Goal: Task Accomplishment & Management: Complete application form

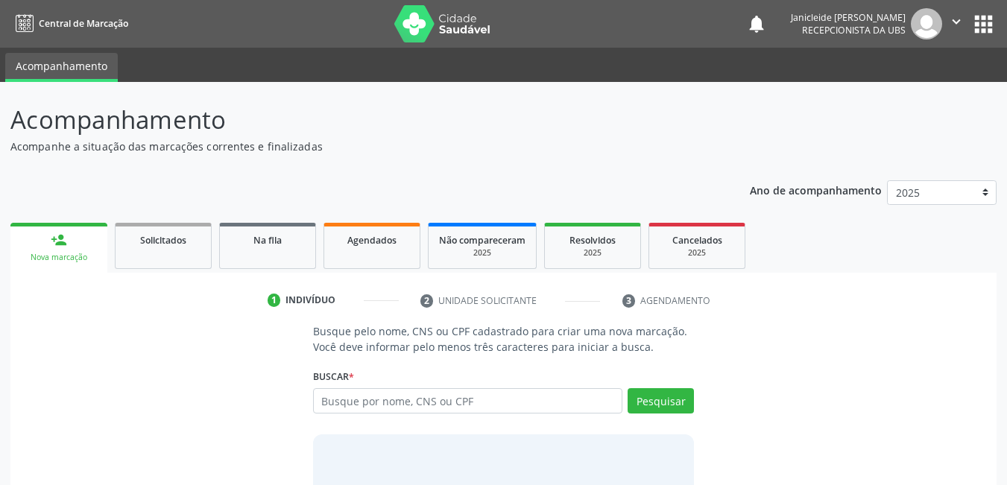
click at [449, 390] on input "text" at bounding box center [468, 400] width 310 height 25
type input "[PERSON_NAME]"
click at [677, 406] on button "Pesquisar" at bounding box center [660, 400] width 66 height 25
type input "m"
type input "03734858402"
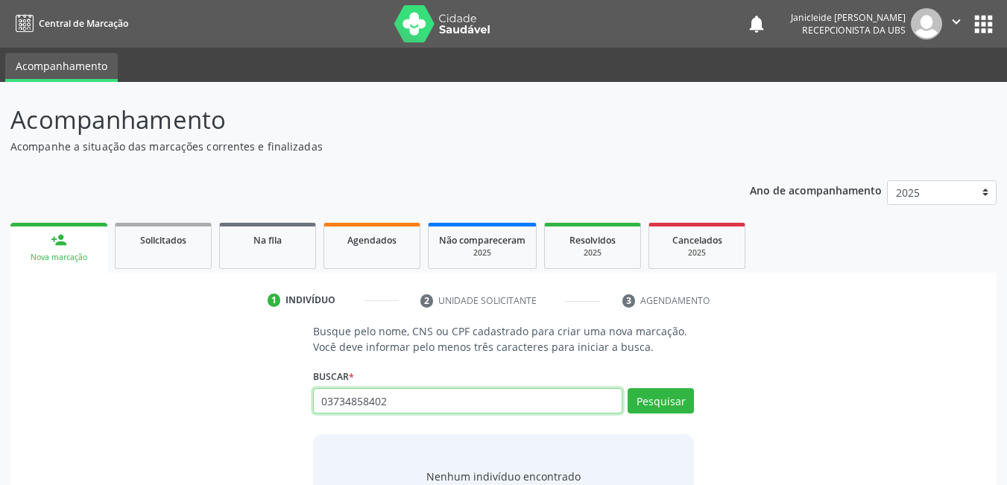
drag, startPoint x: 422, startPoint y: 401, endPoint x: 247, endPoint y: 378, distance: 175.9
click at [247, 378] on div "Busque pelo nome, CNS ou CPF cadastrado para criar uma nova marcação. Você deve…" at bounding box center [503, 438] width 965 height 230
paste input "702002840957389"
type input "702002840957389"
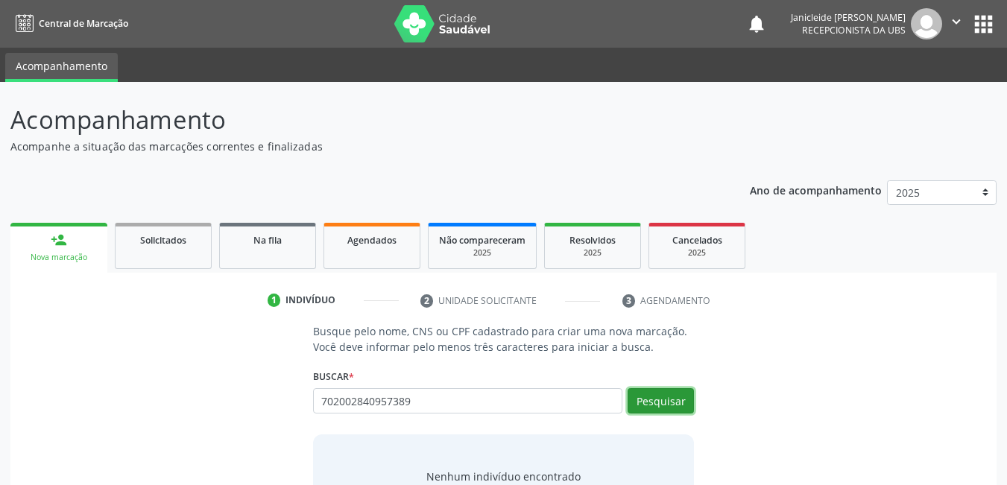
click at [668, 395] on button "Pesquisar" at bounding box center [660, 400] width 66 height 25
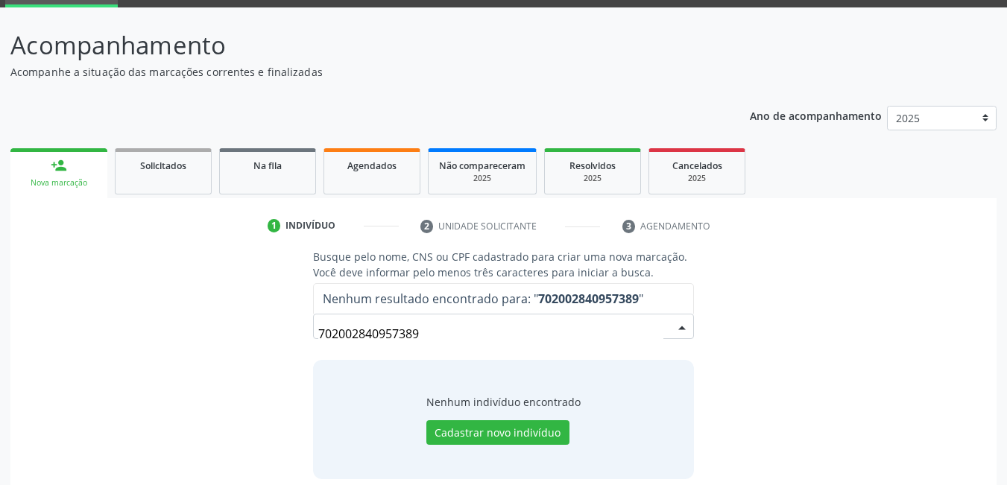
scroll to position [89, 0]
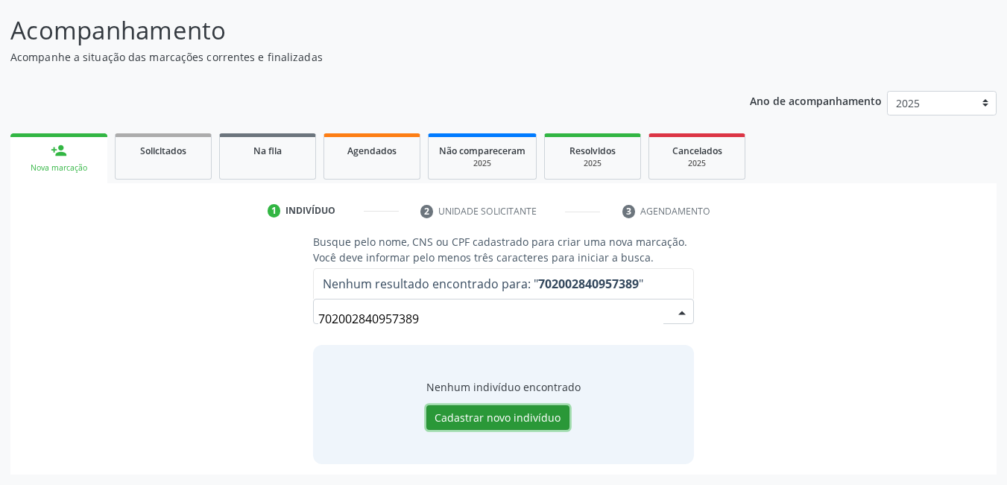
click at [451, 413] on button "Cadastrar novo indivíduo" at bounding box center [497, 417] width 143 height 25
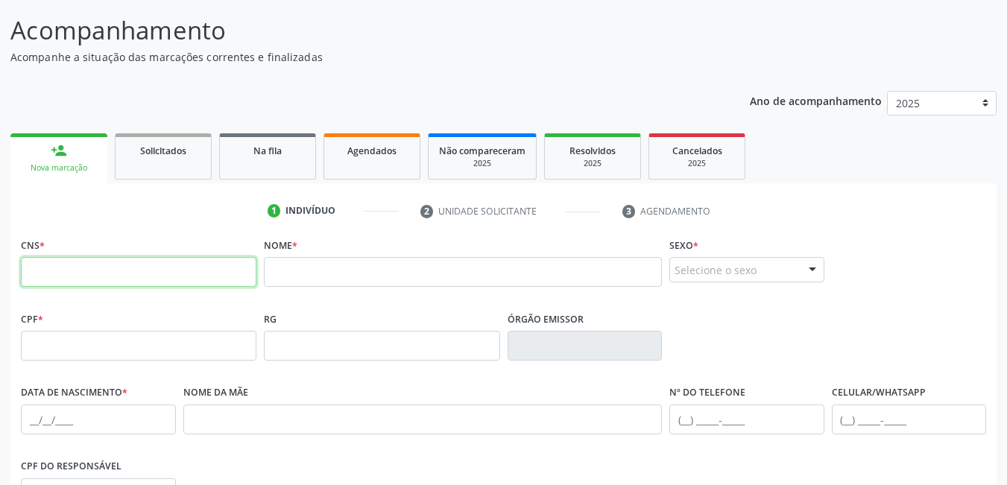
click at [115, 262] on input "text" at bounding box center [138, 272] width 235 height 30
paste input "702 0028 4095 7389"
type input "702 0028 4095 7389"
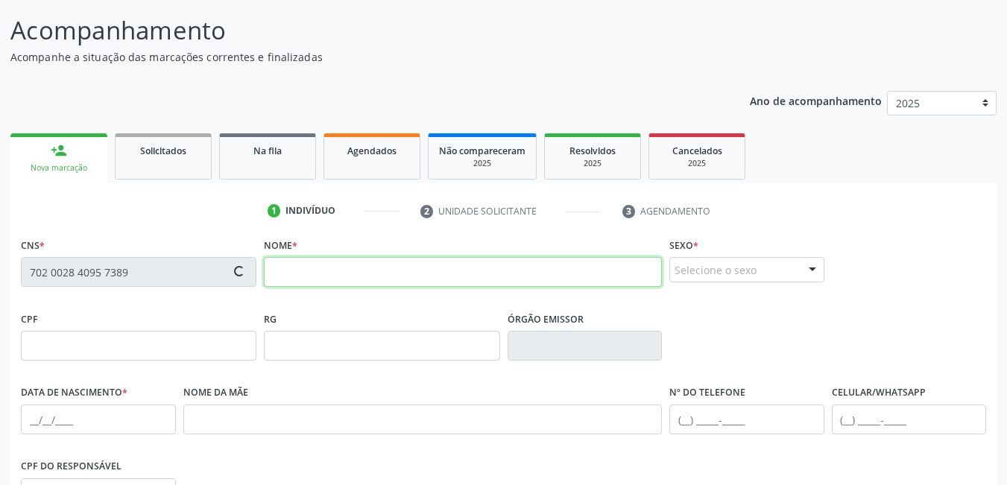
click at [349, 276] on input "text" at bounding box center [463, 272] width 398 height 30
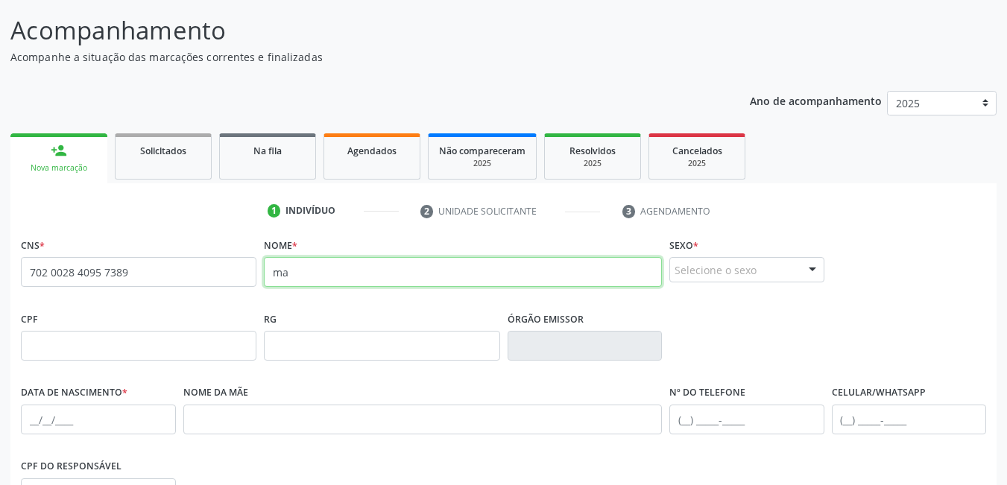
type input "m"
click at [344, 269] on input "[PERSON_NAME]" at bounding box center [463, 272] width 398 height 30
type input "[PERSON_NAME]"
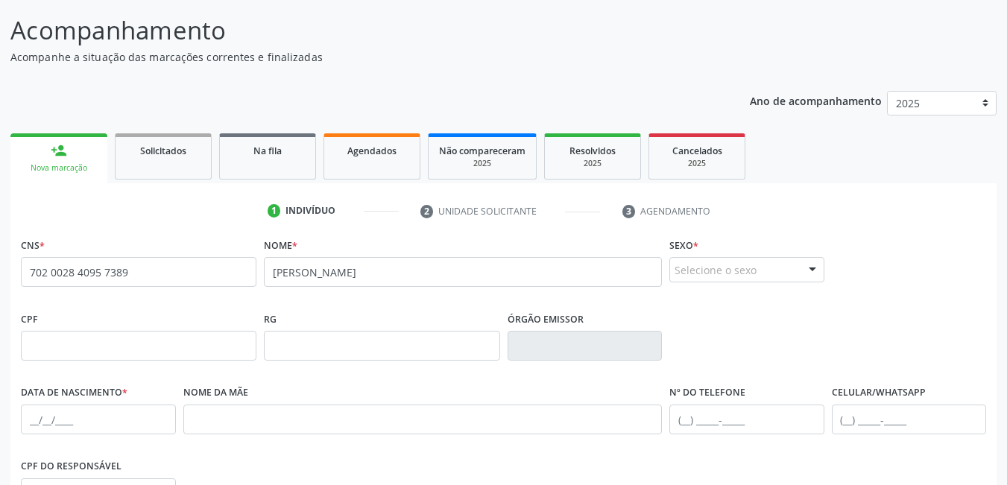
click at [815, 270] on div at bounding box center [812, 270] width 22 height 25
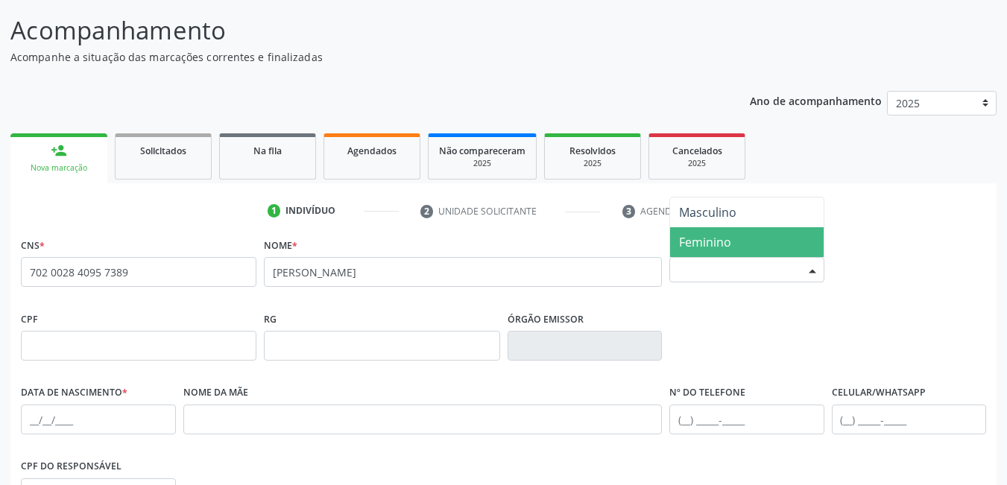
click at [735, 239] on span "Feminino" at bounding box center [747, 242] width 154 height 30
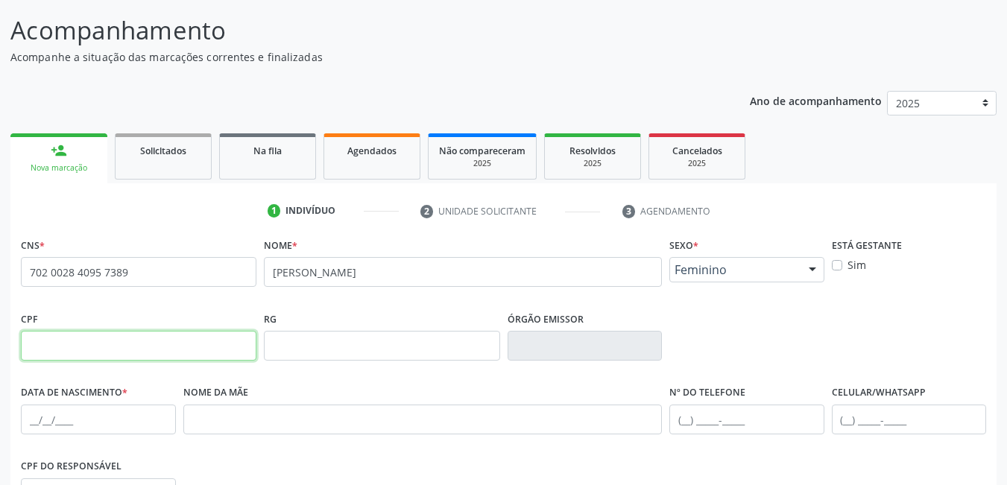
click at [127, 357] on input "text" at bounding box center [138, 346] width 235 height 30
type input "037.348.584-02"
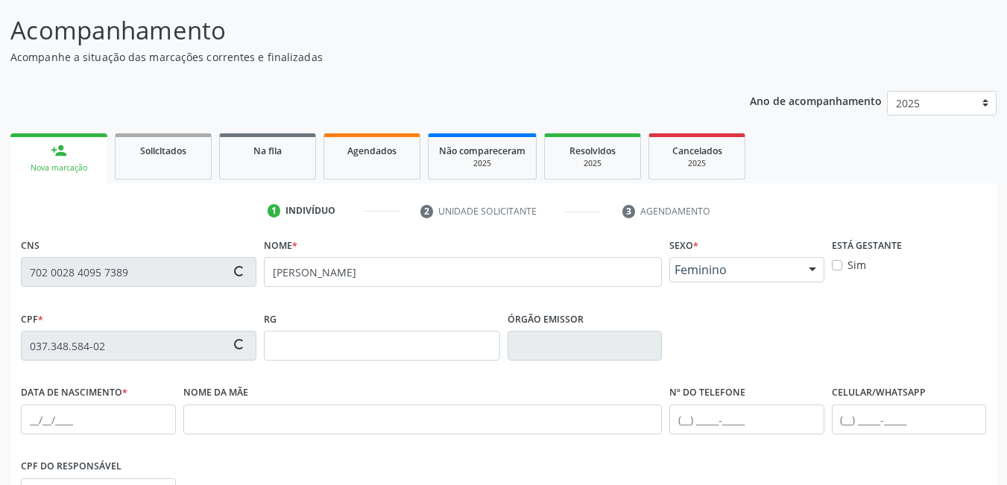
scroll to position [164, 0]
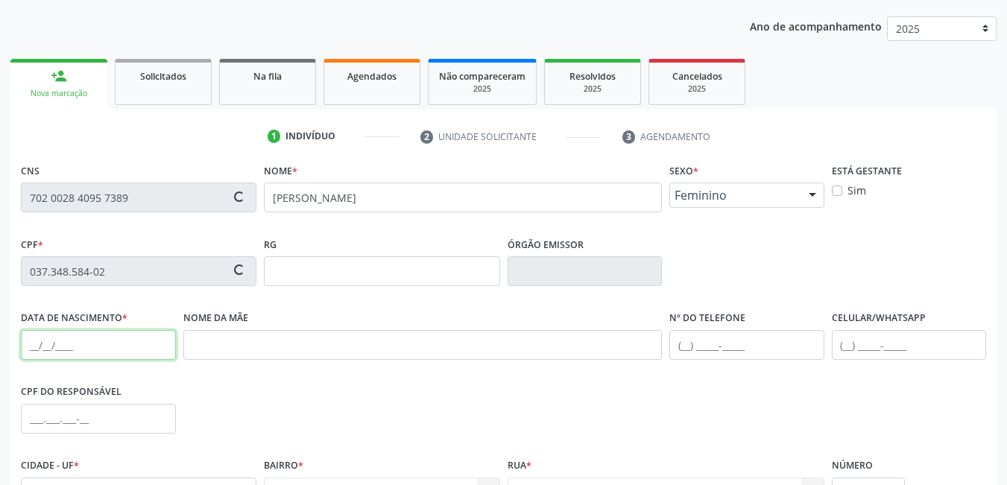
click at [31, 352] on input "text" at bounding box center [98, 345] width 155 height 30
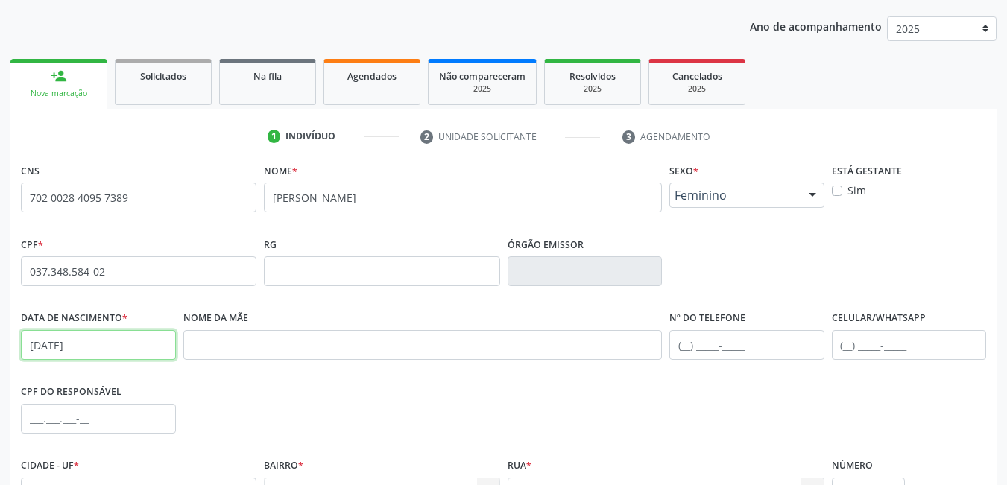
type input "[DATE]"
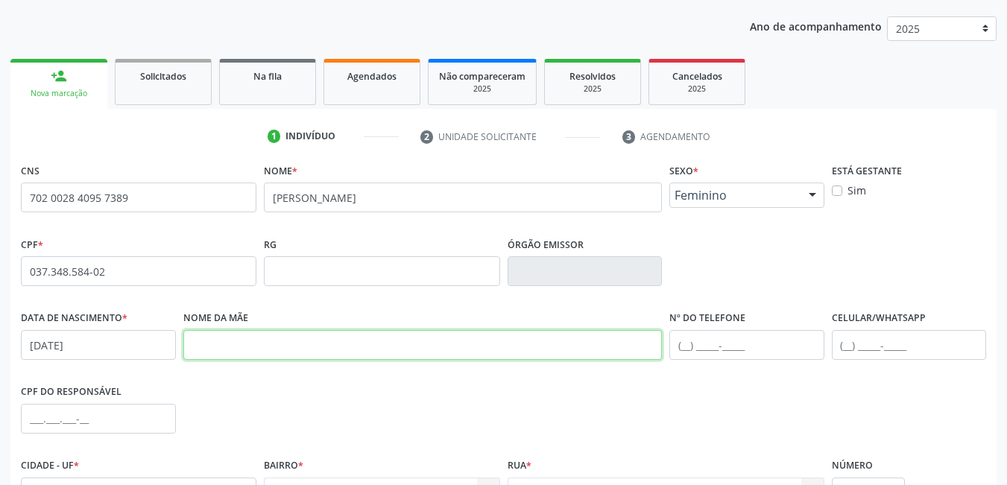
click at [326, 346] on input "text" at bounding box center [422, 345] width 479 height 30
paste input "[PERSON_NAME]"
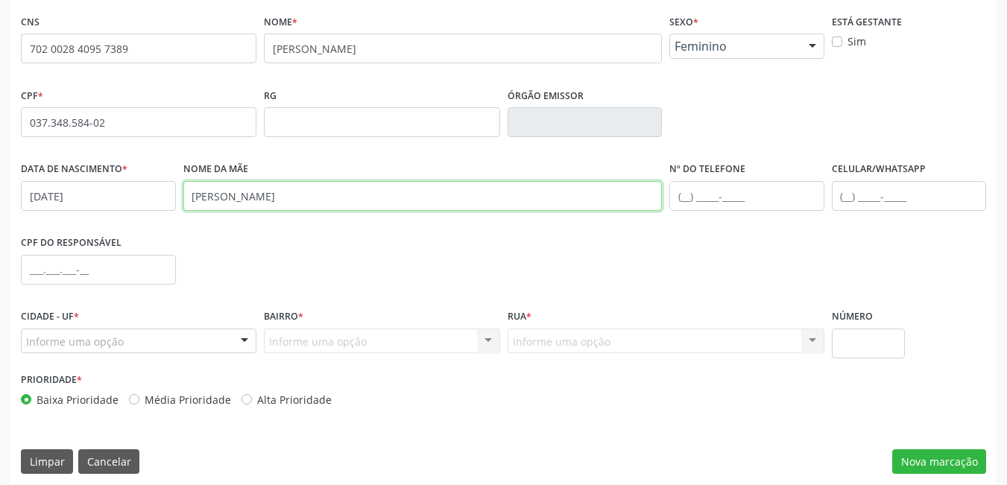
type input "[PERSON_NAME]"
click at [241, 341] on div at bounding box center [244, 341] width 22 height 25
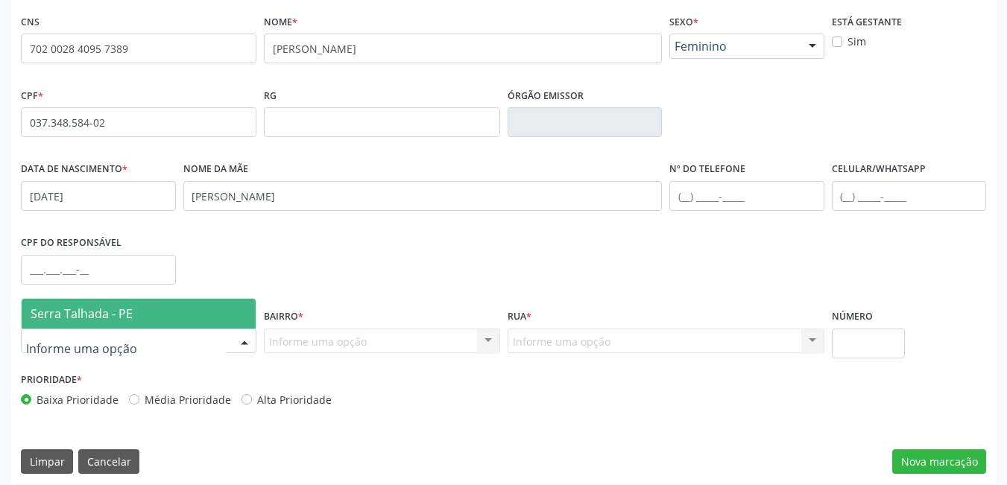
click at [61, 311] on span "Serra Talhada - PE" at bounding box center [82, 314] width 102 height 16
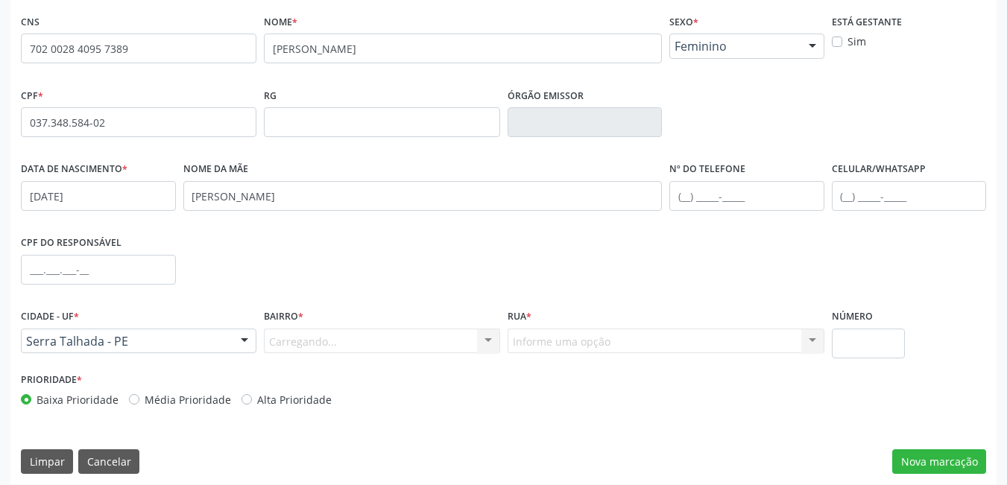
click at [483, 343] on div "Carregando... Nenhum resultado encontrado para: " " Nenhuma opção encontrada. D…" at bounding box center [381, 341] width 235 height 25
click at [542, 341] on div "Informe uma opção Nenhum resultado encontrado para: " " Nenhuma opção encontrad…" at bounding box center [665, 341] width 317 height 25
click at [928, 461] on button "Nova marcação" at bounding box center [939, 461] width 94 height 25
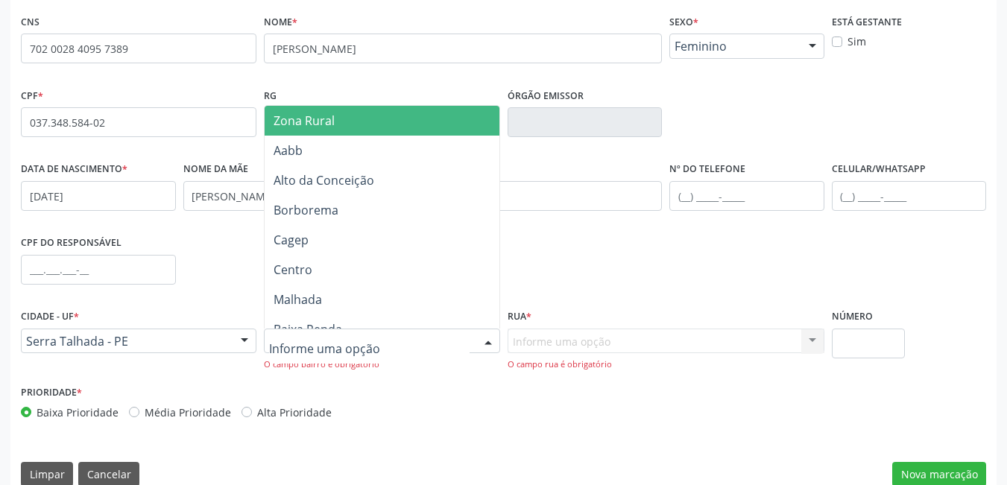
click at [485, 341] on div at bounding box center [488, 341] width 22 height 25
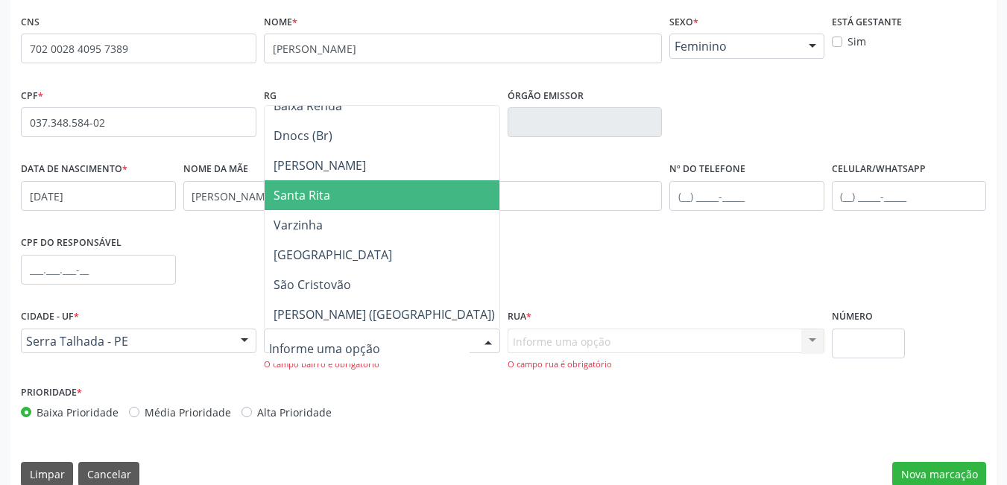
scroll to position [373, 0]
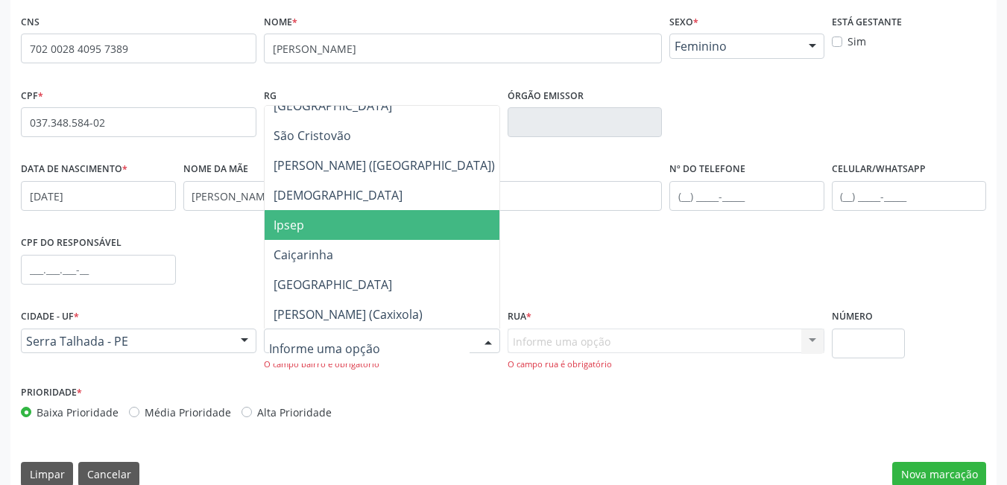
click at [308, 227] on span "Ipsep" at bounding box center [384, 225] width 239 height 30
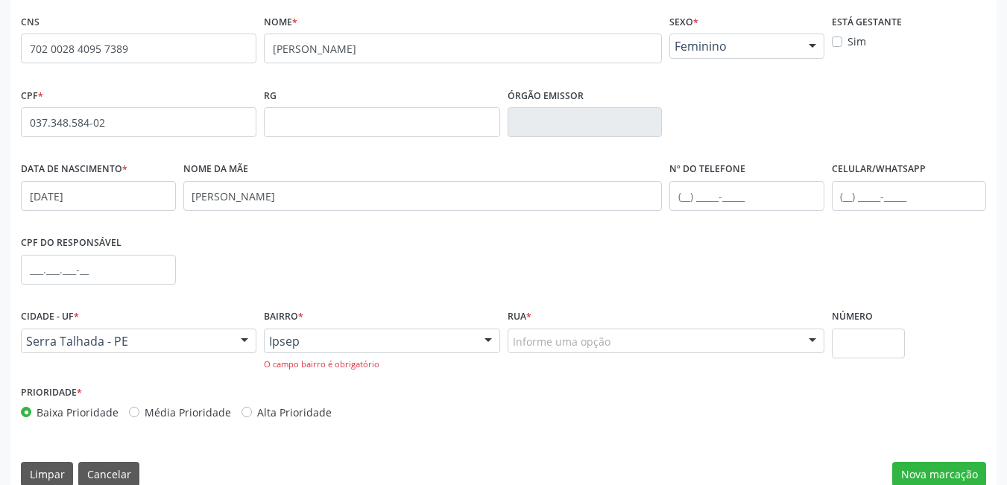
click at [721, 344] on div "Informe uma opção" at bounding box center [665, 341] width 317 height 25
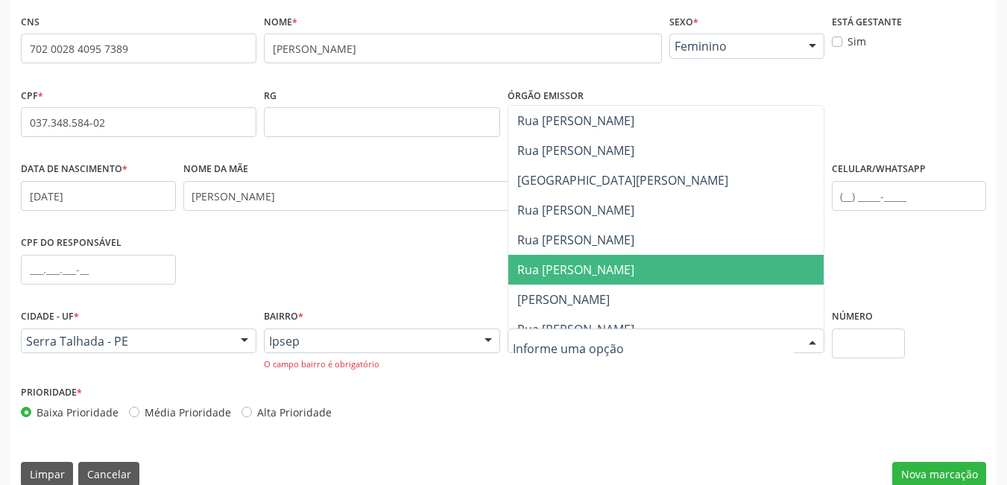
scroll to position [75, 0]
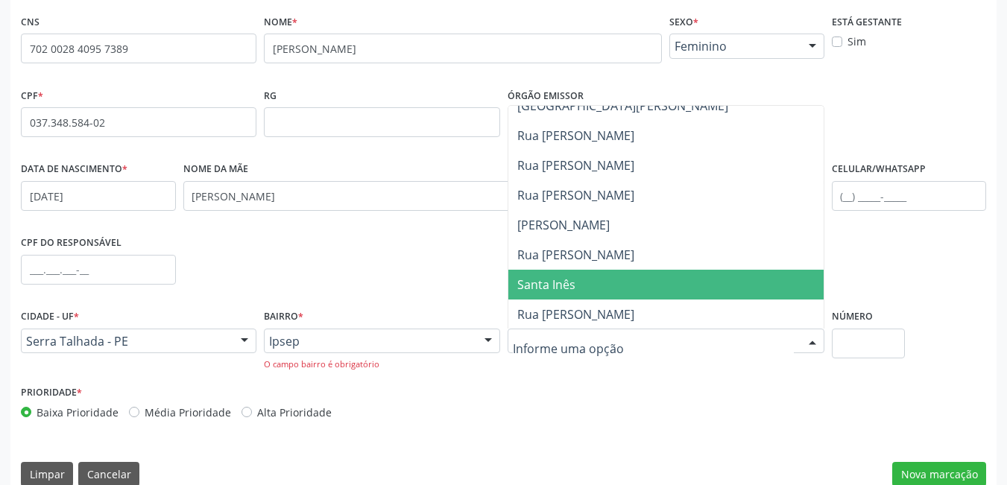
click at [692, 283] on span "Santa Inês" at bounding box center [665, 285] width 315 height 30
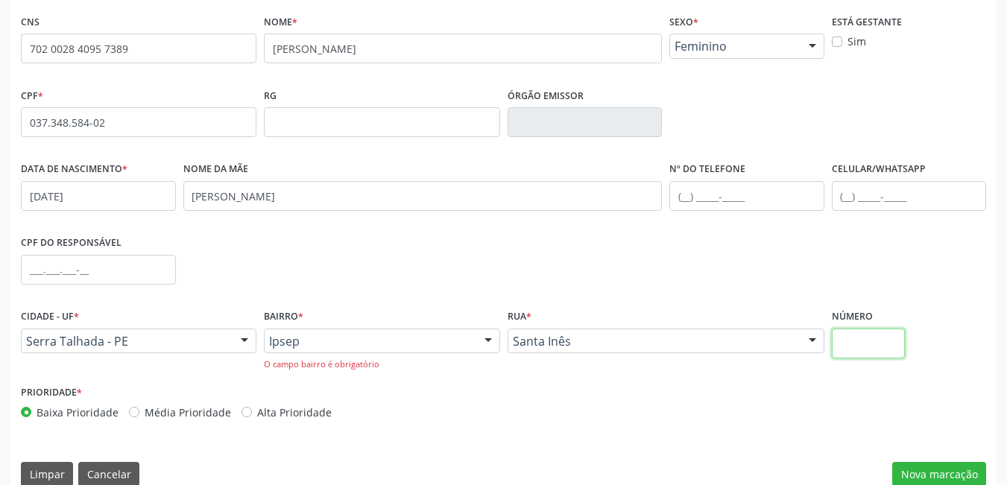
click at [883, 343] on input "text" at bounding box center [869, 344] width 74 height 30
type input "1"
click at [938, 472] on button "Nova marcação" at bounding box center [939, 474] width 94 height 25
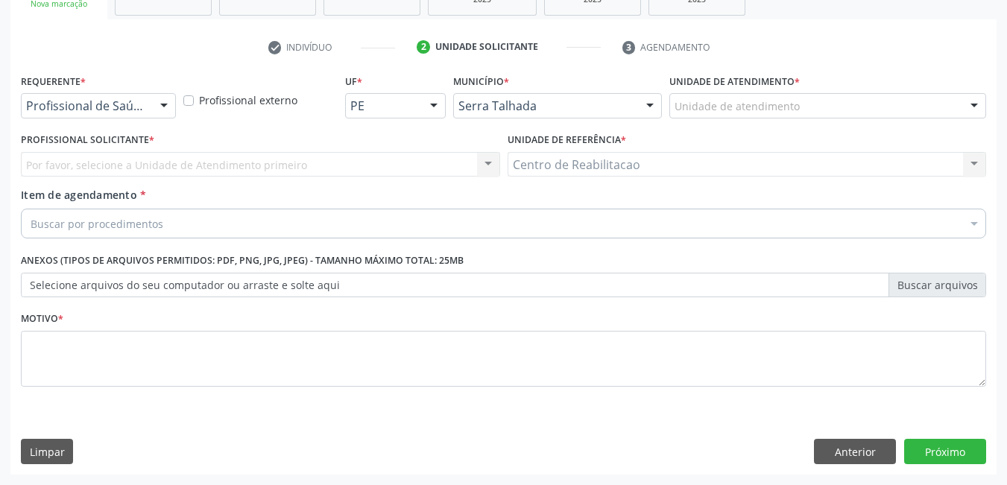
scroll to position [253, 0]
click at [159, 107] on div at bounding box center [164, 106] width 22 height 25
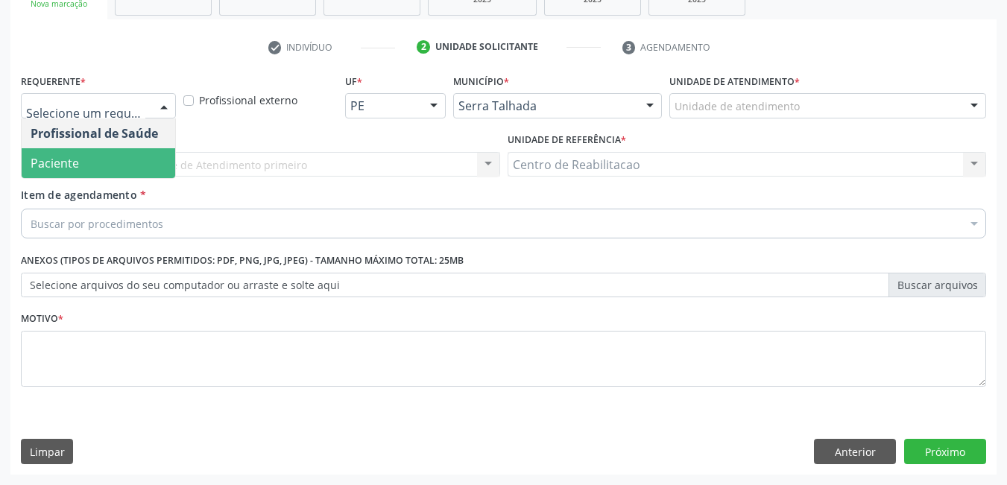
click at [124, 151] on span "Paciente" at bounding box center [99, 163] width 154 height 30
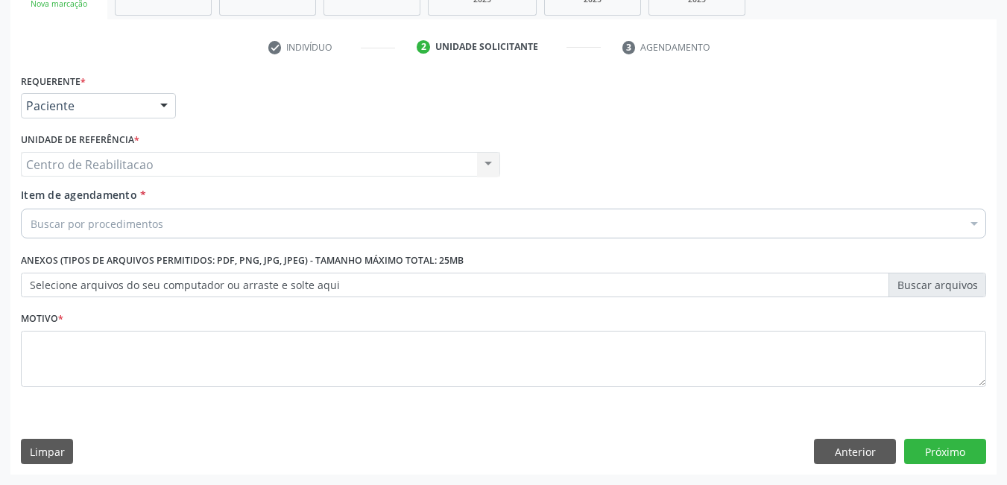
click at [152, 234] on div "Buscar por procedimentos" at bounding box center [503, 224] width 965 height 30
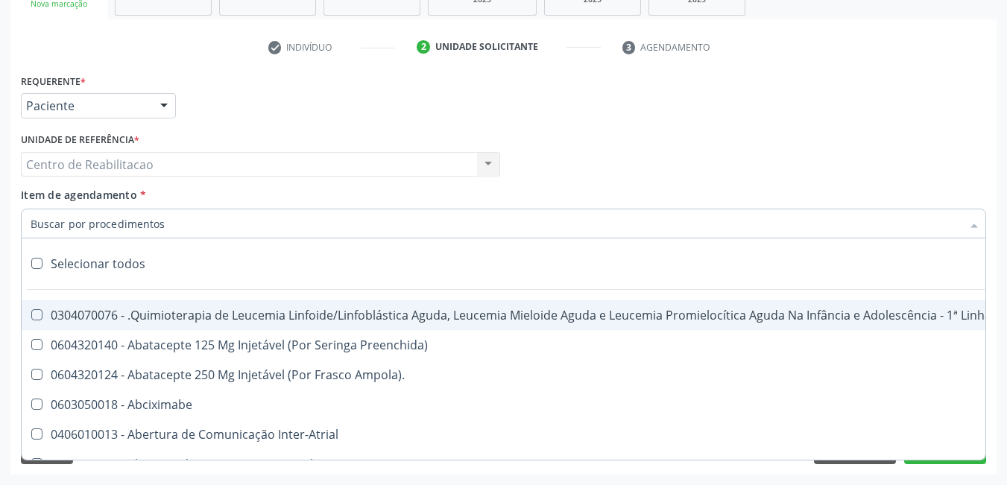
click at [148, 220] on input "Item de agendamento *" at bounding box center [496, 224] width 931 height 30
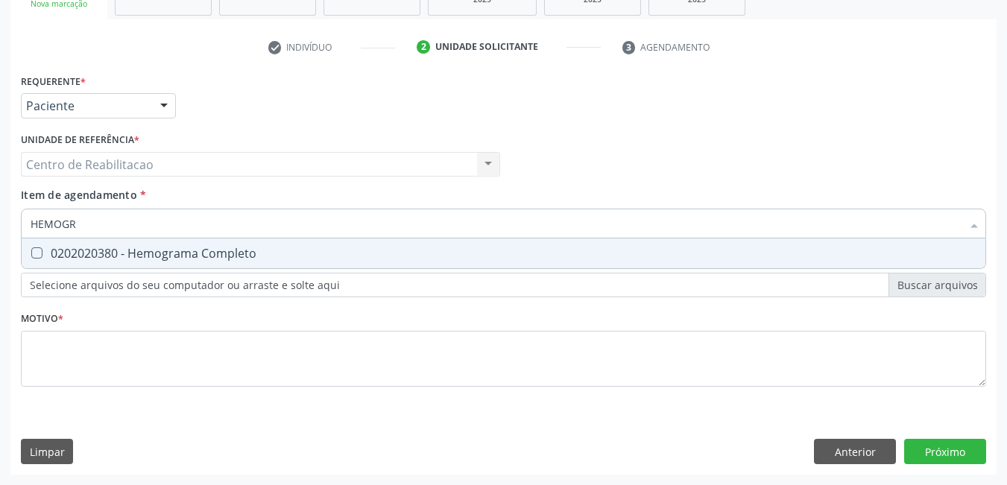
type input "HEMOGRA"
click at [38, 248] on Completo at bounding box center [36, 252] width 11 height 11
click at [31, 248] on Completo "checkbox" at bounding box center [27, 253] width 10 height 10
checkbox Completo "true"
type input "H"
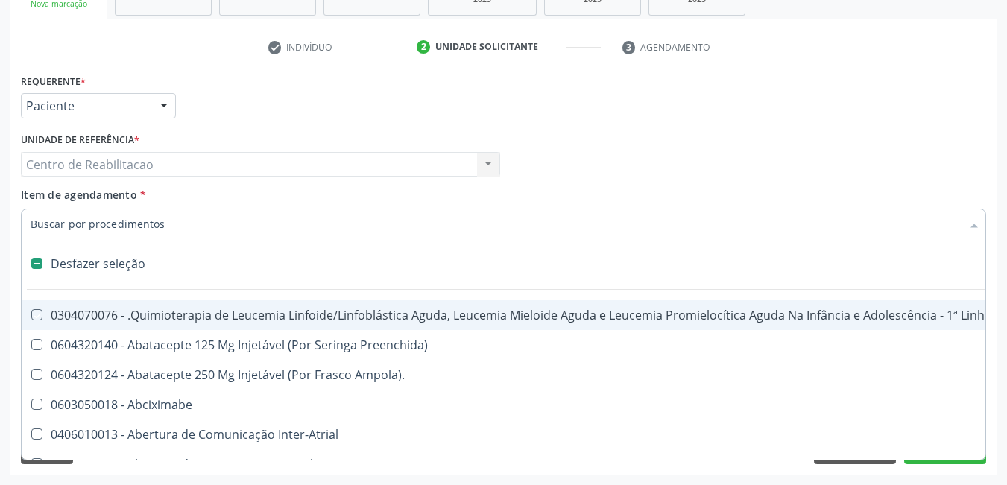
checkbox Manutenção "false"
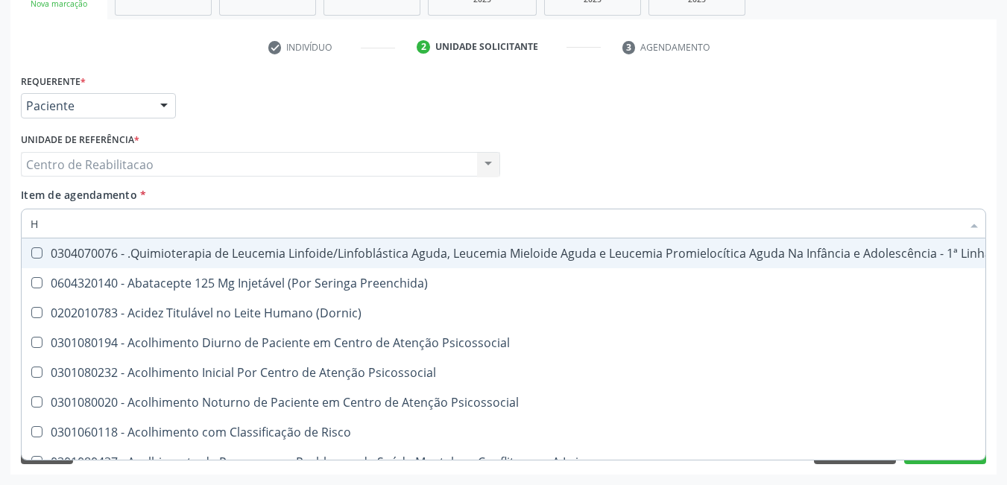
type input "HE"
checkbox Removível "true"
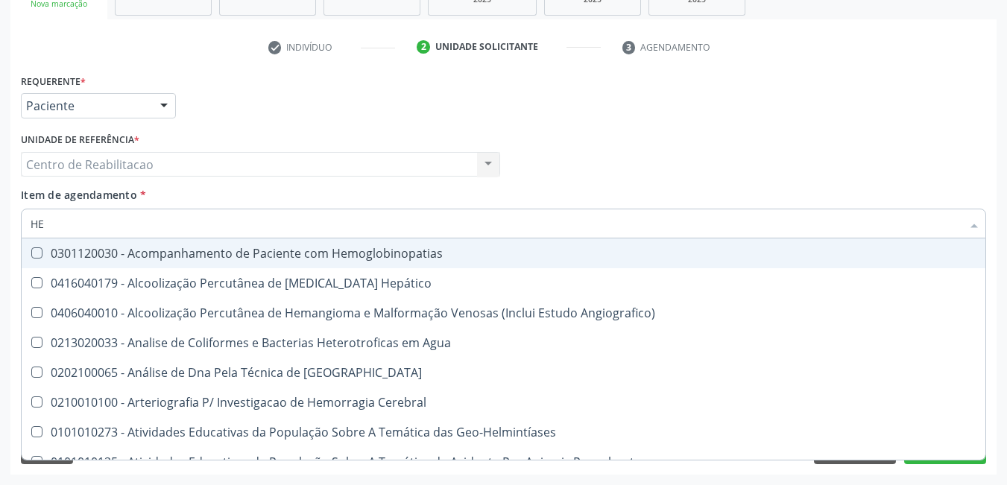
type input "HEM"
checkbox II "true"
checkbox Completo "false"
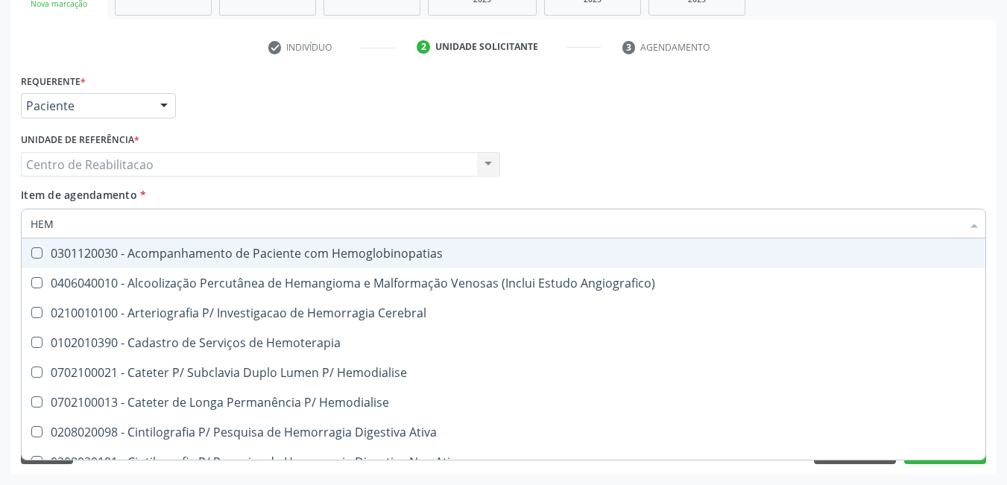
type input "HEMO"
checkbox Retro-Retal "true"
checkbox Completo "false"
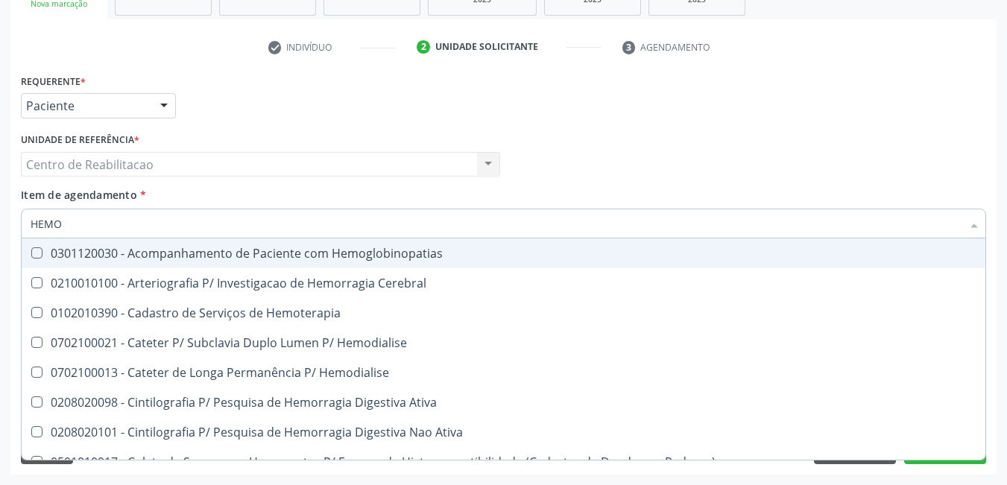
type input "HEMOG"
checkbox Carboxi-Hemoglobina "true"
type input "HEMOGL"
checkbox Carboxi-Hemoglobina "false"
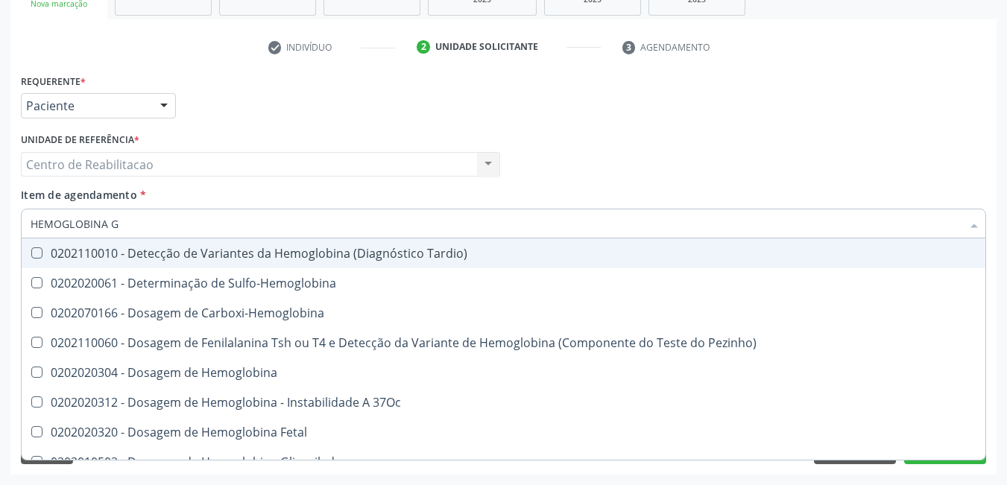
type input "HEMOGLOBINA GL"
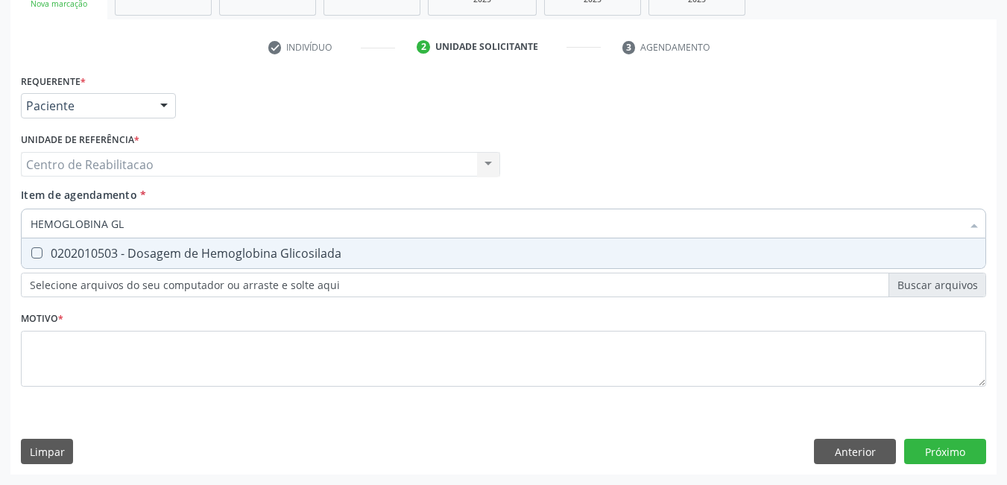
click at [32, 247] on Glicosilada at bounding box center [36, 252] width 11 height 11
click at [31, 248] on Glicosilada "checkbox" at bounding box center [27, 253] width 10 height 10
checkbox Glicosilada "true"
type input "HEMOGLOBIN"
checkbox Glicosilada "false"
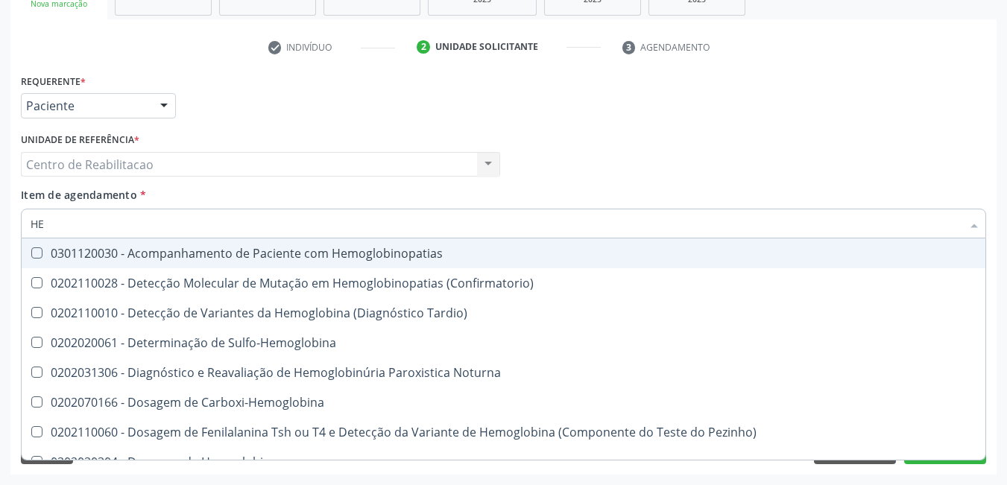
type input "H"
checkbox Glicosilada "false"
checkbox S "false"
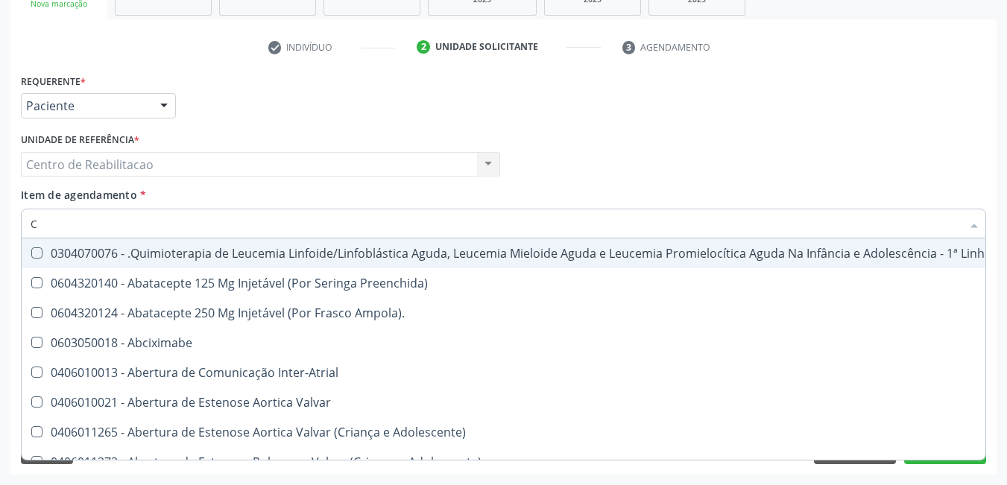
type input "CO"
checkbox Indireta "true"
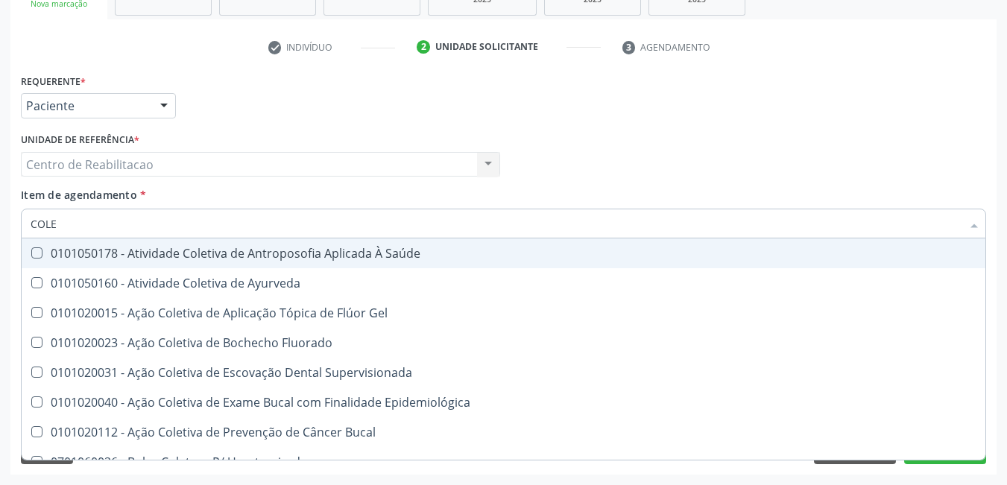
type input "COLES"
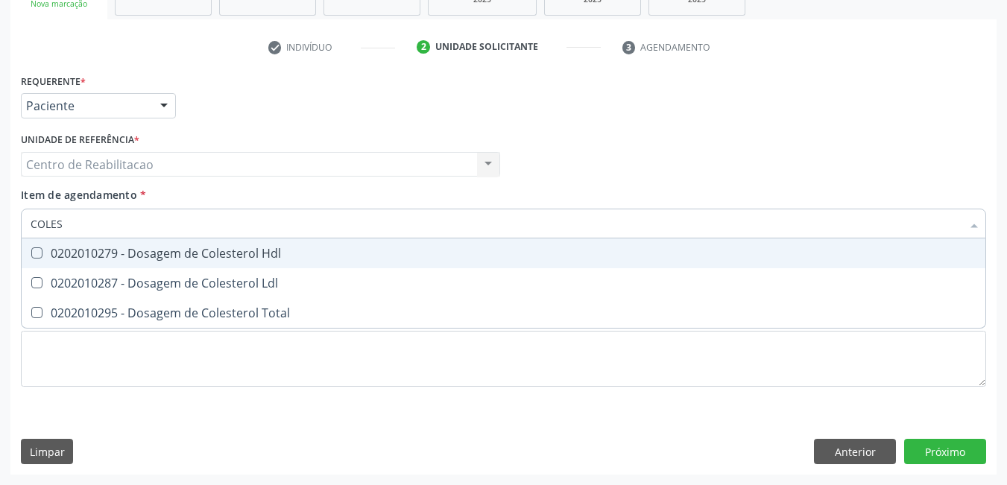
click at [37, 253] on Hdl at bounding box center [36, 252] width 11 height 11
click at [31, 253] on Hdl "checkbox" at bounding box center [27, 253] width 10 height 10
checkbox Hdl "true"
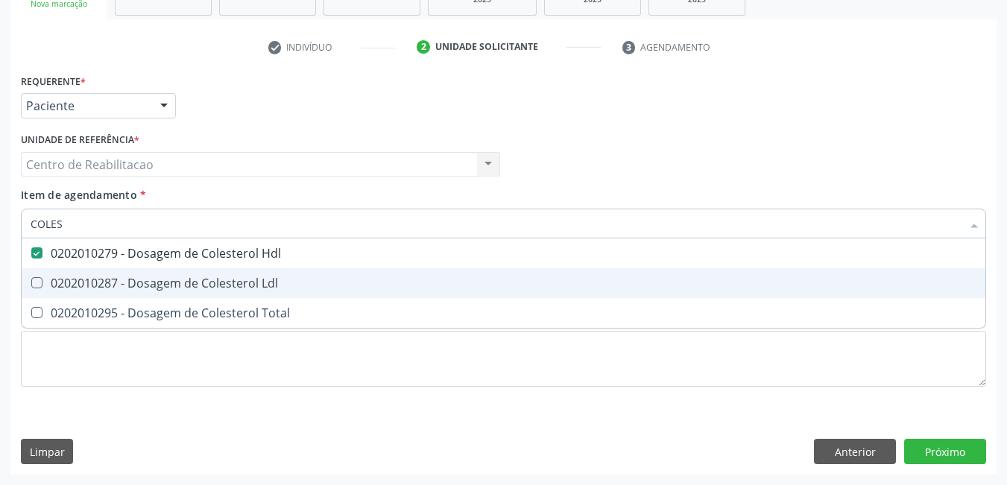
click at [37, 282] on Ldl at bounding box center [36, 282] width 11 height 11
click at [31, 282] on Ldl "checkbox" at bounding box center [27, 283] width 10 height 10
checkbox Ldl "true"
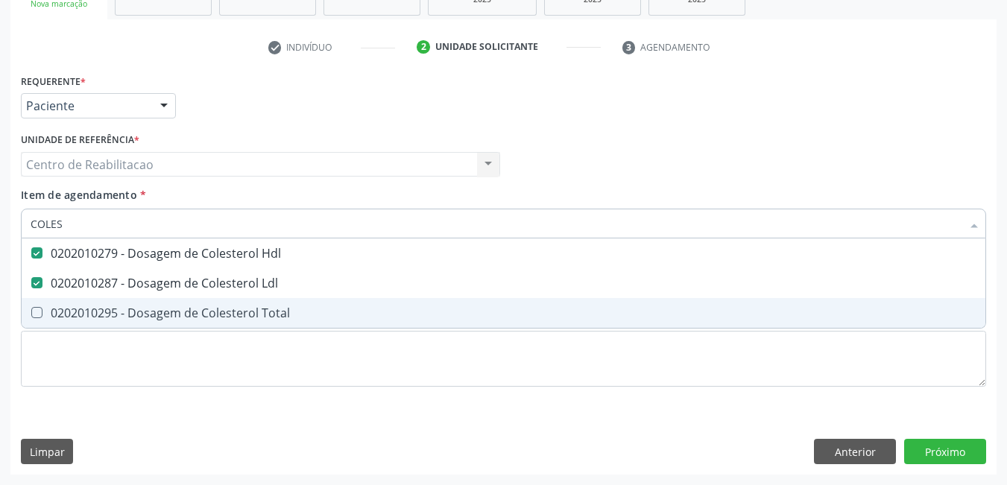
click at [39, 314] on Total at bounding box center [36, 312] width 11 height 11
click at [31, 314] on Total "checkbox" at bounding box center [27, 313] width 10 height 10
checkbox Total "true"
type input "COLE"
checkbox Hdl "false"
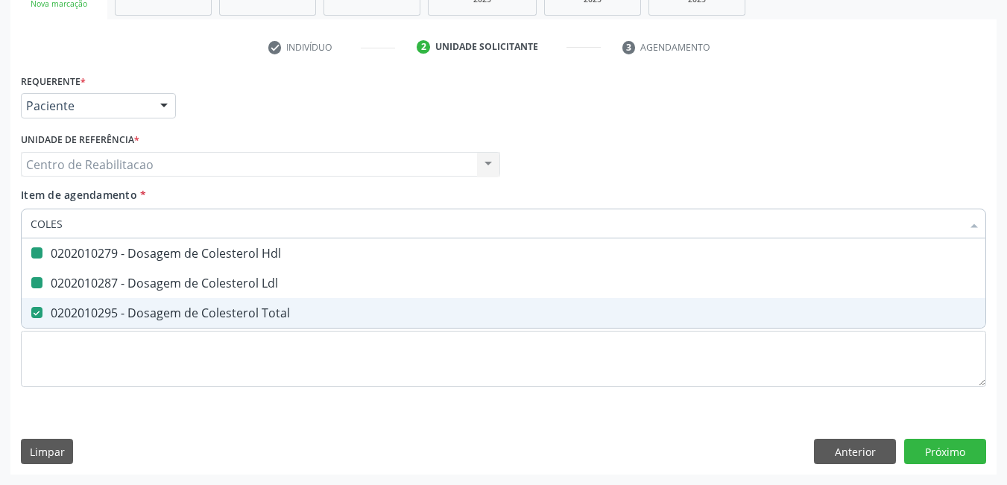
checkbox Ldl "false"
checkbox Total "false"
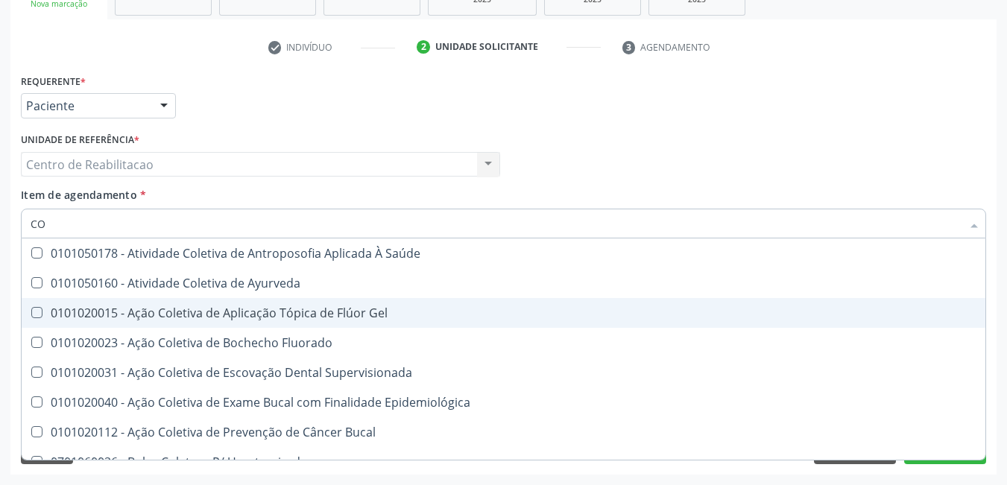
type input "C"
checkbox Hdl "false"
checkbox Ldl "false"
checkbox Total "false"
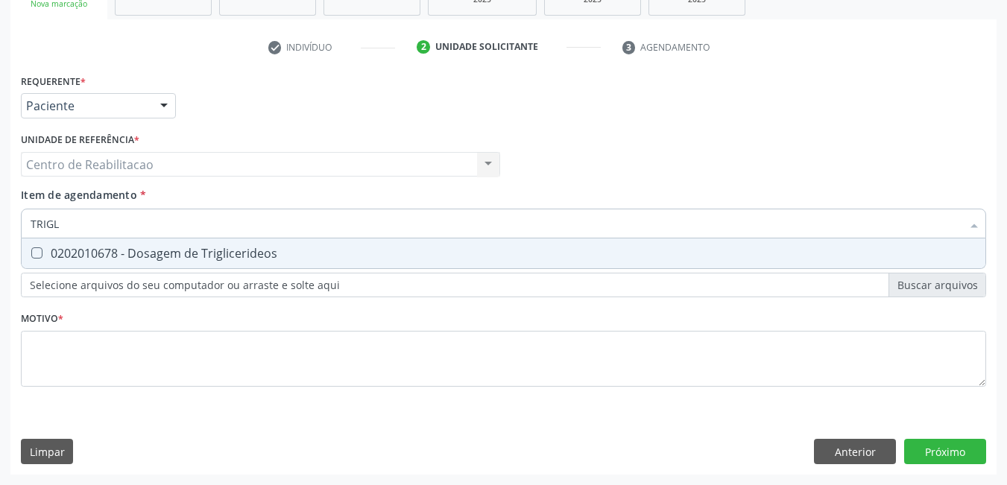
type input "TRIGLI"
click at [34, 252] on Triglicerideos at bounding box center [36, 252] width 11 height 11
click at [31, 252] on Triglicerideos "checkbox" at bounding box center [27, 253] width 10 height 10
checkbox Triglicerideos "true"
type input "T"
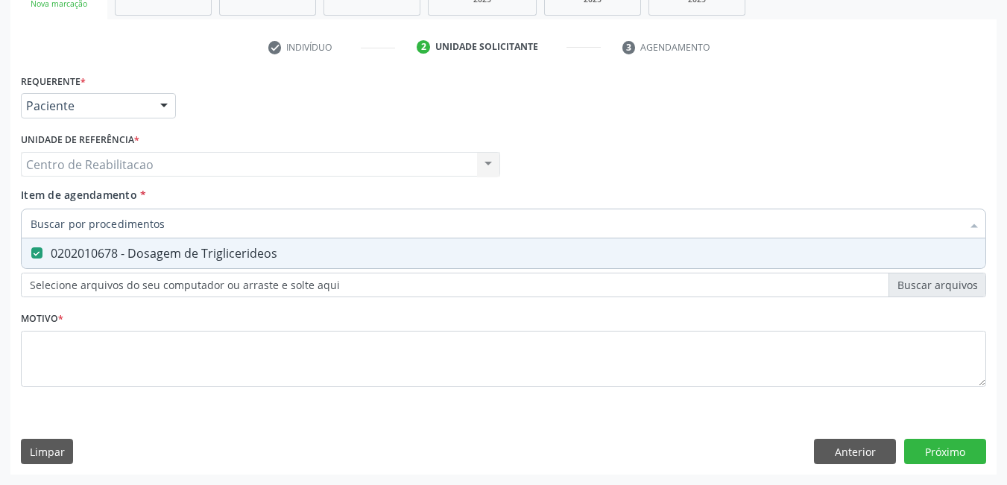
checkbox Triglicerideos "false"
type input "ACIDO URI"
click at [33, 259] on div "0202010120 - Dosagem de Acido Urico" at bounding box center [504, 253] width 946 height 12
checkbox Urico "true"
type input "ACIDO"
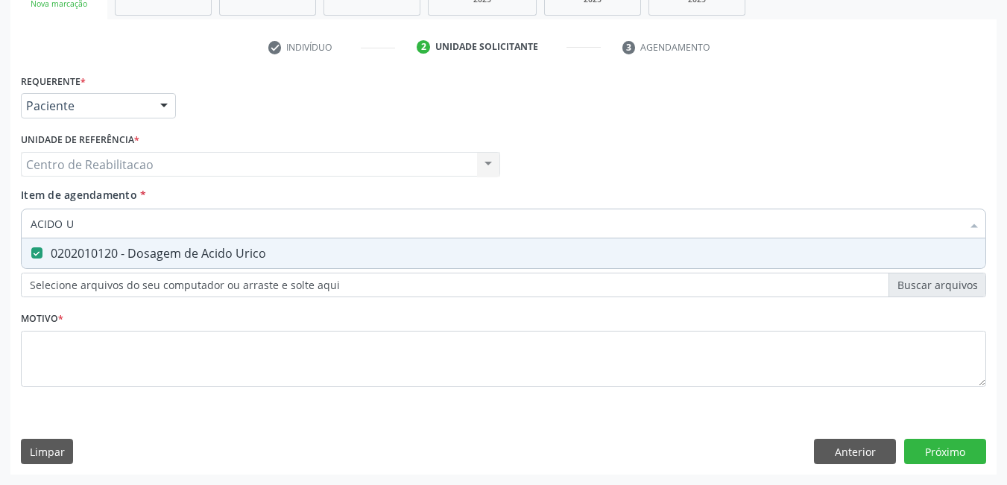
checkbox Urico "false"
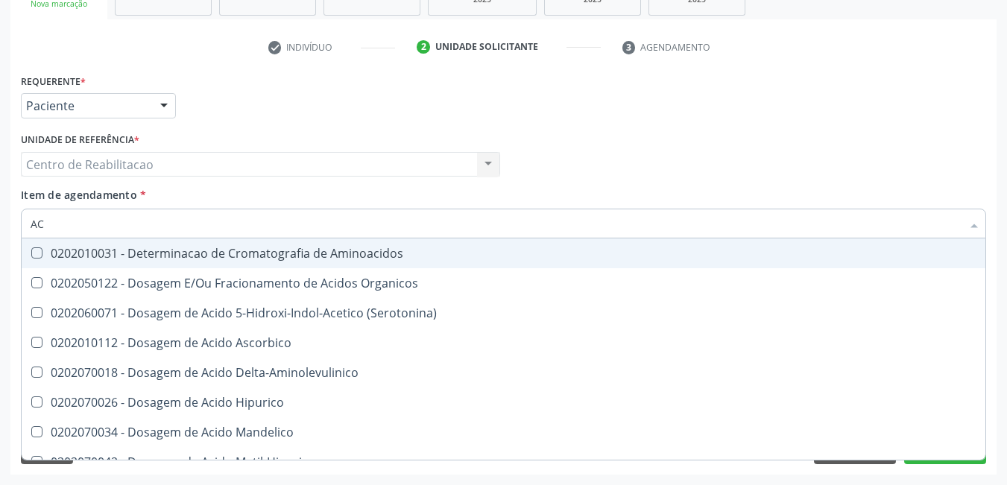
type input "A"
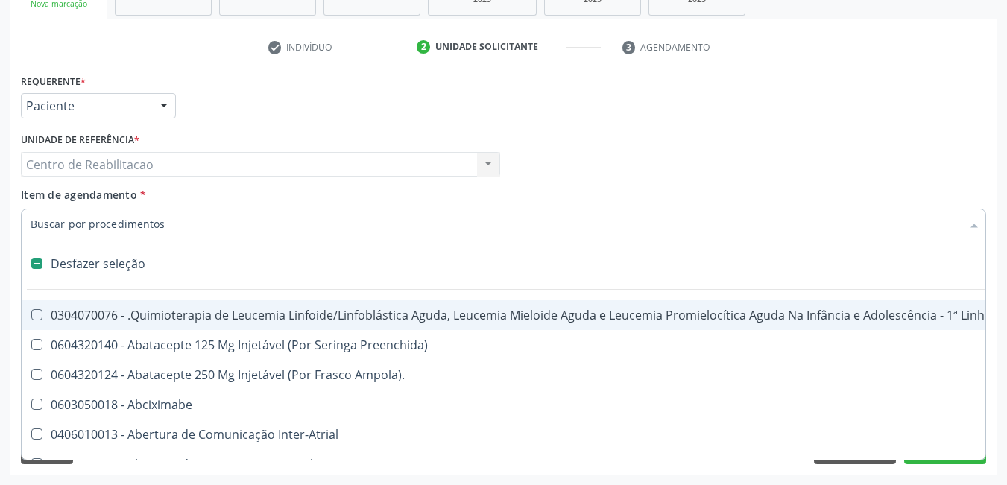
checkbox Adolescente\) "false"
checkbox Comprimido\) "false"
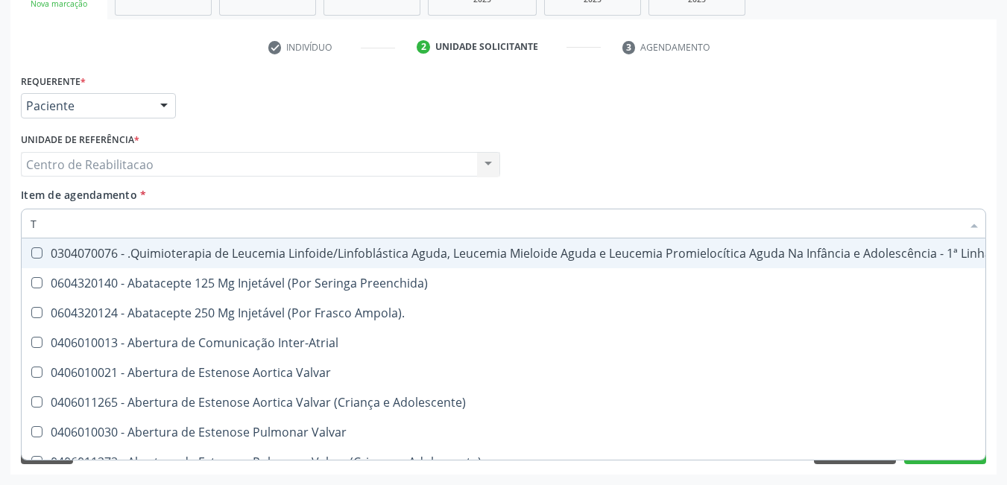
type input "T4"
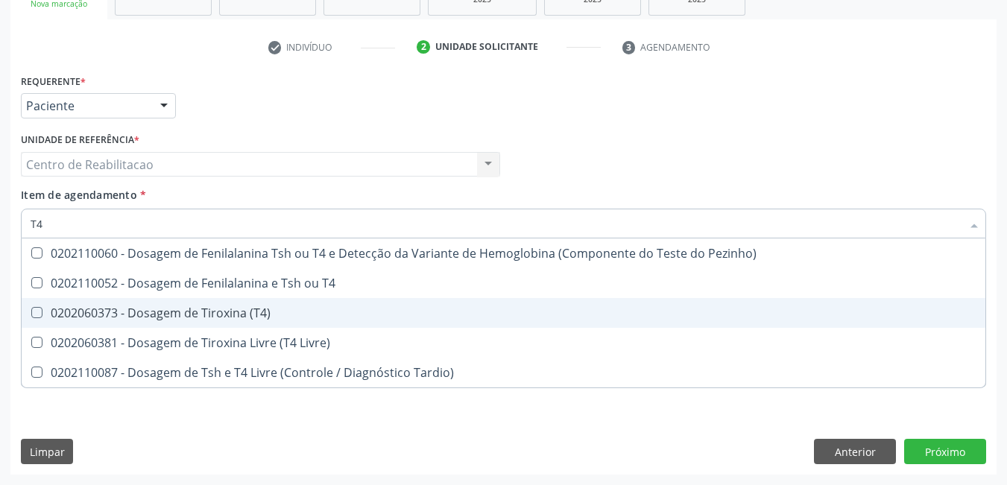
click at [34, 308] on \(T4\) at bounding box center [36, 312] width 11 height 11
click at [31, 308] on \(T4\) "checkbox" at bounding box center [27, 313] width 10 height 10
checkbox \(T4\) "true"
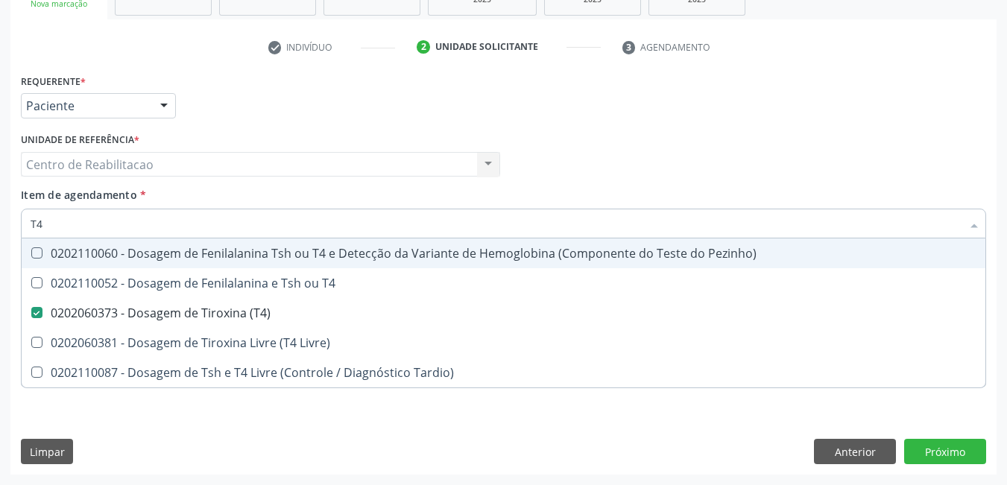
type input "T"
checkbox \(T4\) "false"
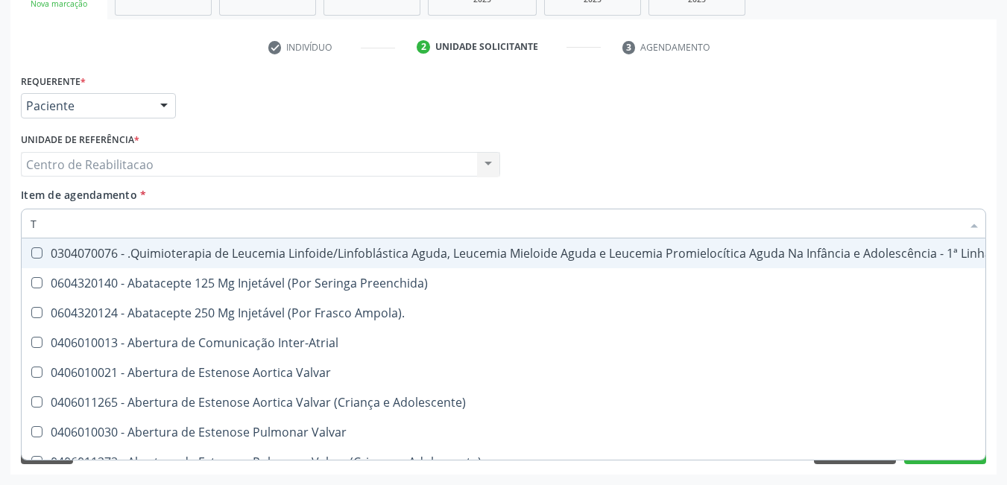
type input "[MEDICAL_DATA]"
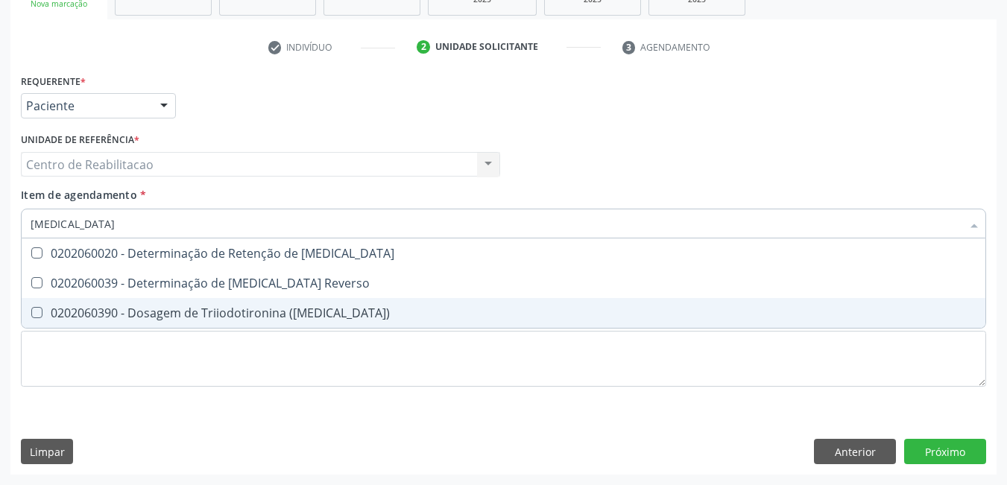
click at [45, 305] on span "0202060390 - Dosagem de Triiodotironina ([MEDICAL_DATA])" at bounding box center [504, 313] width 964 height 30
checkbox \(T3\) "true"
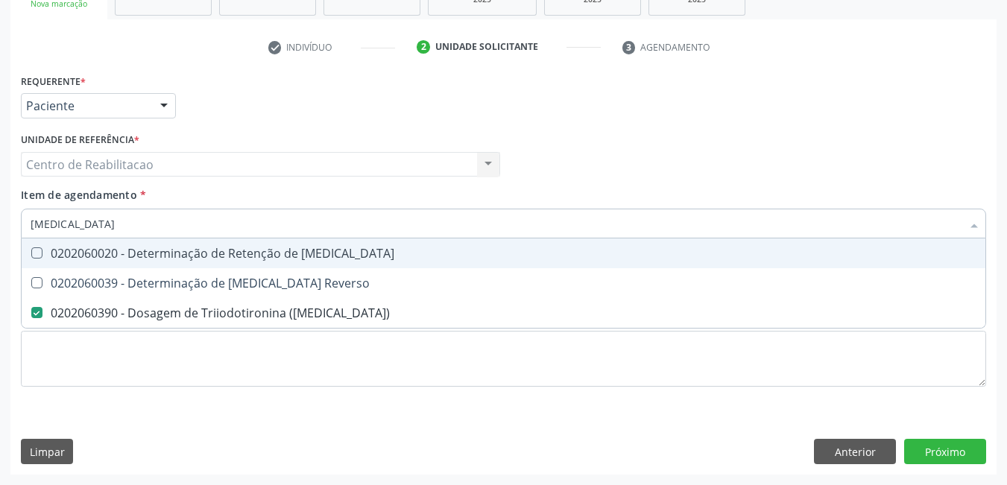
type input "T"
checkbox \(T3\) "false"
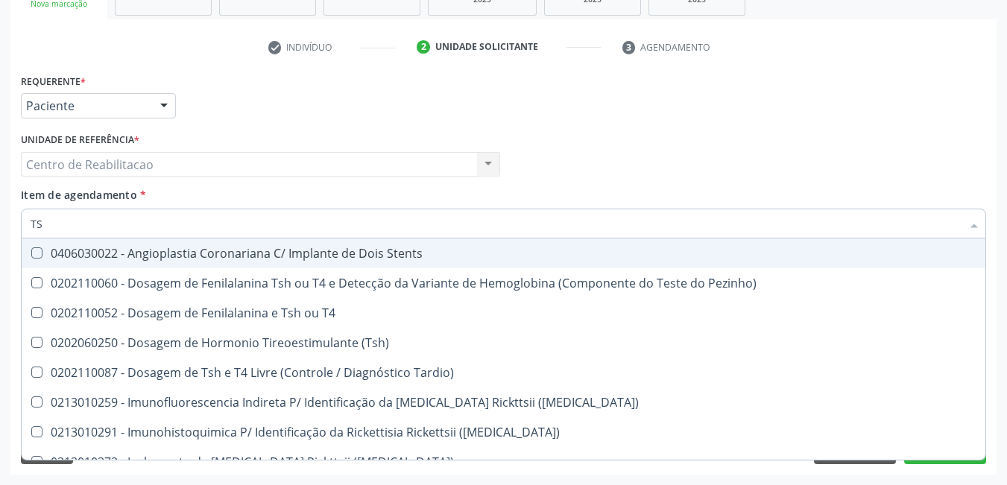
type input "TSH"
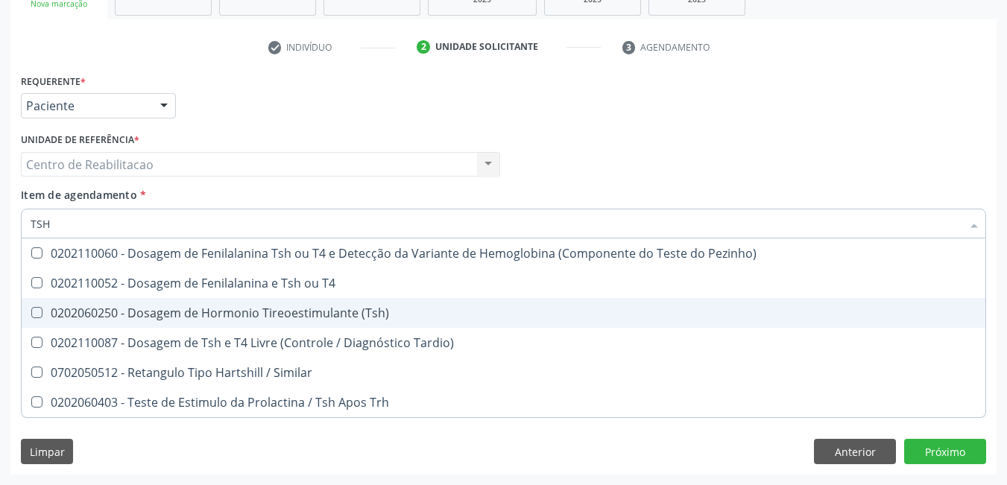
click at [41, 309] on \(Tsh\) at bounding box center [36, 312] width 11 height 11
click at [31, 309] on \(Tsh\) "checkbox" at bounding box center [27, 313] width 10 height 10
checkbox \(Tsh\) "true"
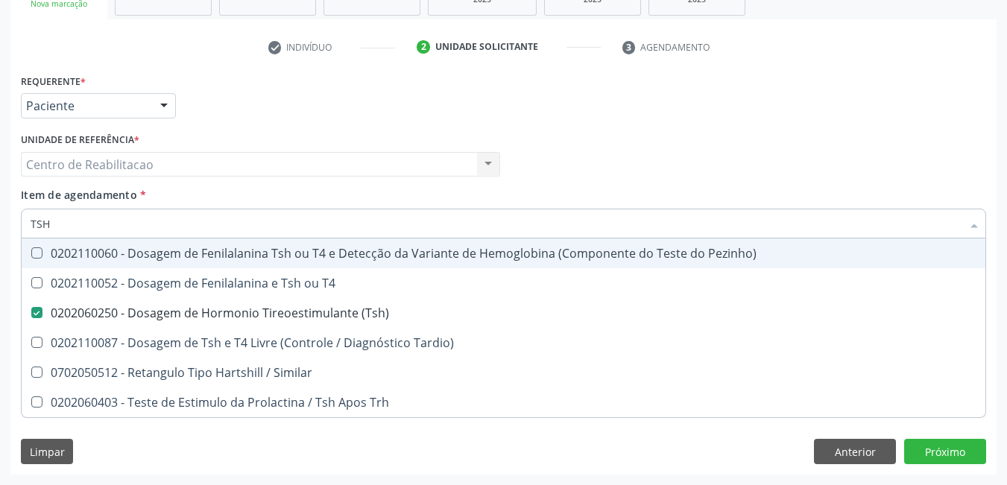
click at [97, 227] on input "TSH" at bounding box center [496, 224] width 931 height 30
type input "TS"
checkbox \(Tsh\) "false"
checkbox Tardio\) "true"
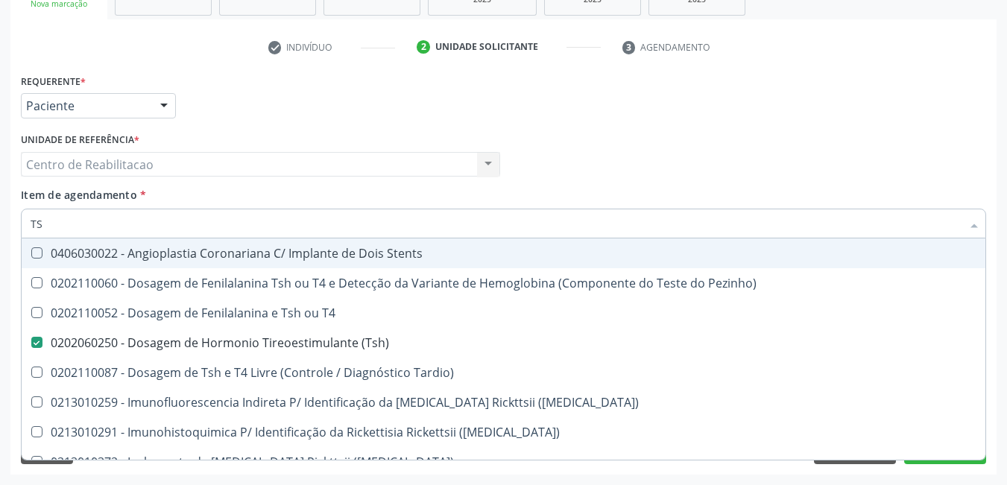
type input "T"
checkbox \(Tsh\) "false"
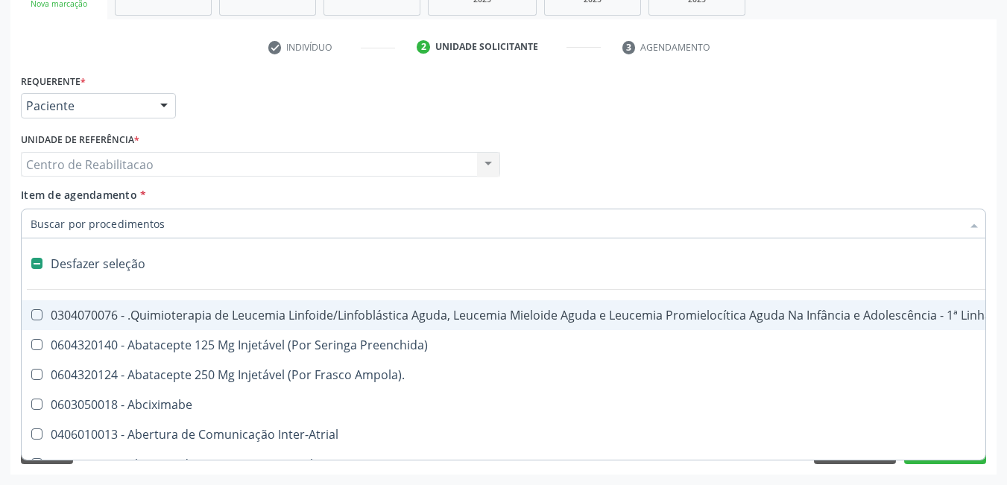
type input "U"
checkbox Cistometro "true"
checkbox Ml\) "true"
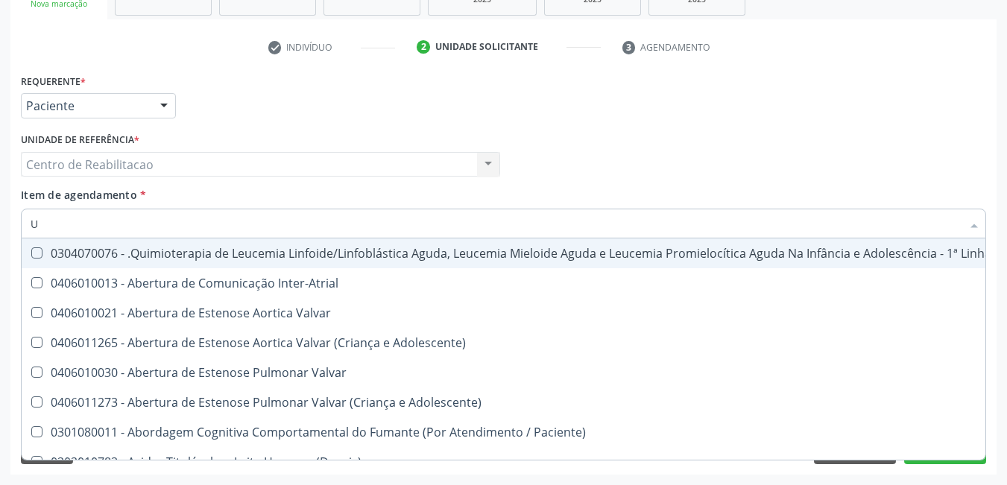
type input "UR"
checkbox Níveis "true"
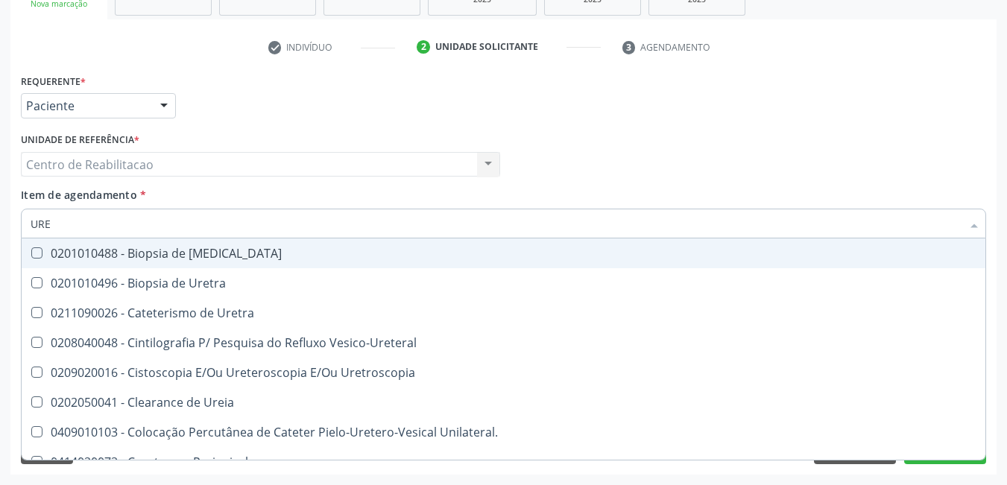
type input "UREI"
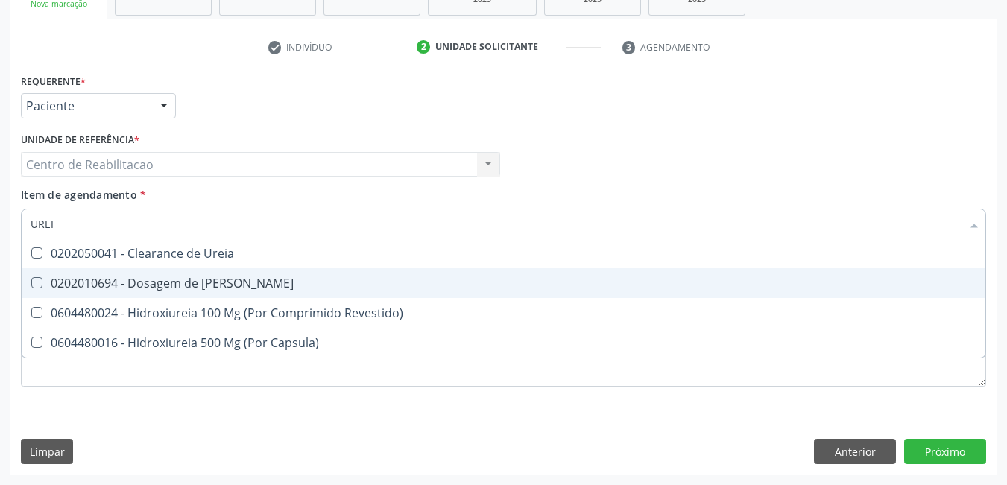
click at [39, 280] on Ureia at bounding box center [36, 282] width 11 height 11
click at [31, 280] on Ureia "checkbox" at bounding box center [27, 283] width 10 height 10
checkbox Ureia "true"
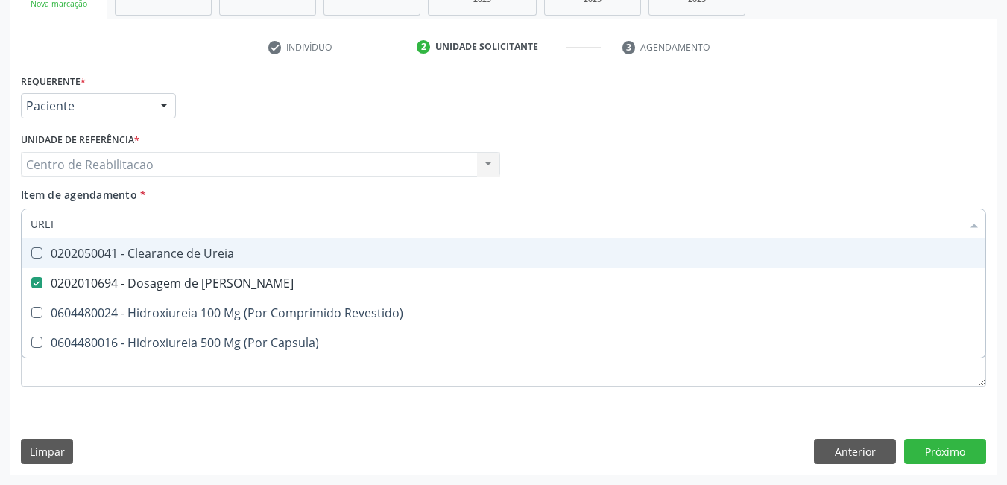
type input "URE"
checkbox Ureia "false"
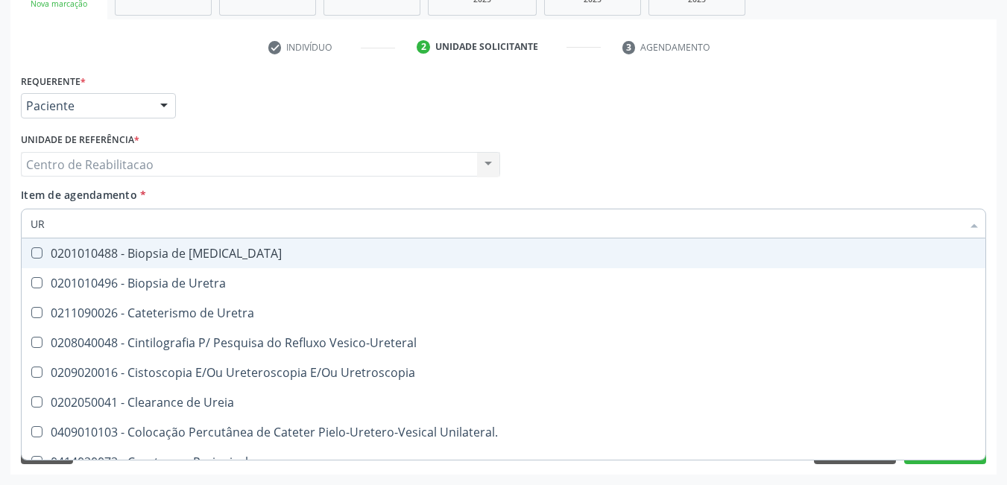
type input "U"
checkbox Ureia "false"
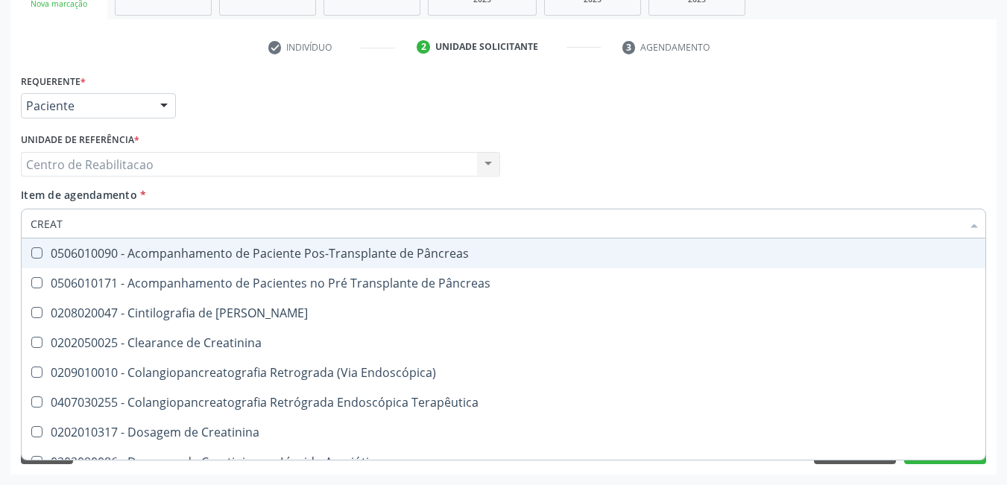
type input "CREATI"
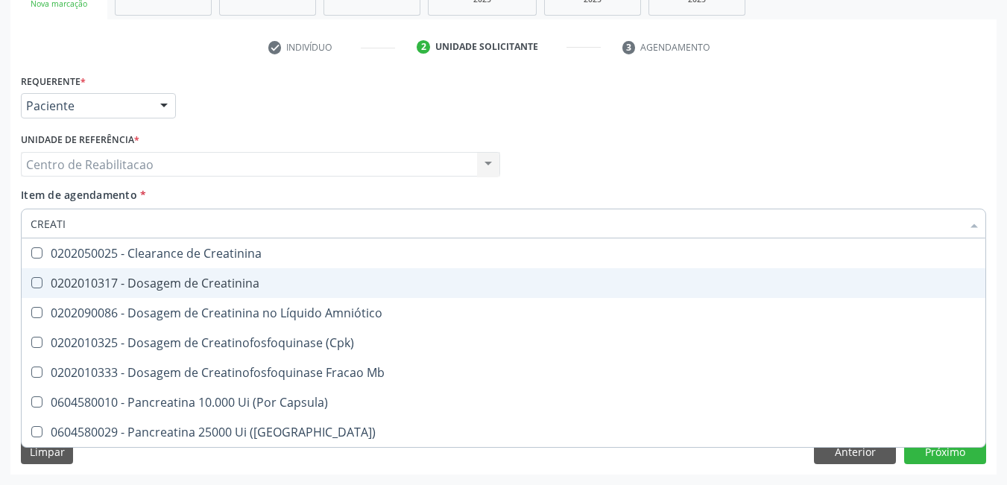
click at [34, 282] on Creatinina at bounding box center [36, 282] width 11 height 11
click at [31, 282] on Creatinina "checkbox" at bounding box center [27, 283] width 10 height 10
checkbox Creatinina "true"
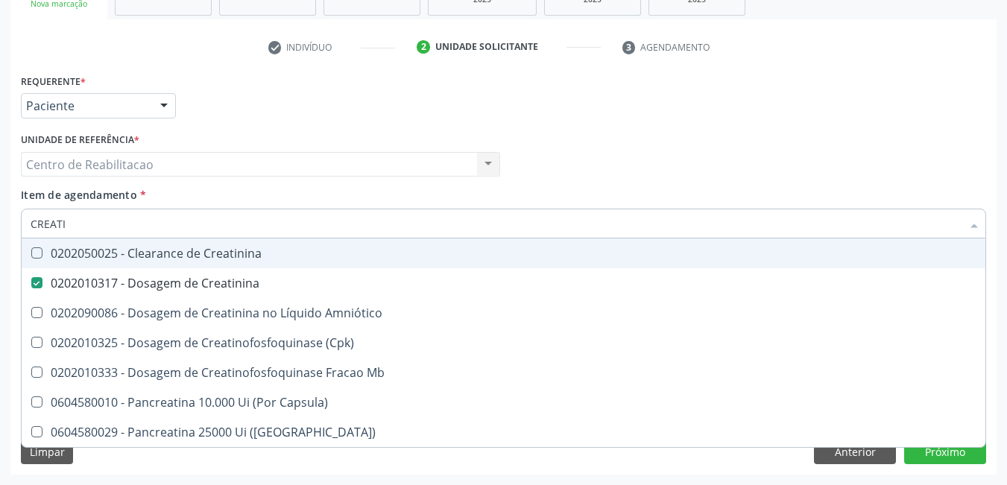
type input "CREAT"
checkbox Creatinina "false"
checkbox \(Cpk\) "true"
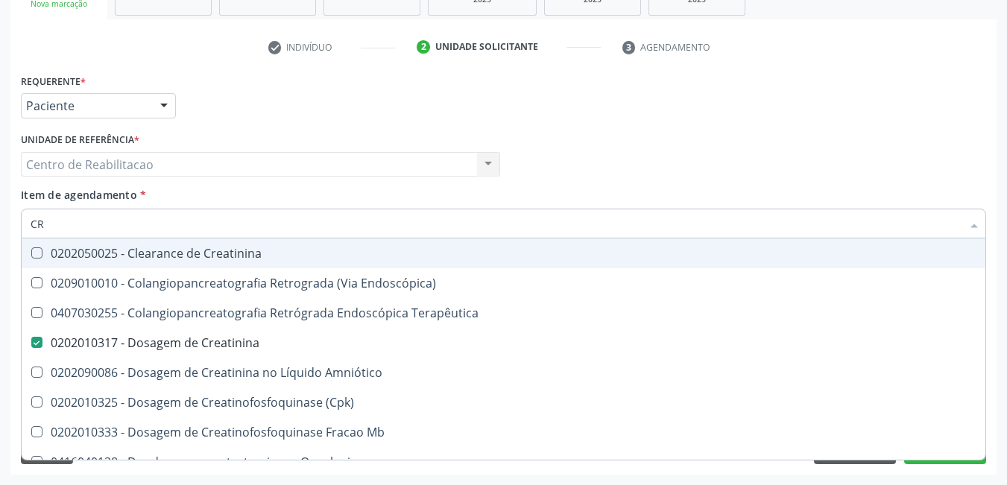
type input "C"
checkbox Creatinina "false"
checkbox Mb "false"
checkbox Oncologia "false"
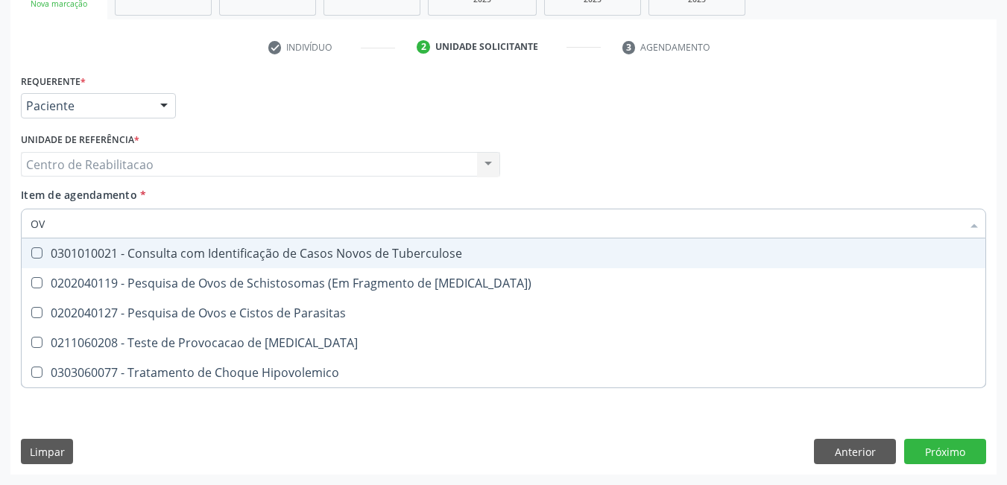
type input "O"
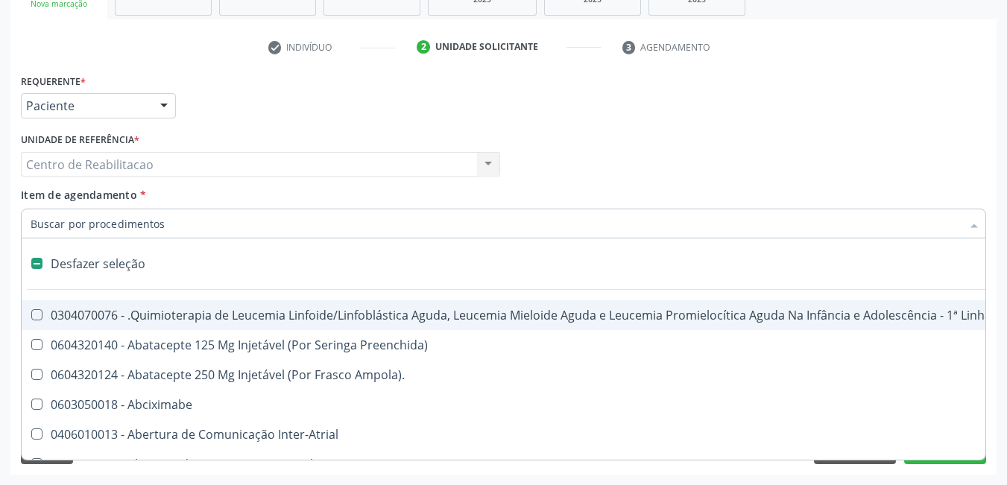
type input "U"
checkbox Cistometro "true"
checkbox Ml\) "true"
checkbox Leprae "true"
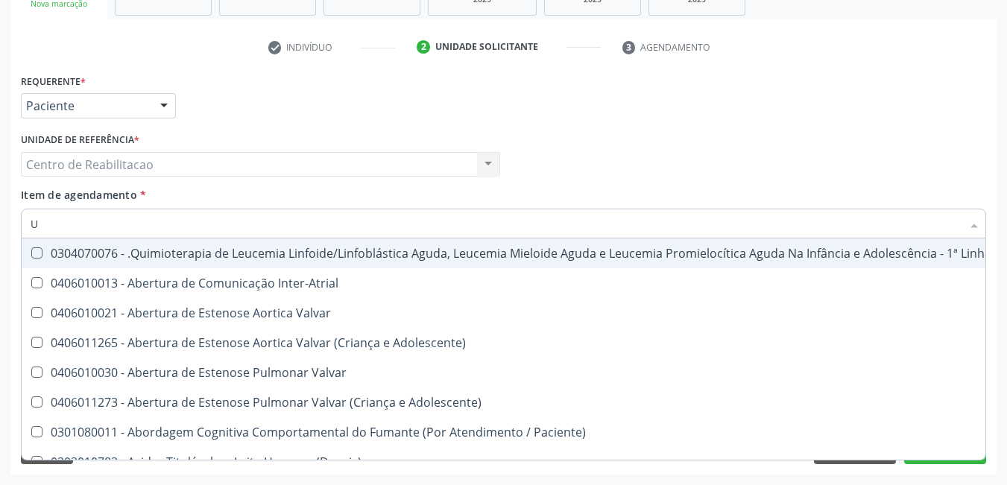
type input "UR"
checkbox Níveis "true"
checkbox Nível "true"
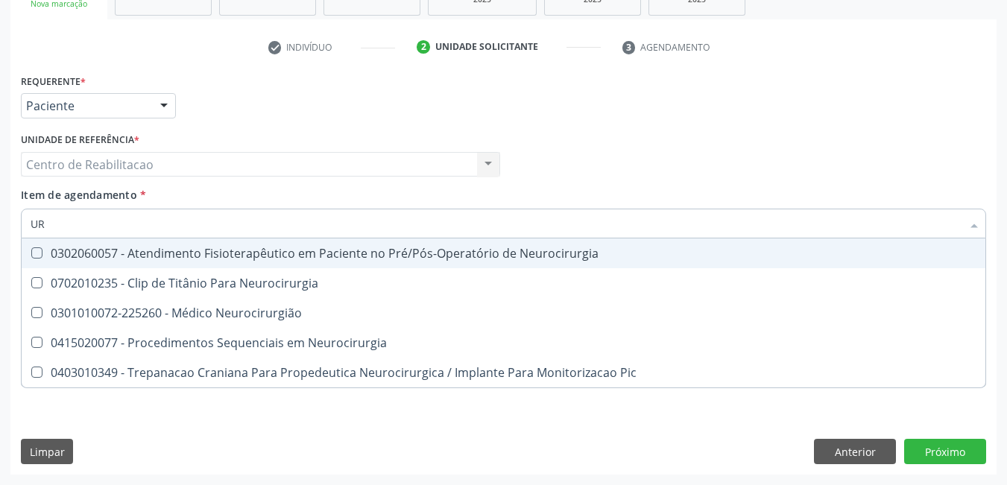
type input "U"
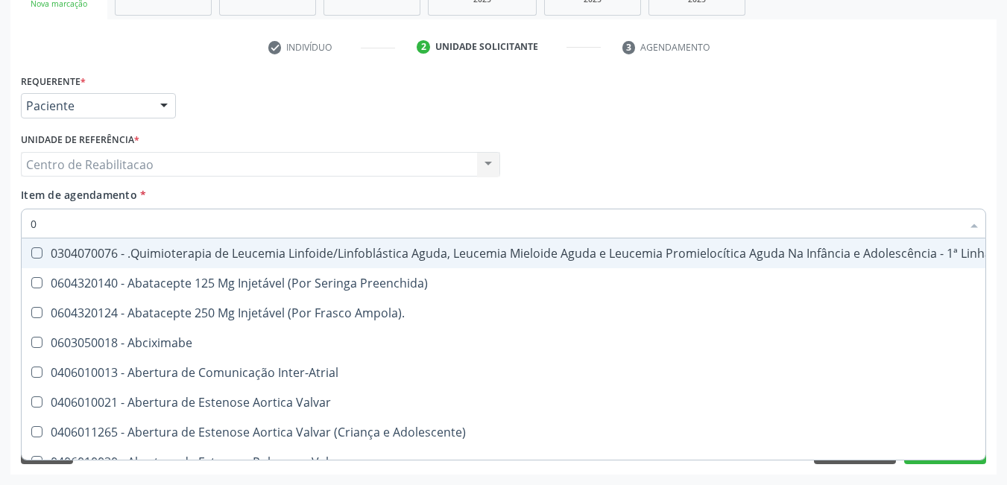
type input "02"
checkbox Drogas "true"
checkbox Dentária "true"
checkbox Antibiotico "true"
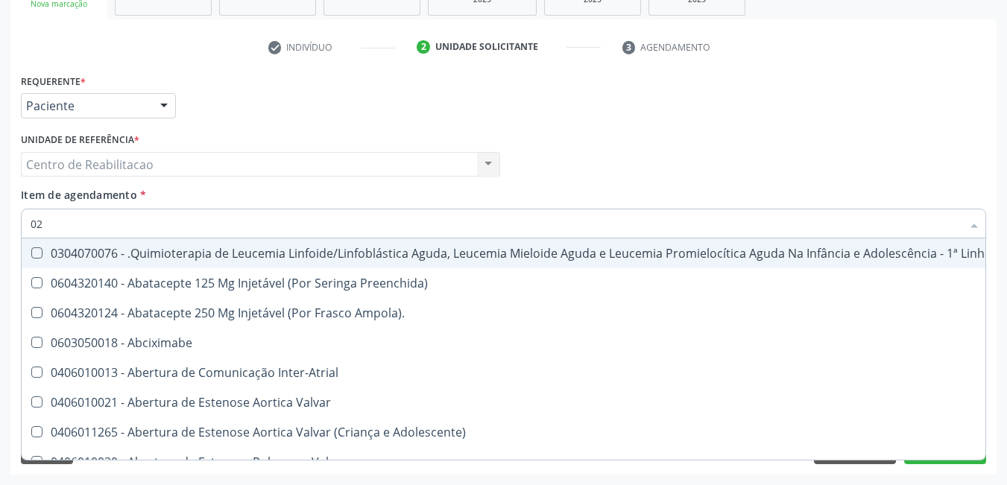
checkbox \(Liquido\) "true"
checkbox Orofacial "true"
checkbox Odontogeriatra "true"
checkbox Comprimido\) "true"
checkbox Embolizante "true"
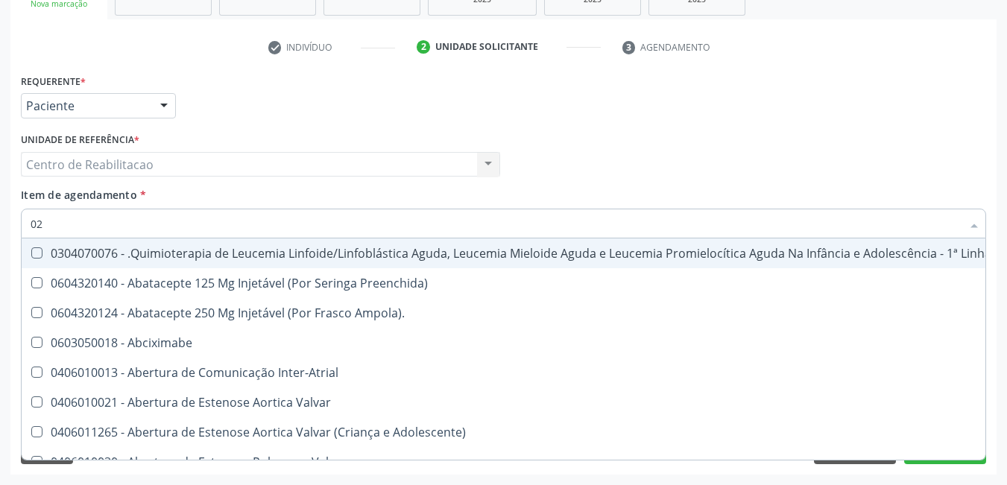
checkbox Per-Operatoria "true"
checkbox Colecistectomia "true"
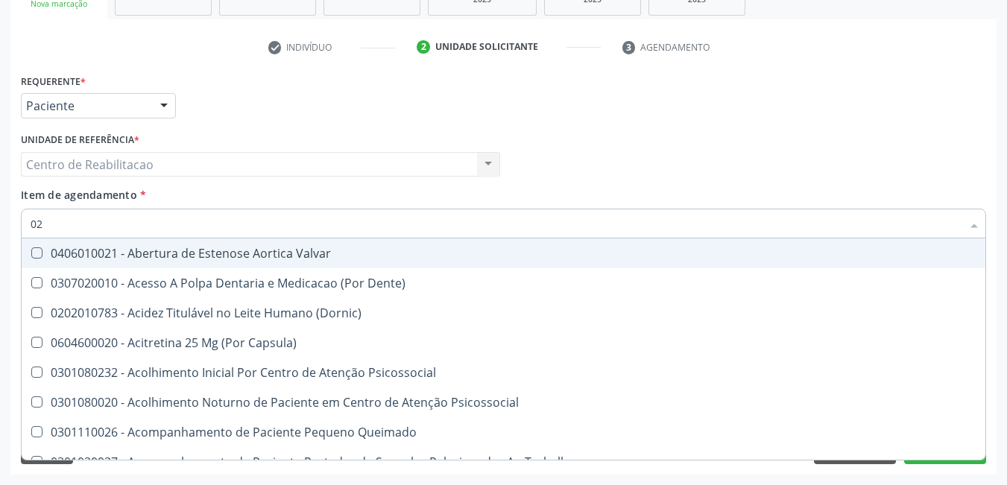
type input "020"
checkbox Intra-Aortico "true"
checkbox Epispádia "true"
checkbox Anos\) "true"
checkbox Congênita "true"
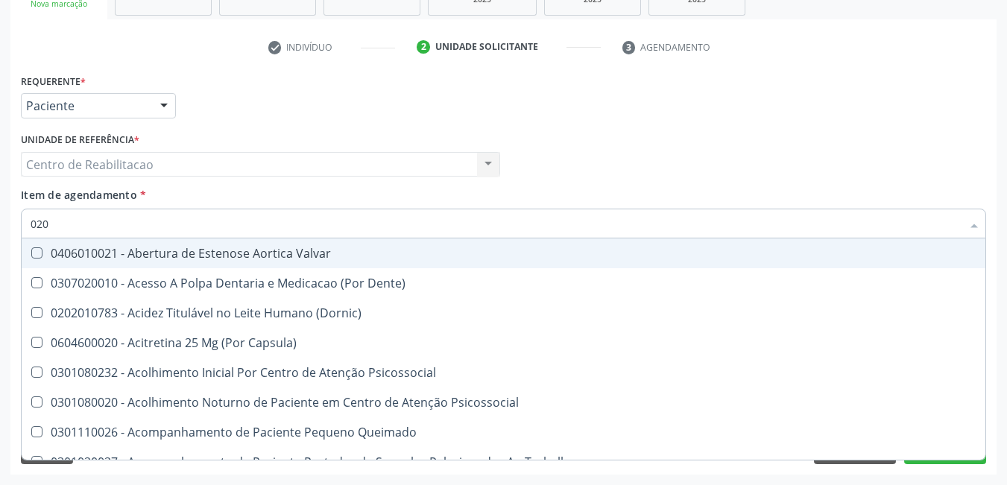
checkbox Complementar\) "true"
checkbox Glomerular "true"
checkbox Hormonais "true"
checkbox Pescoço "true"
checkbox Dias "true"
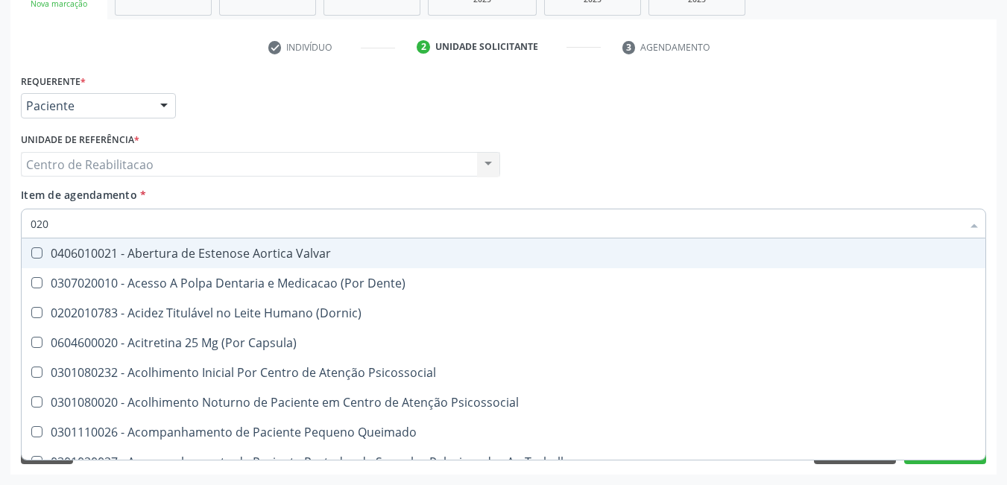
checkbox Dias "true"
checkbox Ii\) "true"
checkbox Urico "false"
checkbox Hdl "false"
checkbox Ldl "false"
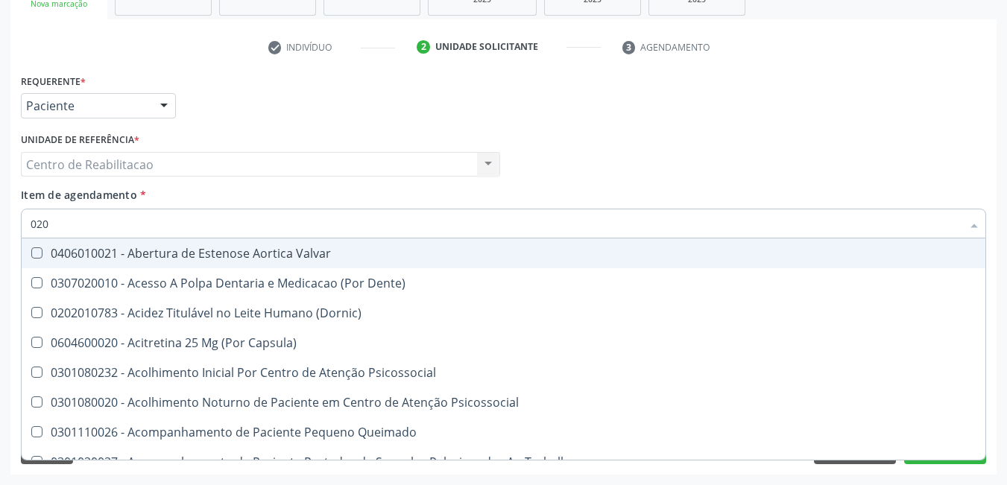
checkbox Total "false"
checkbox Creatinina "false"
checkbox Glicosilada "false"
checkbox \(Tsh\) "false"
checkbox \(T4\) "false"
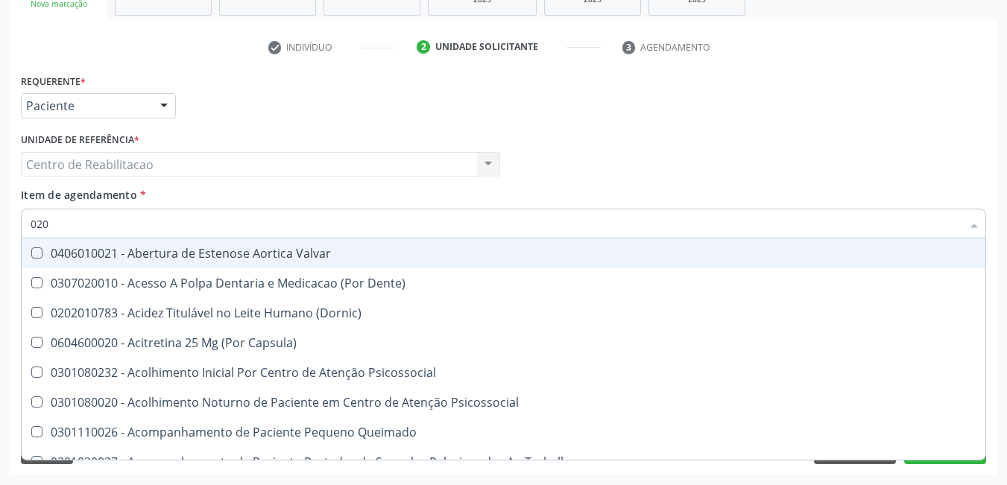
checkbox Triglicerideos "false"
checkbox Ureia "false"
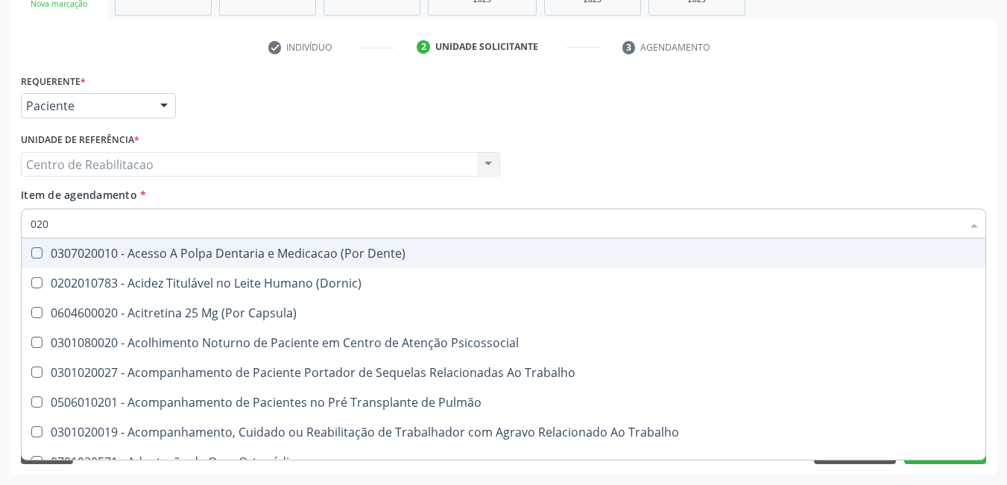
type input "0202"
checkbox População "true"
checkbox Faringe\/Laringe "true"
checkbox Puncao "true"
checkbox Fragmento "true"
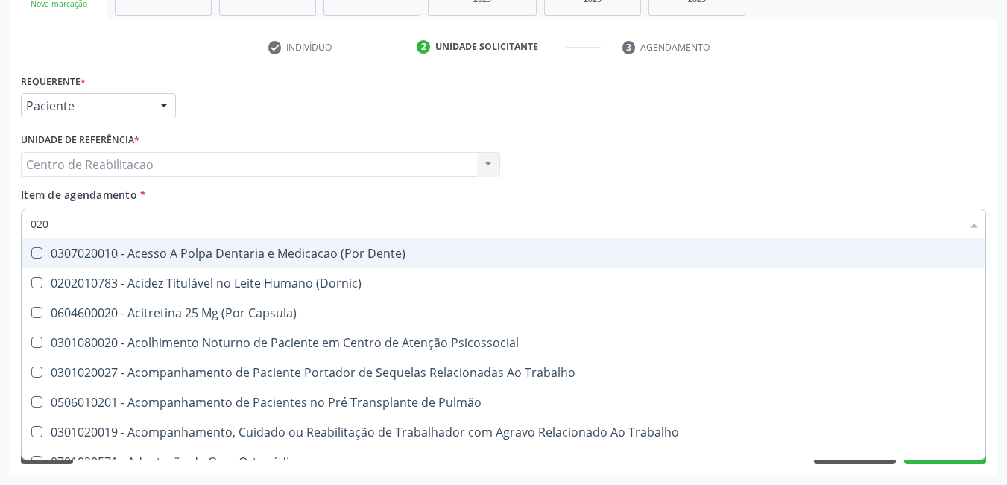
checkbox Ossea "true"
checkbox Septostomia "true"
checkbox Drogas "true"
checkbox Pancreas "true"
checkbox Projecoes\) "true"
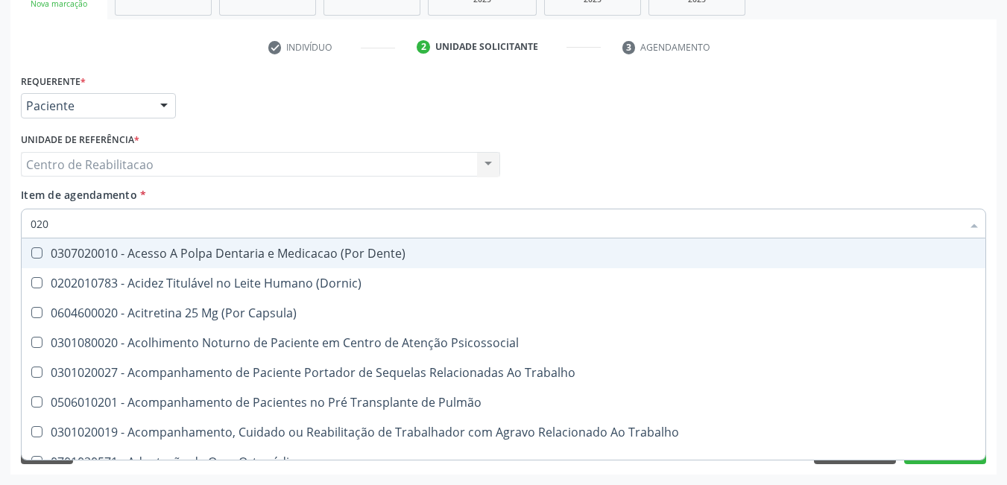
checkbox Aspiração "true"
checkbox Estimulo "true"
checkbox Biologica "true"
checkbox Urico "false"
checkbox Hdl "false"
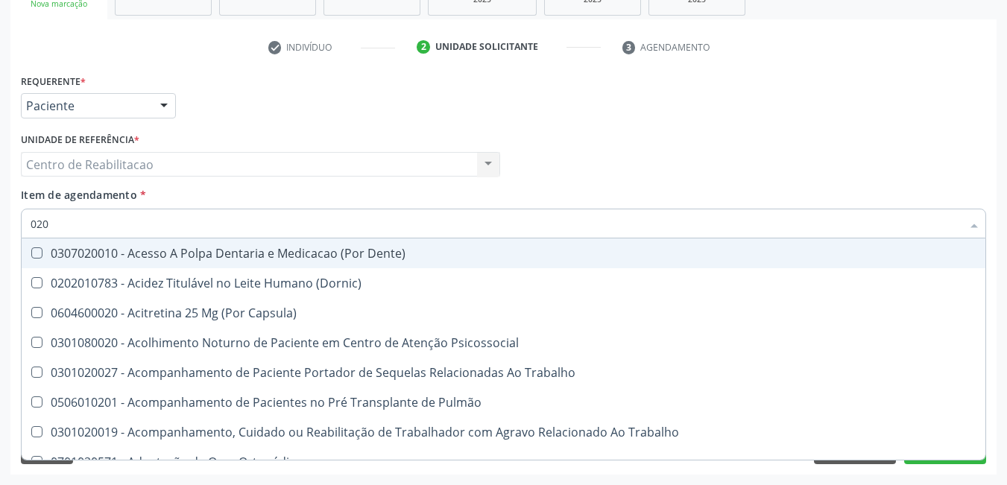
checkbox Ldl "false"
checkbox Total "false"
checkbox Creatinina "false"
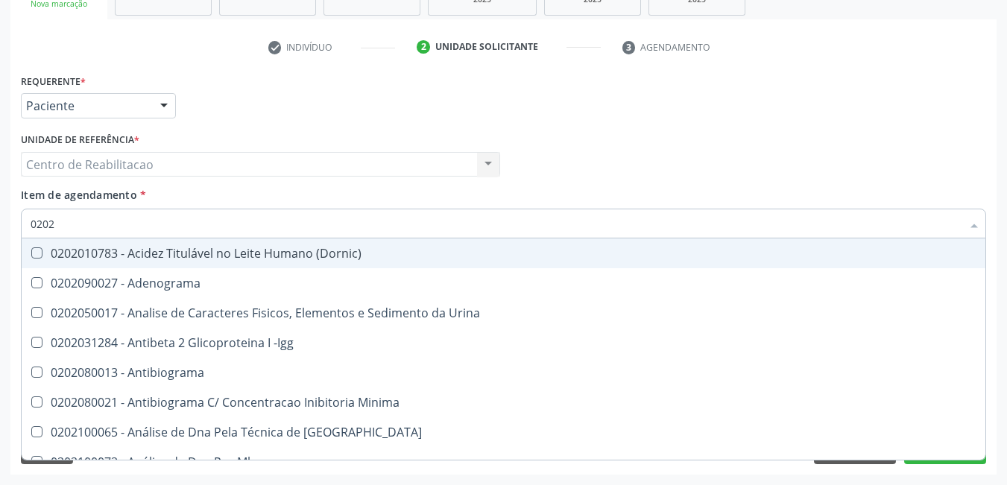
type input "02020"
checkbox Organicos "true"
checkbox Urico "false"
checkbox \(Psa\) "true"
checkbox III "true"
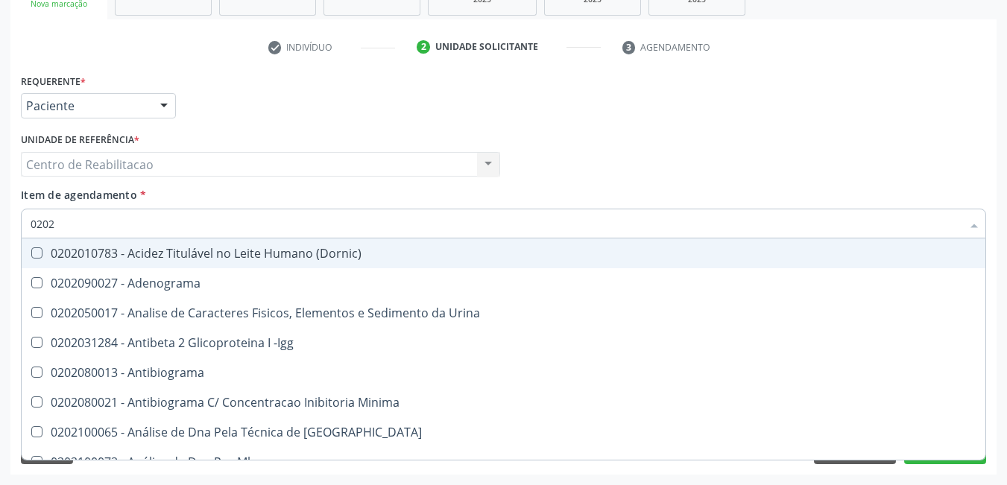
checkbox Barbituratos "true"
checkbox Calcio "true"
checkbox Hdl "false"
checkbox Ldl "false"
checkbox Total "false"
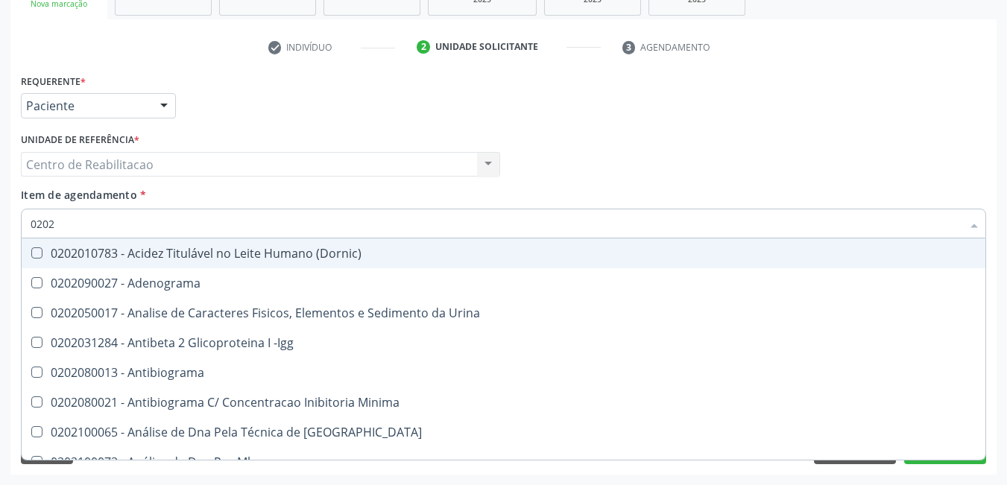
checkbox Creatinina "false"
checkbox Fibrinogenio "true"
checkbox Esperma "true"
checkbox Glicosilada "false"
checkbox \(Tsh\) "false"
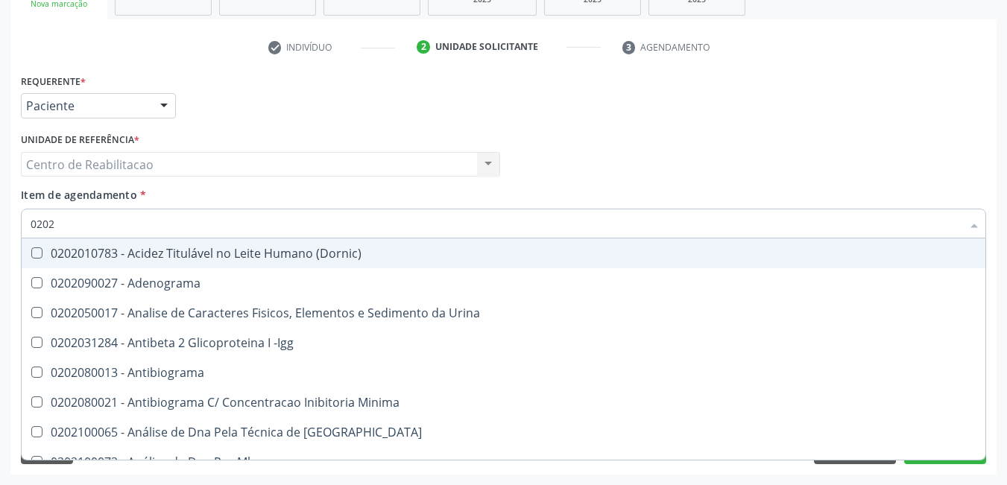
checkbox Potassio "true"
checkbox Funcional "true"
checkbox Horas\) "true"
checkbox Derrames "true"
checkbox \(T4\) "false"
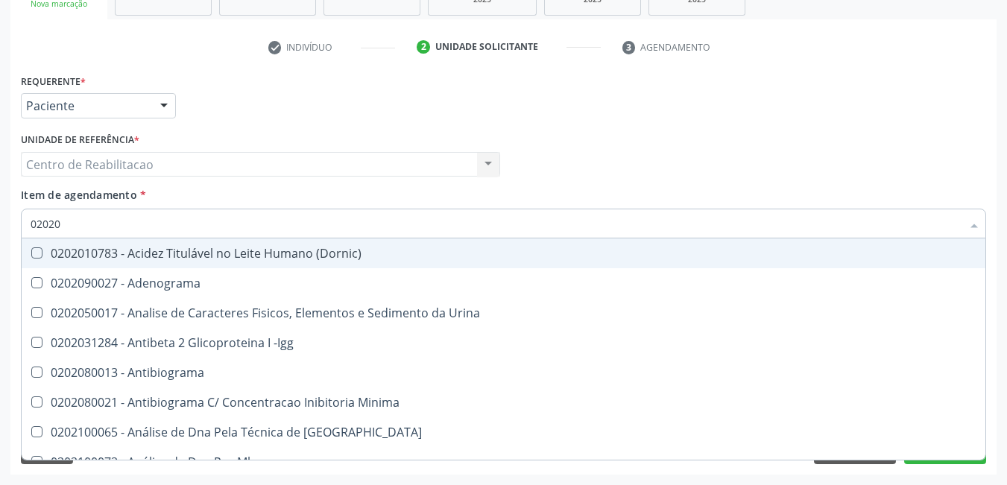
checkbox Triglicerideos "false"
checkbox \(T3\) "false"
checkbox Ureia "false"
checkbox Zinco "true"
checkbox Completo "false"
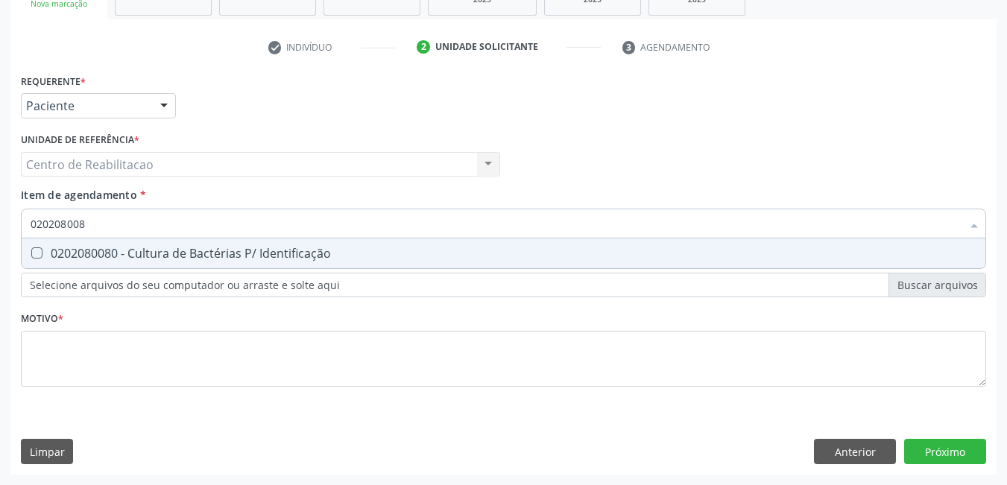
type input "0202080080"
click at [34, 250] on Identificação at bounding box center [36, 252] width 11 height 11
click at [31, 250] on Identificação "checkbox" at bounding box center [27, 253] width 10 height 10
checkbox Identificação "true"
type input "0"
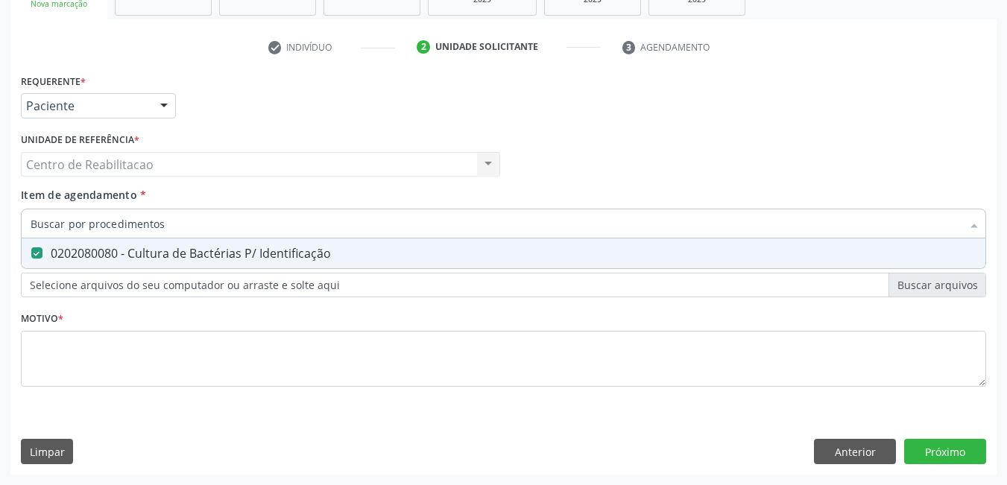
checkbox Identificação "false"
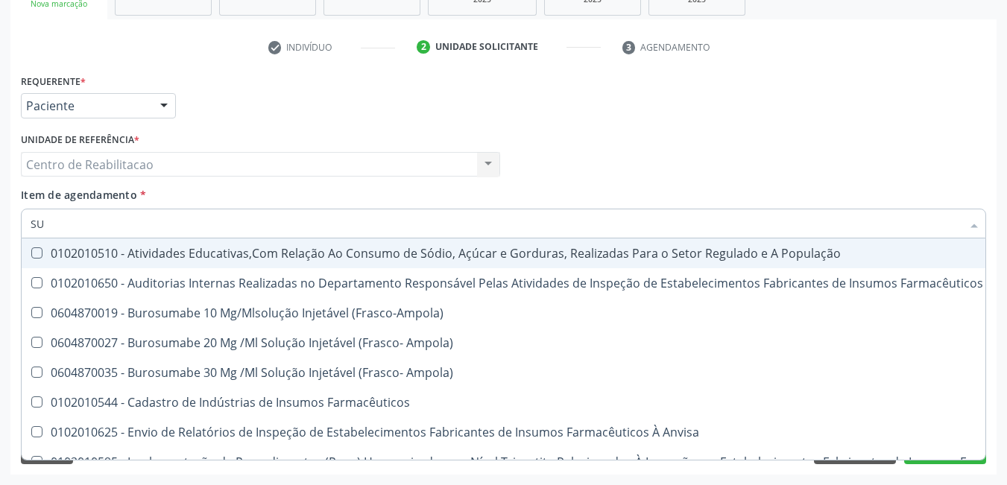
type input "S"
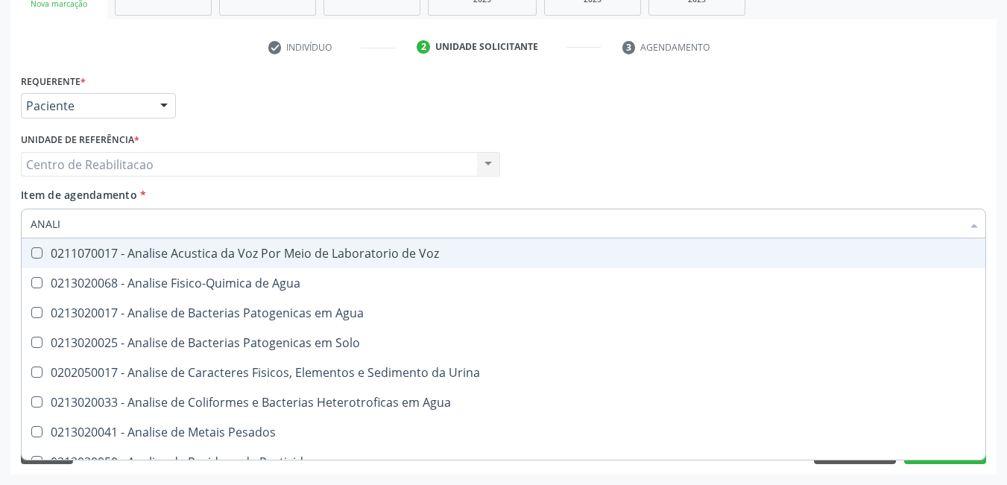
type input "ANALIS"
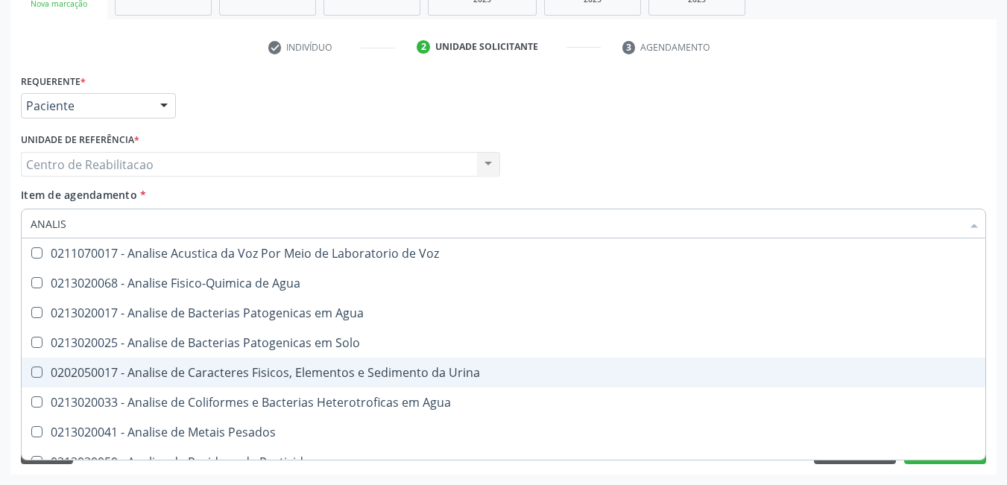
click at [37, 373] on Urina at bounding box center [36, 372] width 11 height 11
click at [31, 373] on Urina "checkbox" at bounding box center [27, 372] width 10 height 10
checkbox Urina "true"
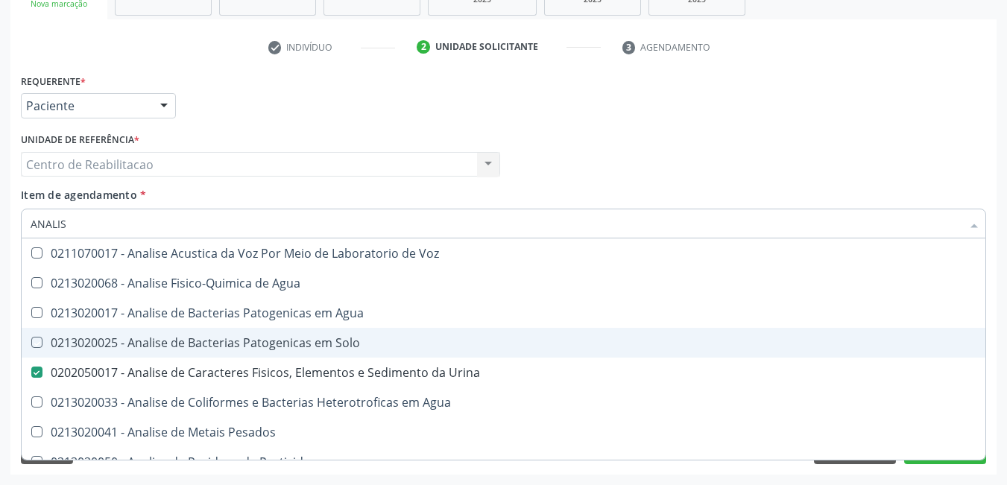
click at [791, 130] on div "Profissional Solicitante Por favor, selecione a Unidade de Atendimento primeiro…" at bounding box center [503, 158] width 972 height 58
checkbox Agua "true"
checkbox Solo "true"
checkbox Agua "true"
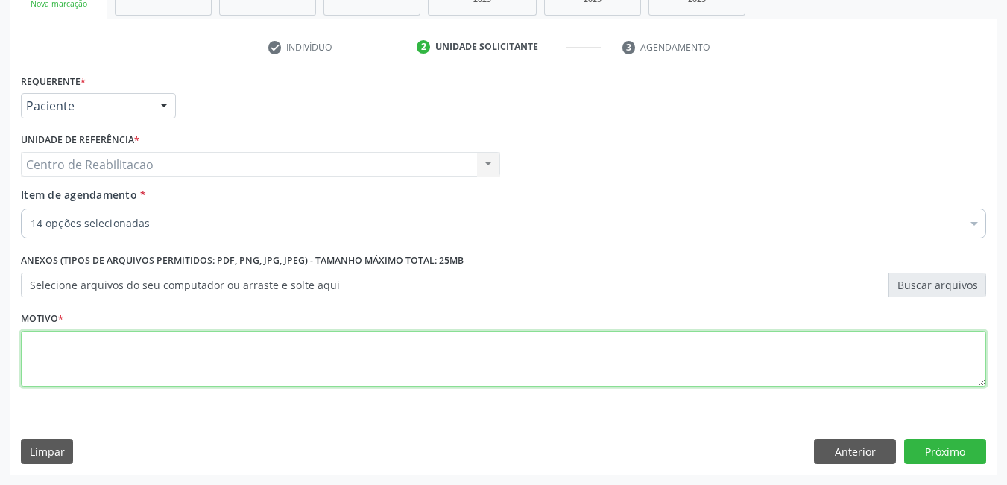
click at [229, 359] on textarea at bounding box center [503, 359] width 965 height 57
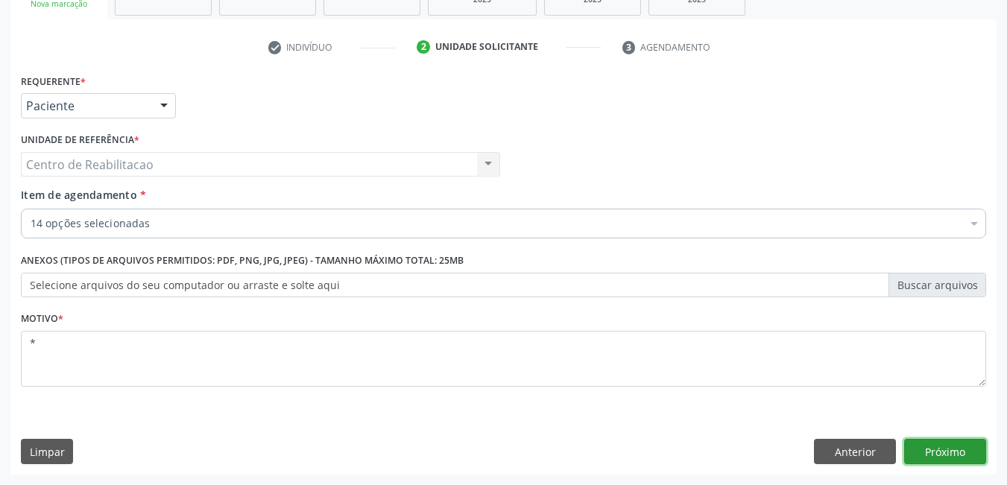
click at [941, 457] on button "Próximo" at bounding box center [945, 451] width 82 height 25
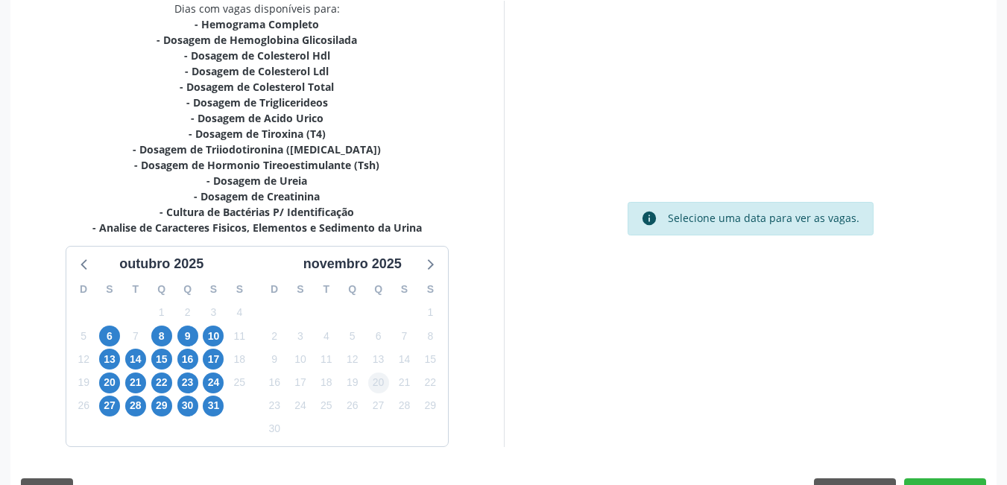
scroll to position [367, 0]
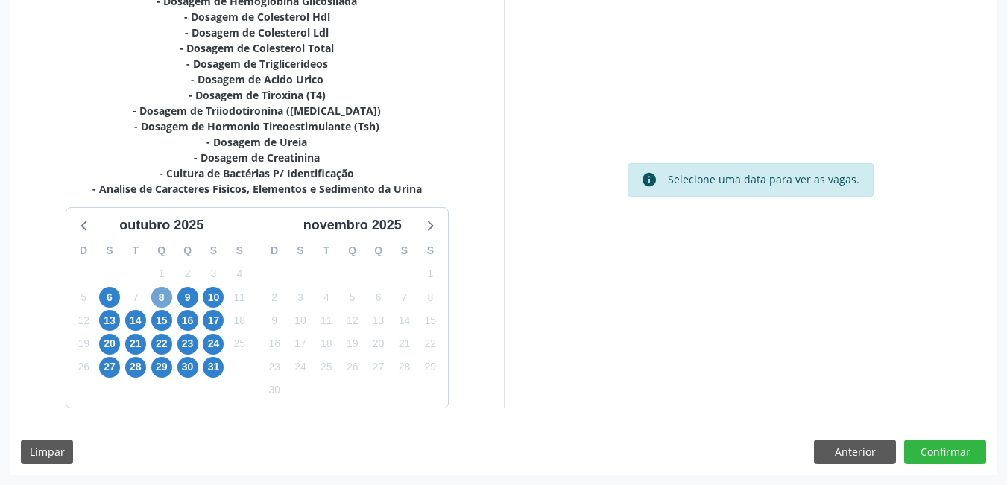
click at [156, 297] on span "8" at bounding box center [161, 297] width 21 height 21
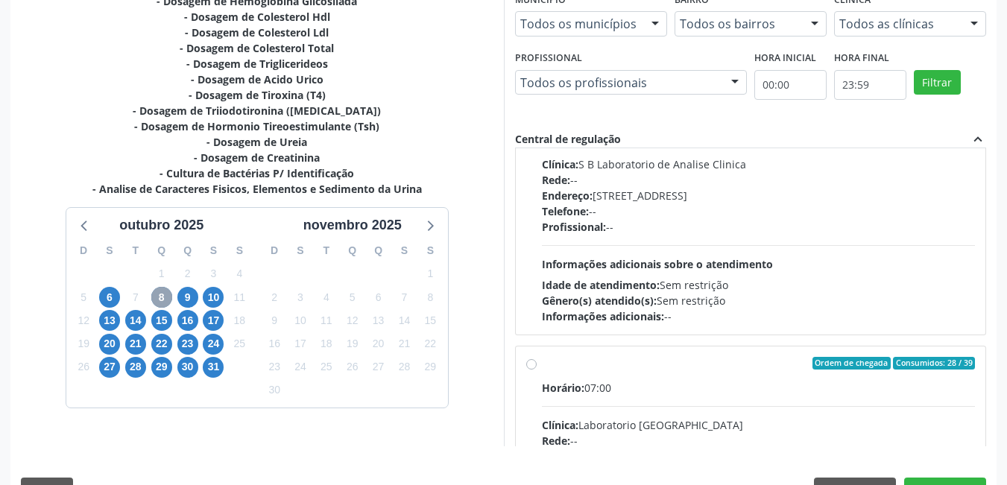
scroll to position [0, 0]
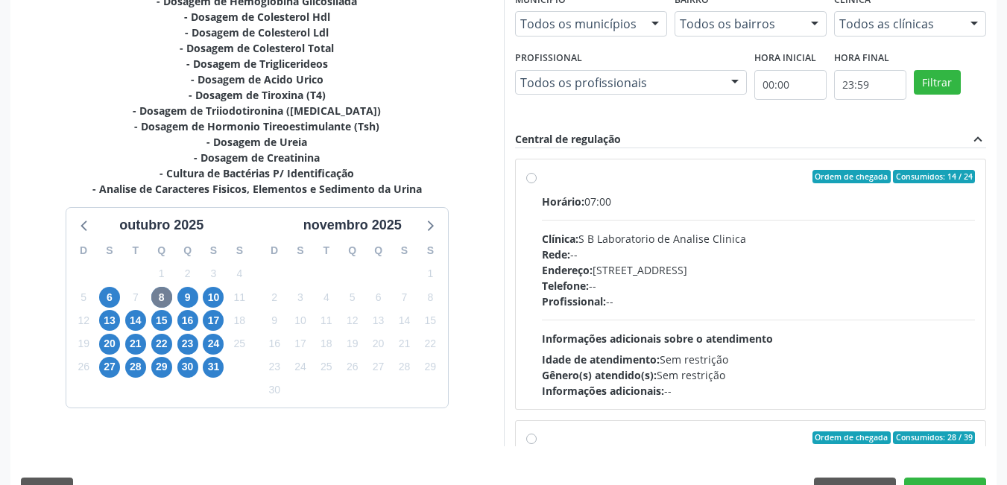
click at [542, 179] on label "Ordem de chegada Consumidos: 14 / 24 Horário: 07:00 Clínica: S B Laboratorio de…" at bounding box center [759, 284] width 434 height 229
click at [532, 179] on input "Ordem de chegada Consumidos: 14 / 24 Horário: 07:00 Clínica: S B Laboratorio de…" at bounding box center [531, 176] width 10 height 13
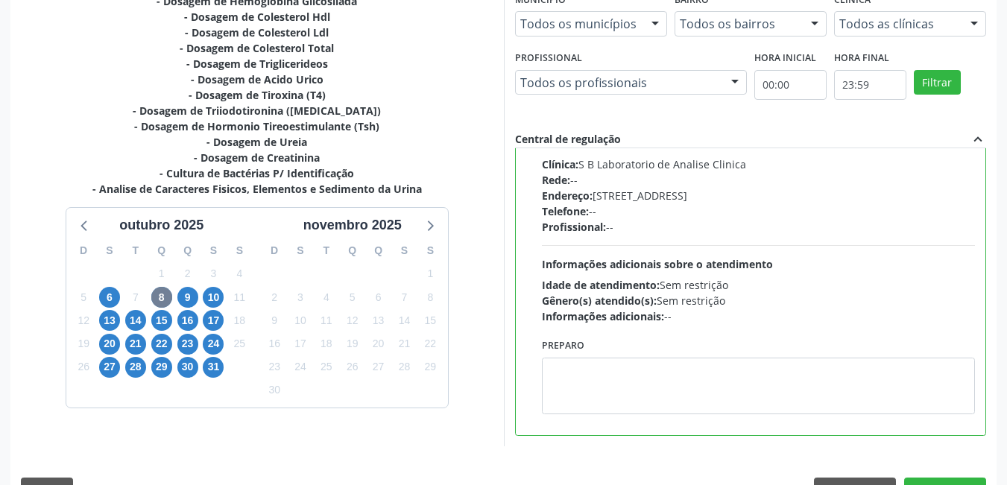
scroll to position [405, 0]
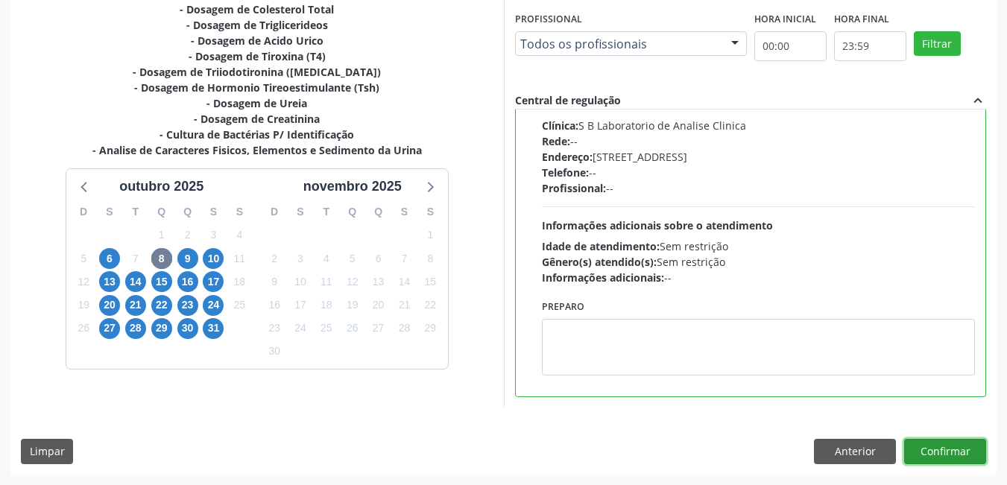
click at [966, 450] on button "Confirmar" at bounding box center [945, 451] width 82 height 25
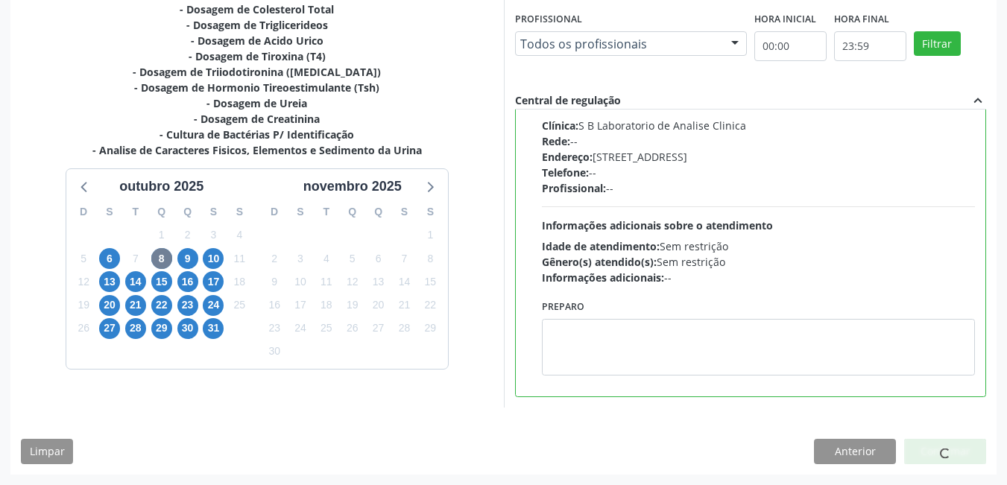
scroll to position [7, 0]
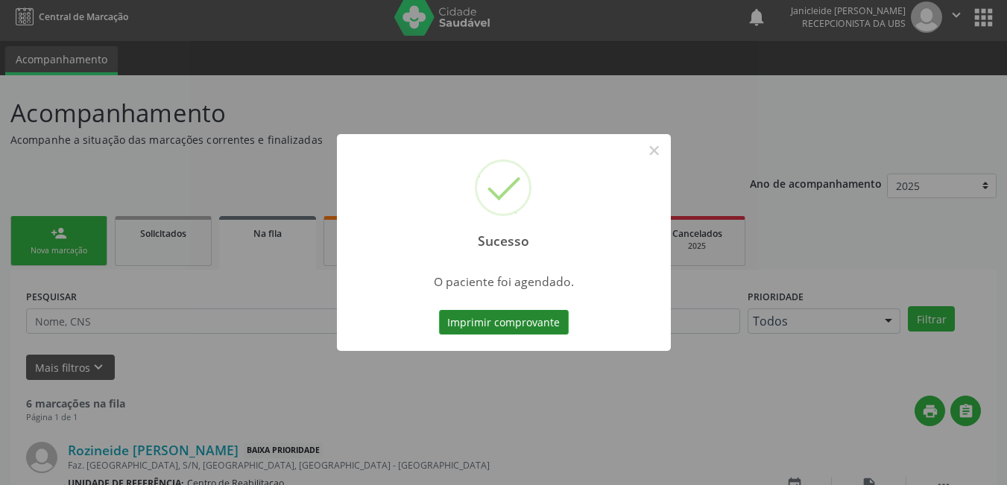
click at [484, 312] on button "Imprimir comprovante" at bounding box center [504, 322] width 130 height 25
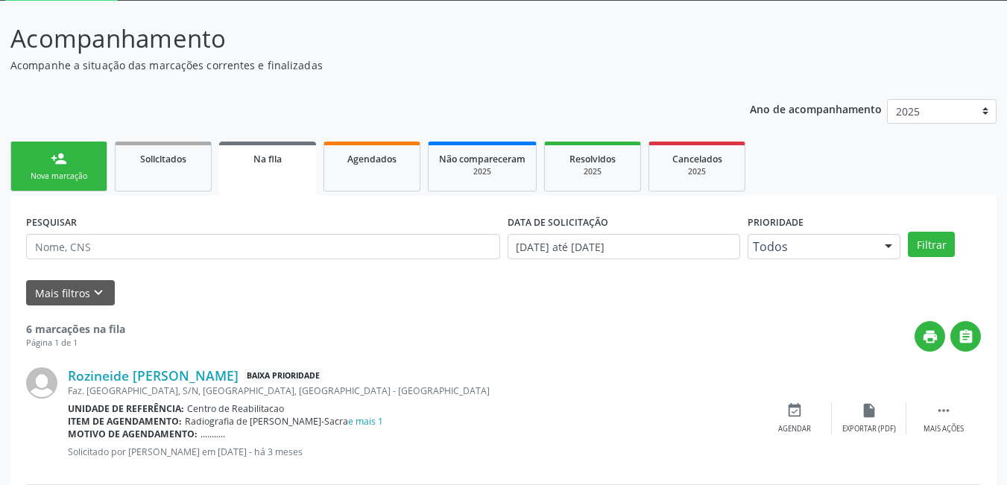
scroll to position [7, 0]
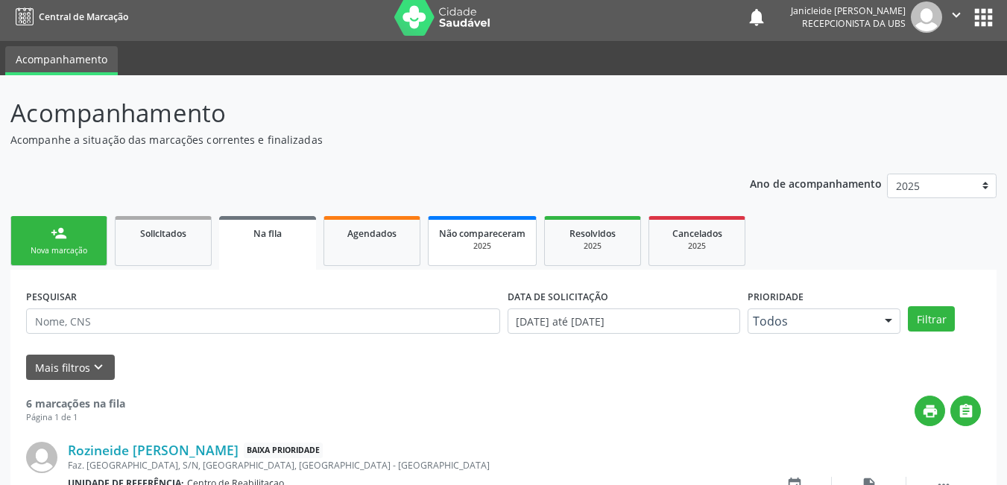
click at [54, 250] on div "Nova marcação" at bounding box center [59, 250] width 75 height 11
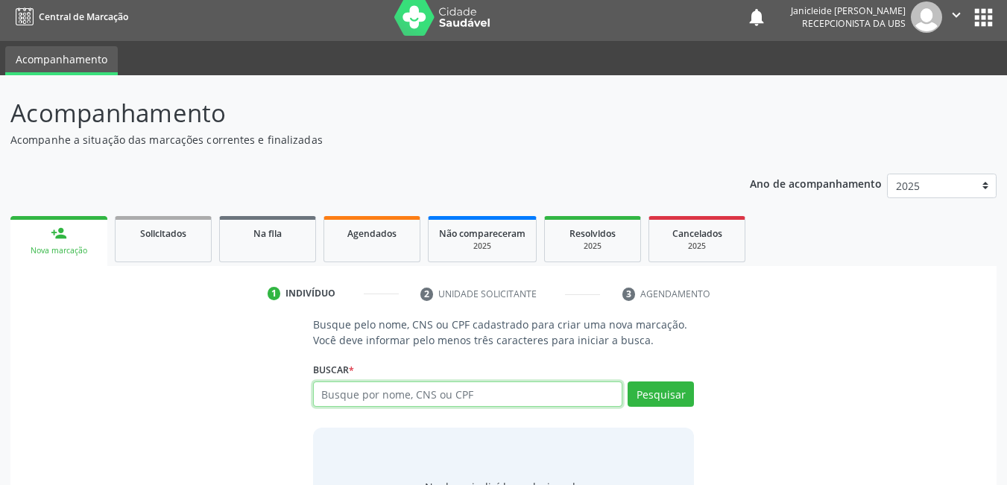
click at [461, 394] on input "text" at bounding box center [468, 394] width 310 height 25
type input "03734858402"
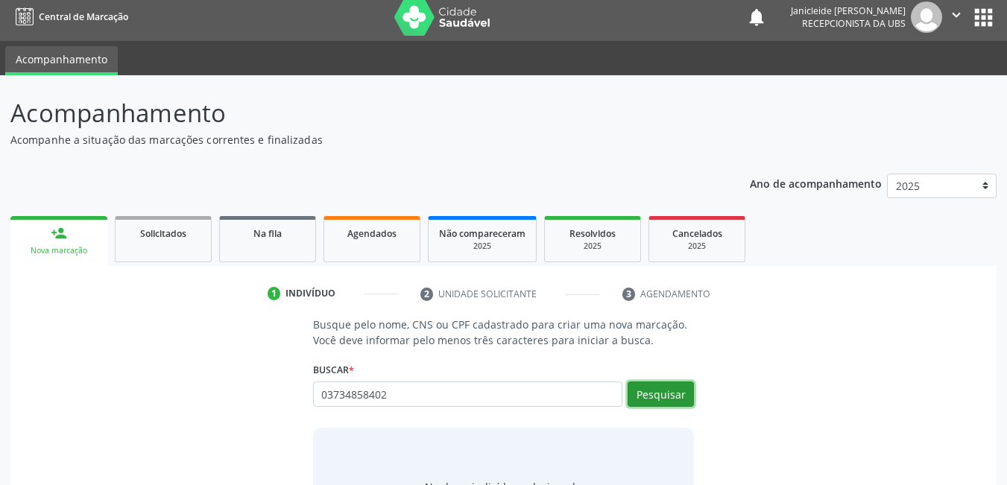
click at [685, 388] on button "Pesquisar" at bounding box center [660, 394] width 66 height 25
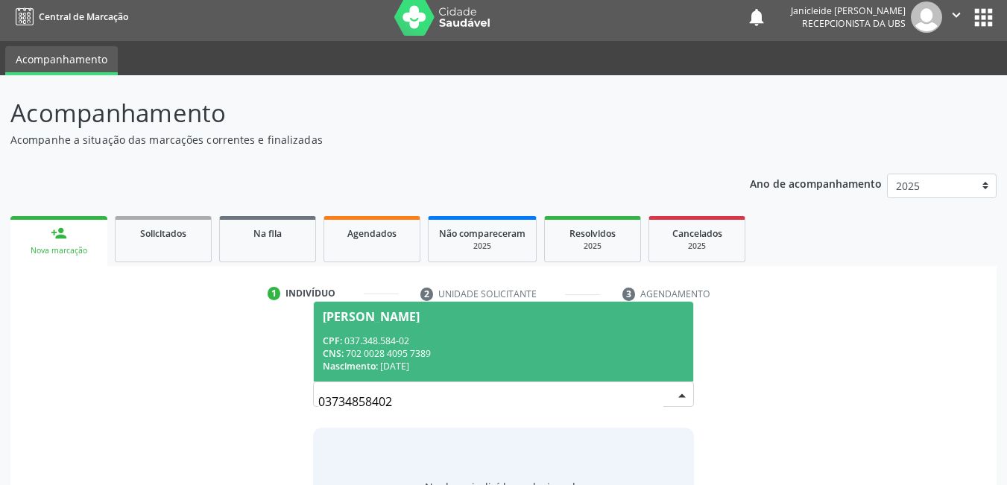
click at [456, 331] on span "Maria de Lourdes Inacio Souza CPF: 037.348.584-02 CNS: 702 0028 4095 7389 Nasci…" at bounding box center [504, 342] width 380 height 80
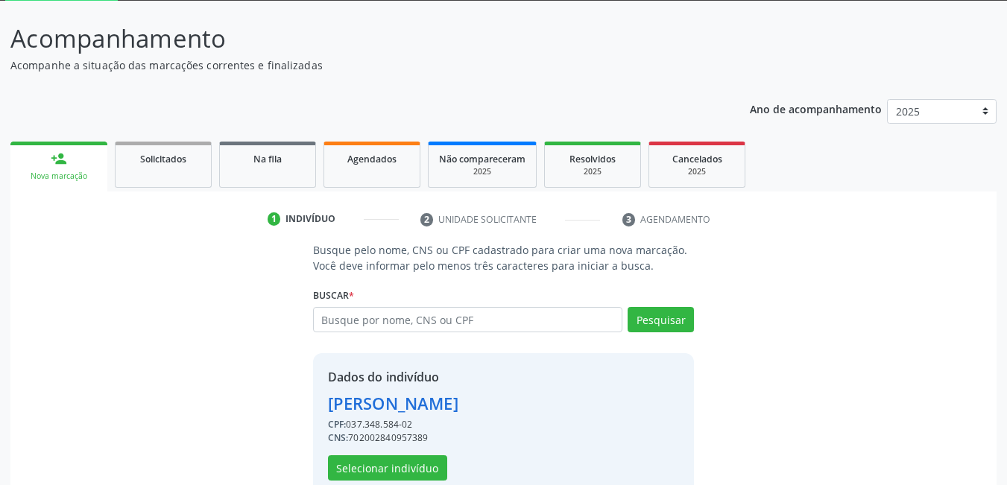
scroll to position [113, 0]
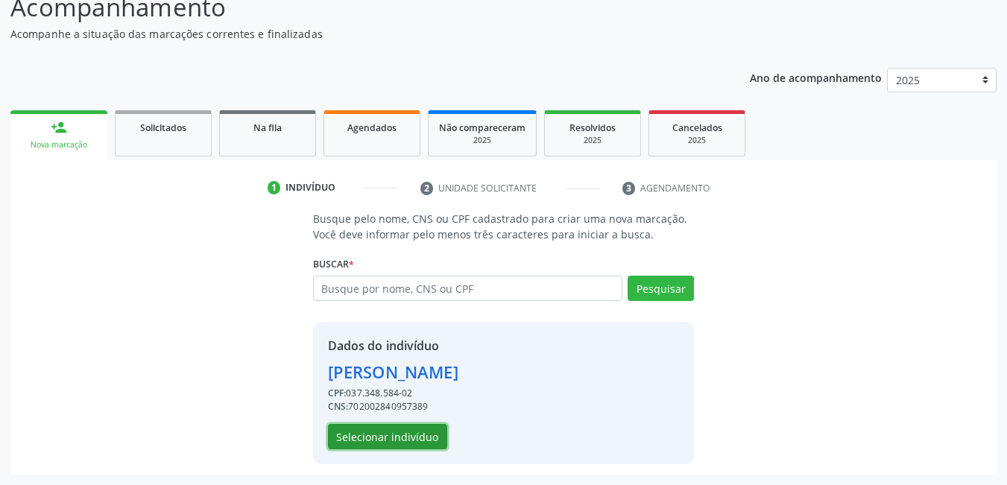
click at [366, 439] on button "Selecionar indivíduo" at bounding box center [387, 436] width 119 height 25
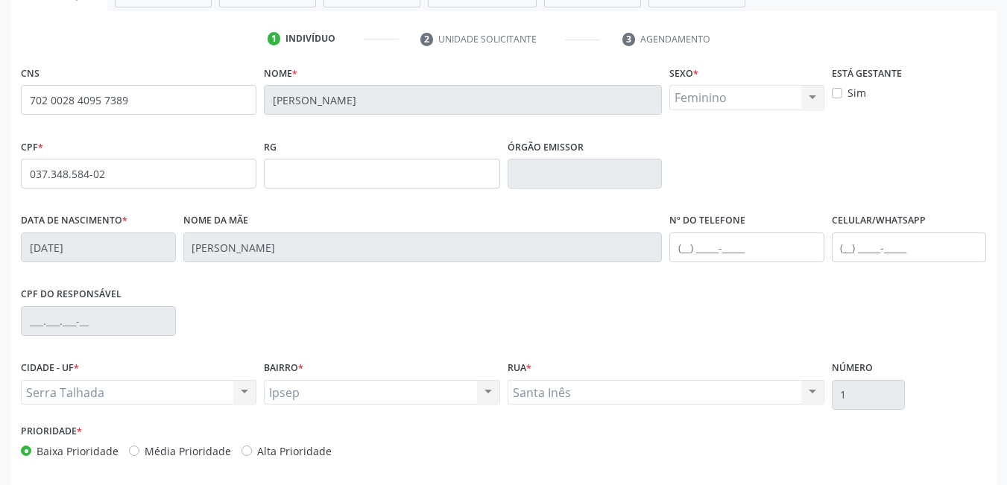
scroll to position [323, 0]
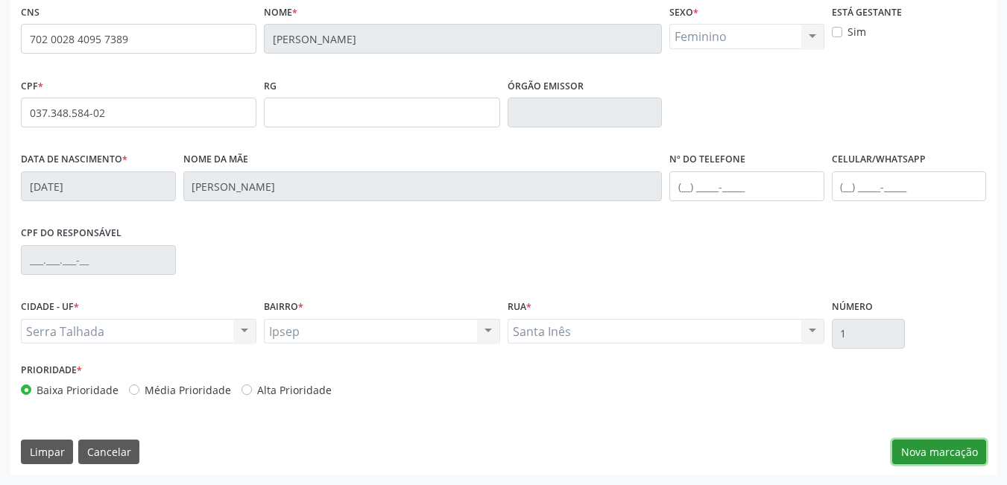
click at [950, 449] on button "Nova marcação" at bounding box center [939, 452] width 94 height 25
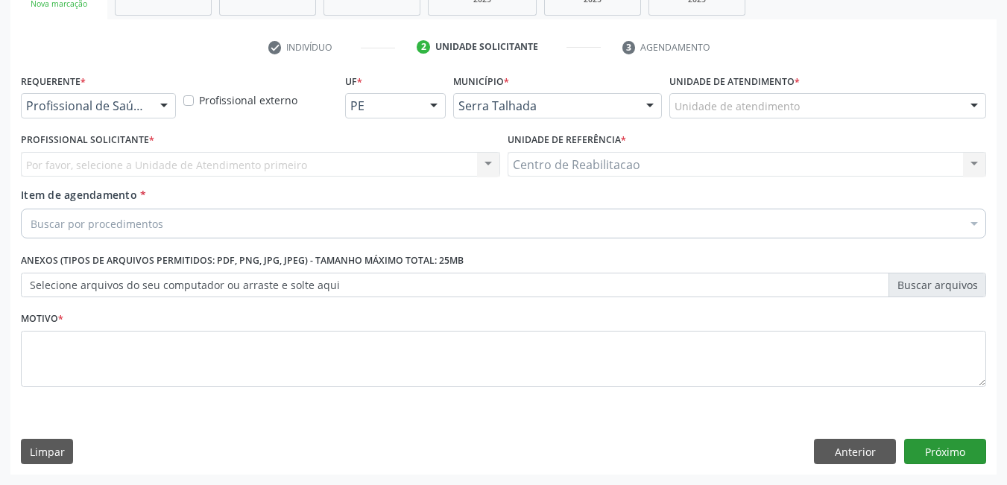
scroll to position [253, 0]
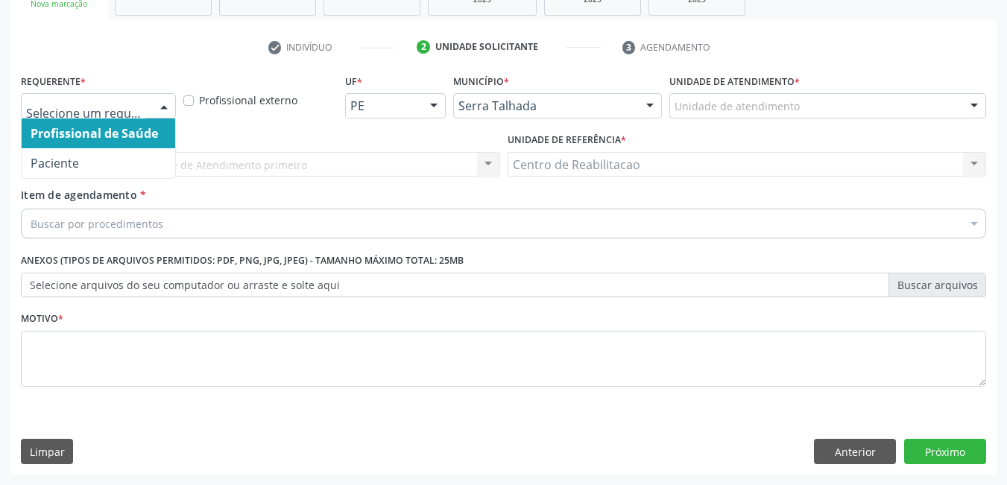
click at [164, 104] on div at bounding box center [164, 106] width 22 height 25
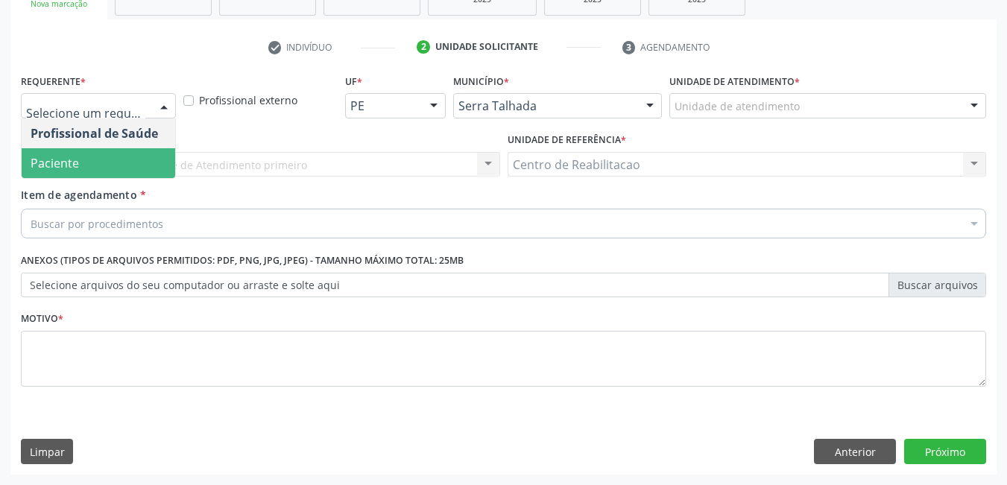
click at [63, 156] on span "Paciente" at bounding box center [55, 163] width 48 height 16
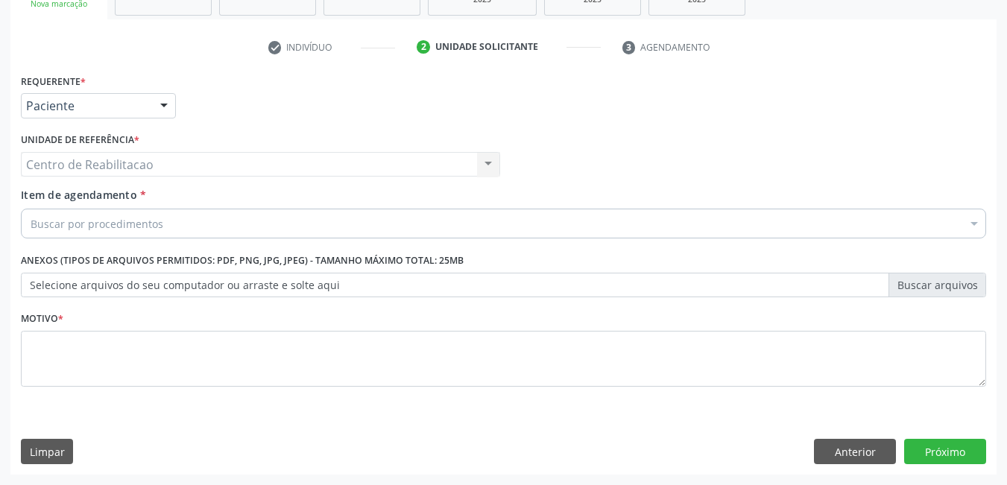
click at [139, 235] on div "Buscar por procedimentos" at bounding box center [503, 224] width 965 height 30
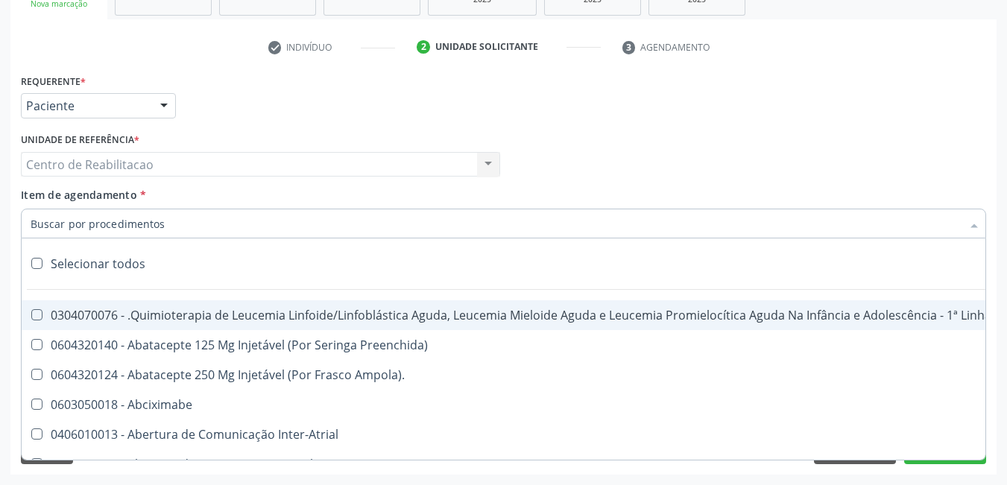
click at [135, 227] on input "Item de agendamento *" at bounding box center [496, 224] width 931 height 30
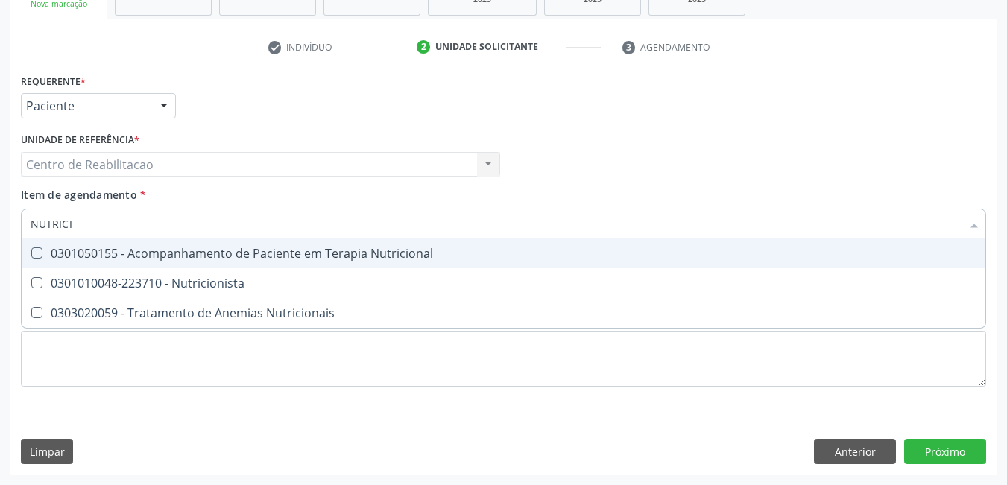
type input "NUTRICIO"
click at [31, 253] on div at bounding box center [27, 253] width 11 height 12
checkbox Nutricional "true"
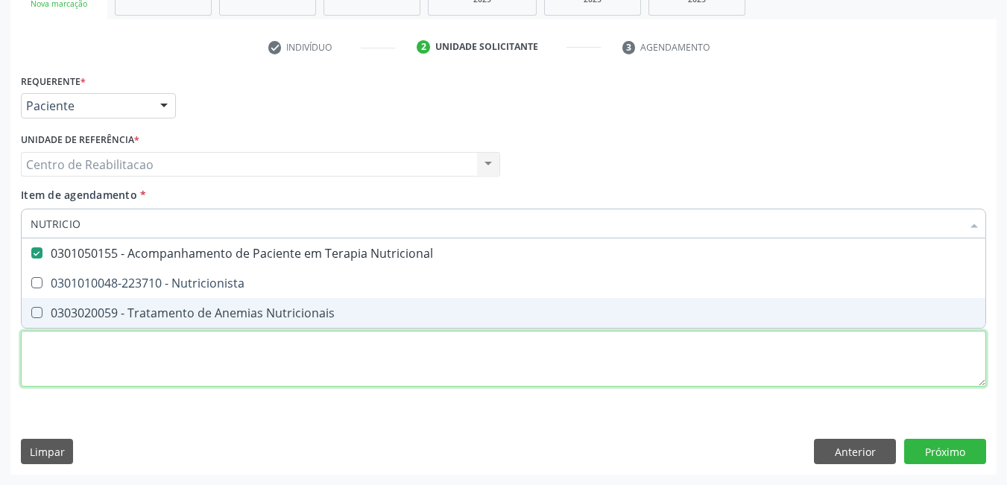
click at [185, 355] on div "Requerente * Paciente Profissional de Saúde Paciente Nenhum resultado encontrad…" at bounding box center [503, 239] width 965 height 338
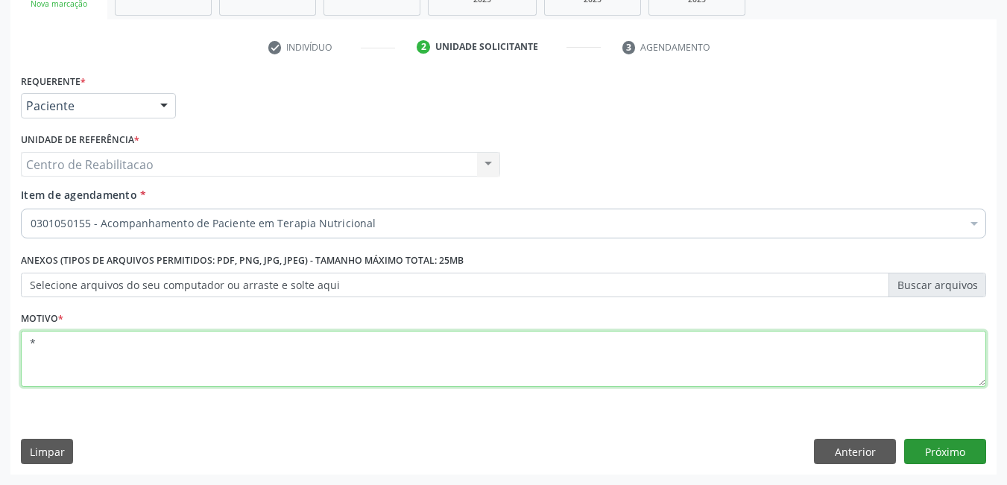
type textarea "*"
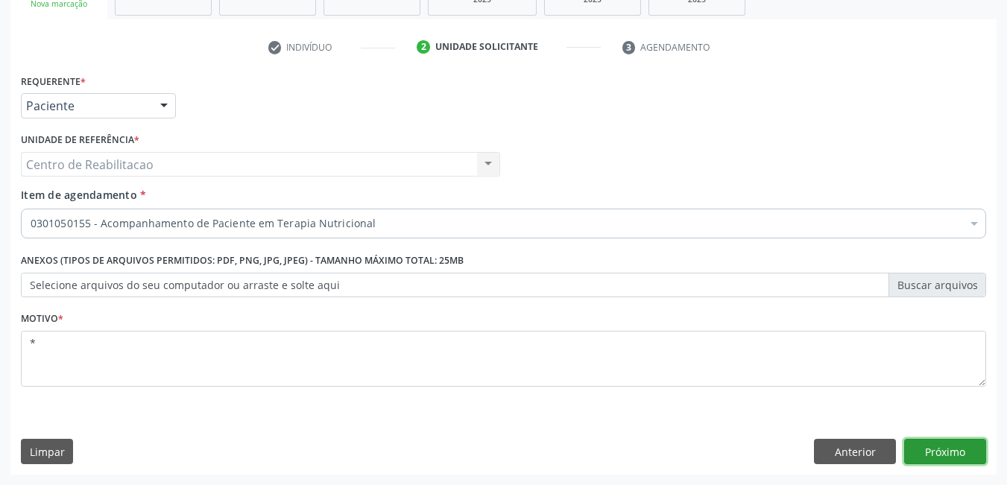
click at [948, 457] on button "Próximo" at bounding box center [945, 451] width 82 height 25
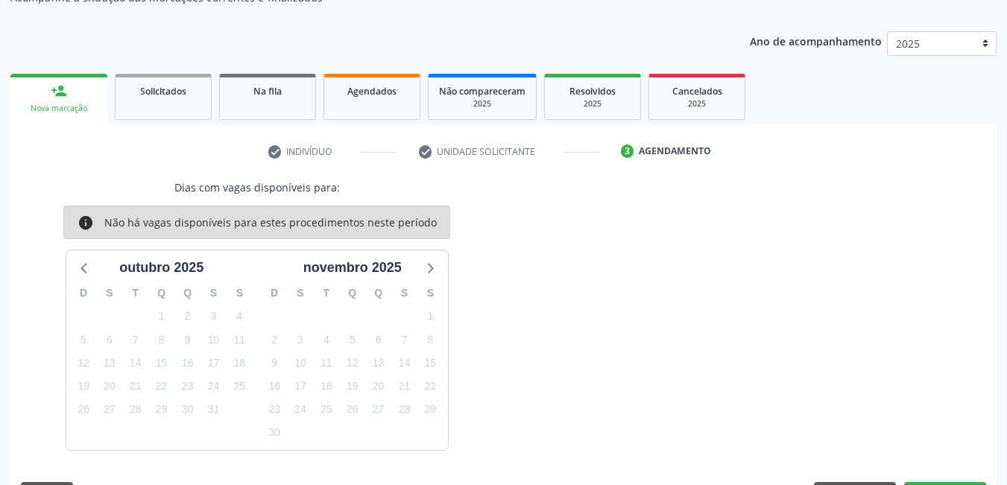
scroll to position [192, 0]
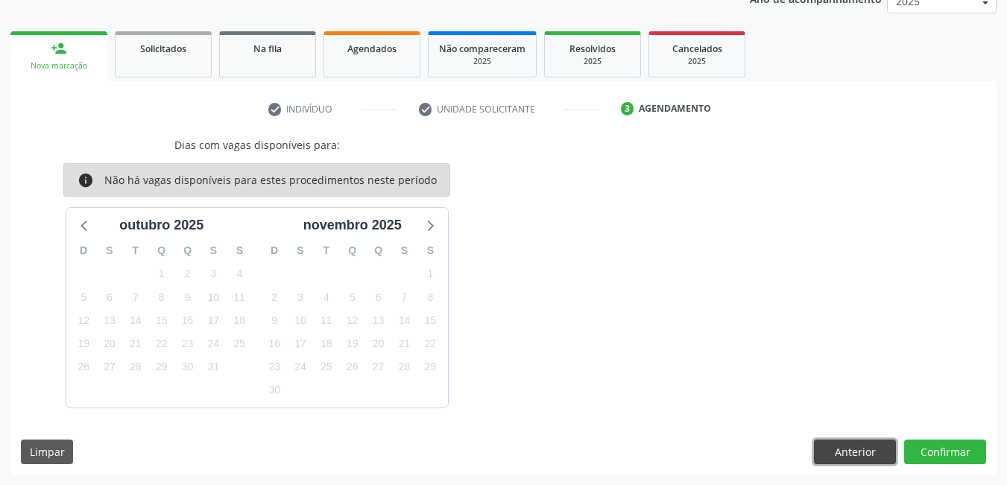
click at [857, 456] on button "Anterior" at bounding box center [855, 452] width 82 height 25
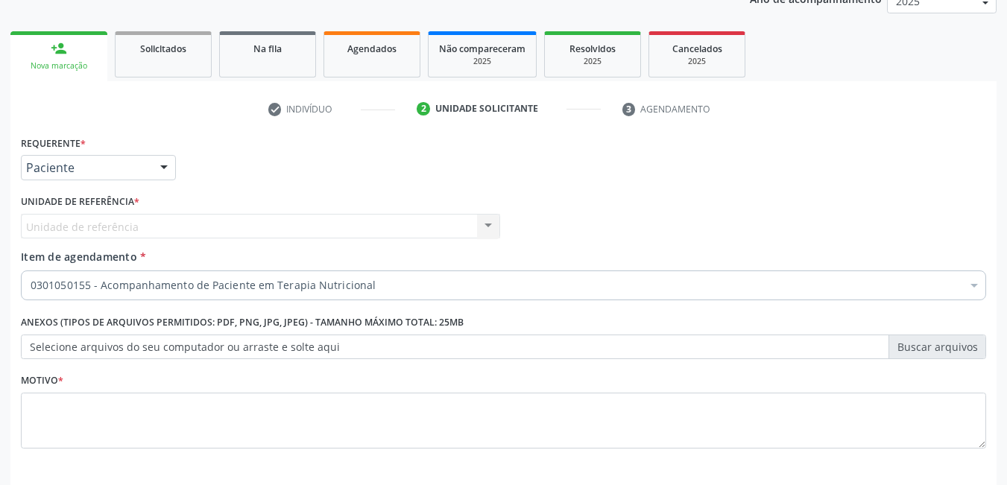
click at [971, 280] on div at bounding box center [974, 286] width 22 height 25
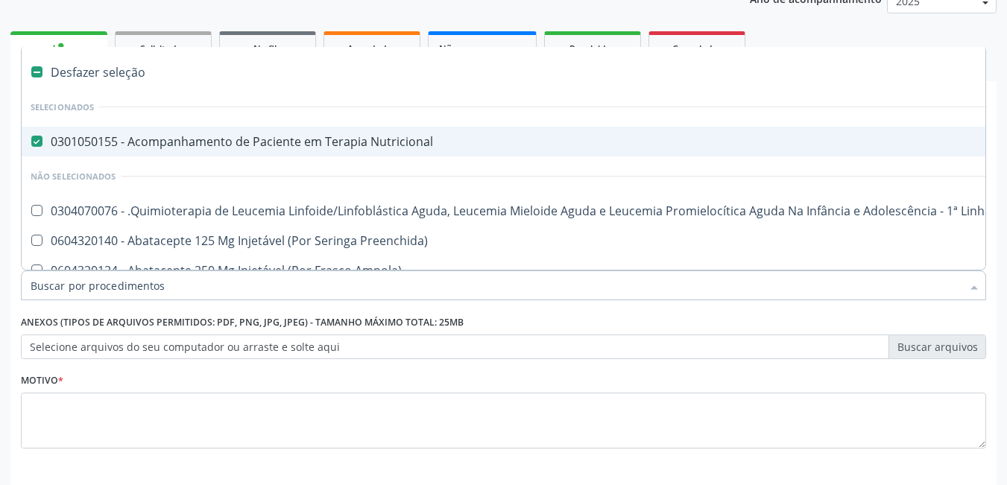
click at [39, 144] on Nutricional at bounding box center [36, 141] width 11 height 11
click at [31, 144] on Nutricional "checkbox" at bounding box center [27, 141] width 10 height 10
checkbox Nutricional "false"
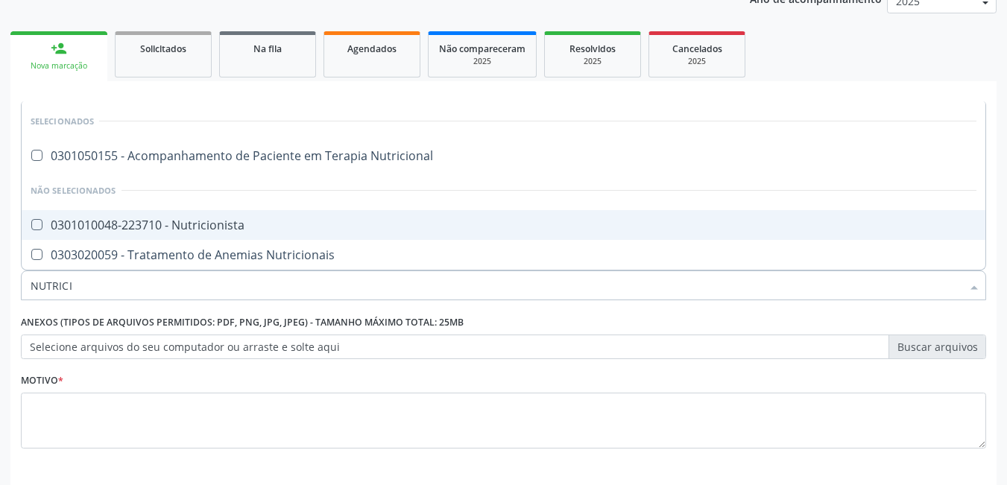
type input "NUTRICIO"
click at [37, 223] on Nutricionista at bounding box center [36, 224] width 11 height 11
click at [31, 223] on Nutricionista "checkbox" at bounding box center [27, 225] width 10 height 10
checkbox Nutricionista "true"
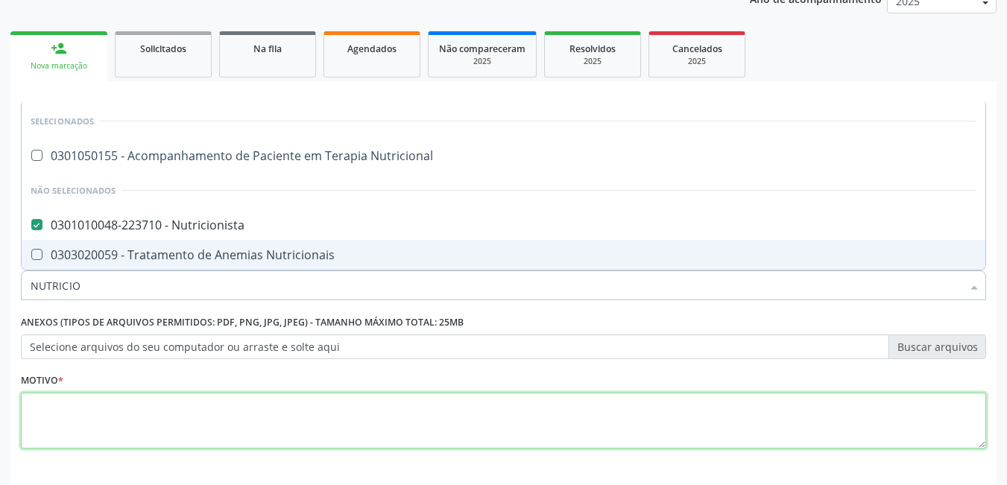
click at [98, 407] on textarea at bounding box center [503, 421] width 965 height 57
checkbox Nutricional "true"
checkbox Nutricionista "false"
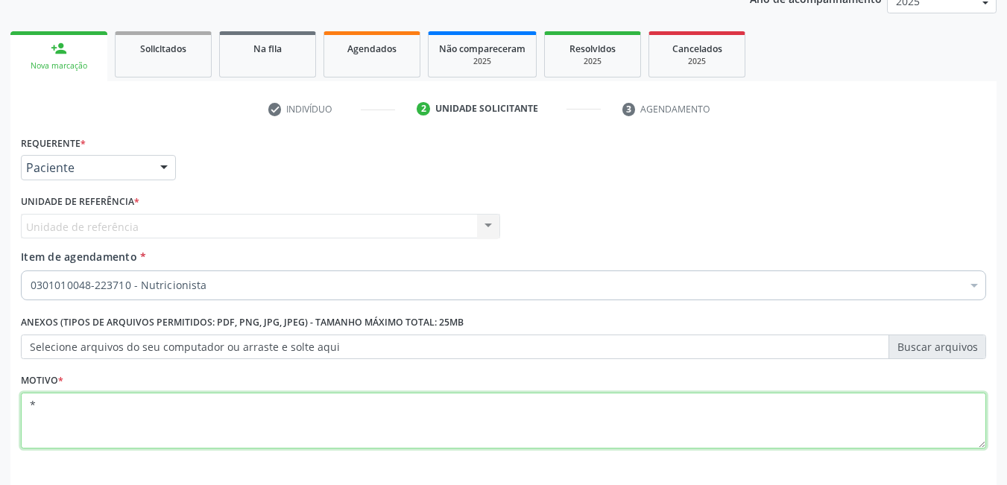
scroll to position [253, 0]
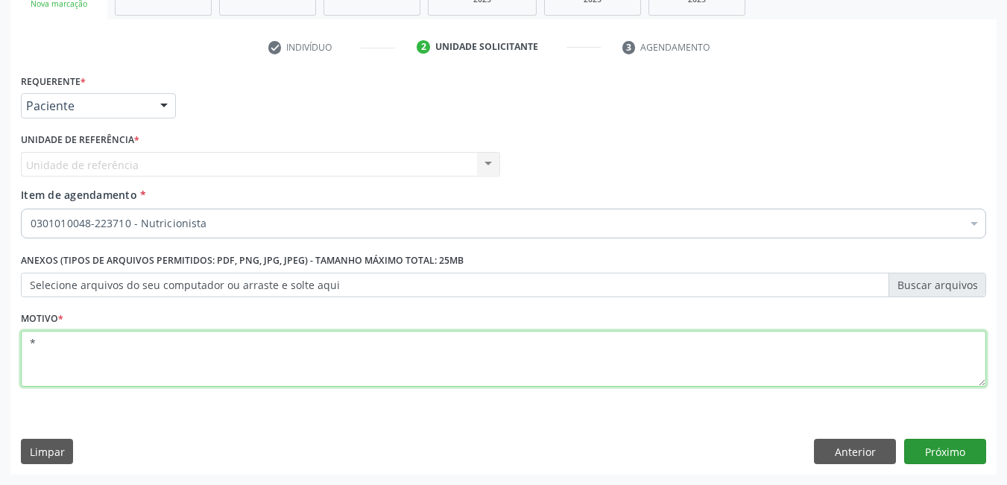
type textarea "*"
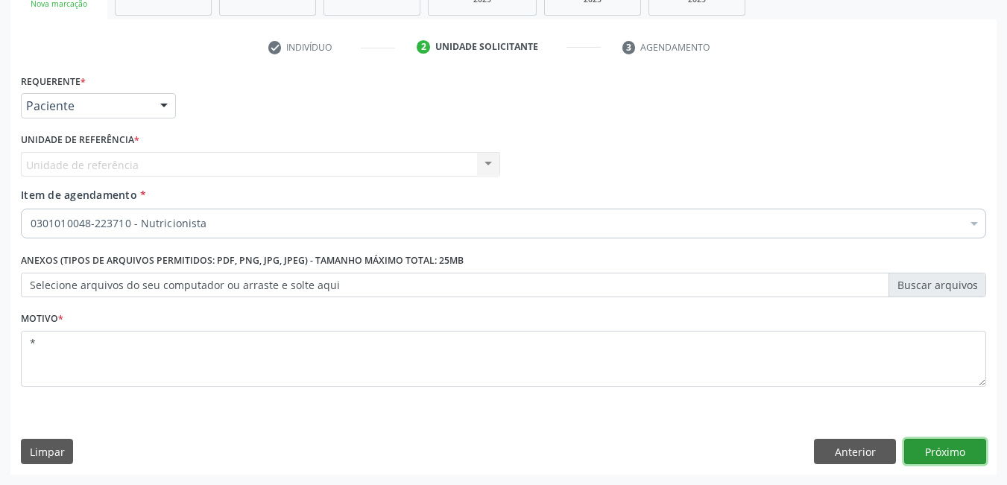
click at [951, 449] on button "Próximo" at bounding box center [945, 451] width 82 height 25
click at [951, 449] on div "Requerente * Paciente Profissional de Saúde Paciente Nenhum resultado encontrad…" at bounding box center [503, 272] width 986 height 405
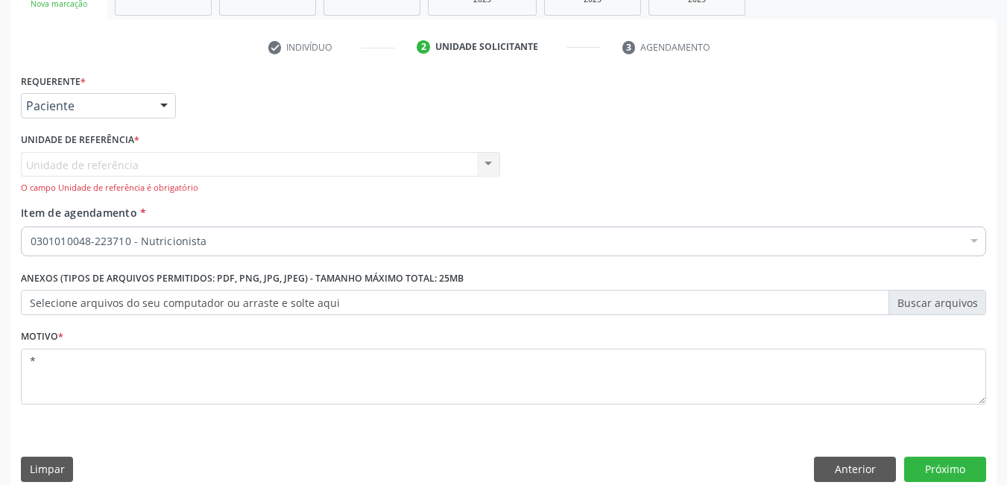
click at [142, 171] on div "Unidade de referência Centro de Reabilitacao Nenhum resultado encontrado para: …" at bounding box center [260, 173] width 479 height 42
click at [958, 472] on button "Próximo" at bounding box center [945, 469] width 82 height 25
click at [824, 464] on button "Anterior" at bounding box center [855, 469] width 82 height 25
click at [0, 0] on div "Prioridade * Baixa Prioridade Média Prioridade Alta Prioridade" at bounding box center [0, 0] width 0 height 0
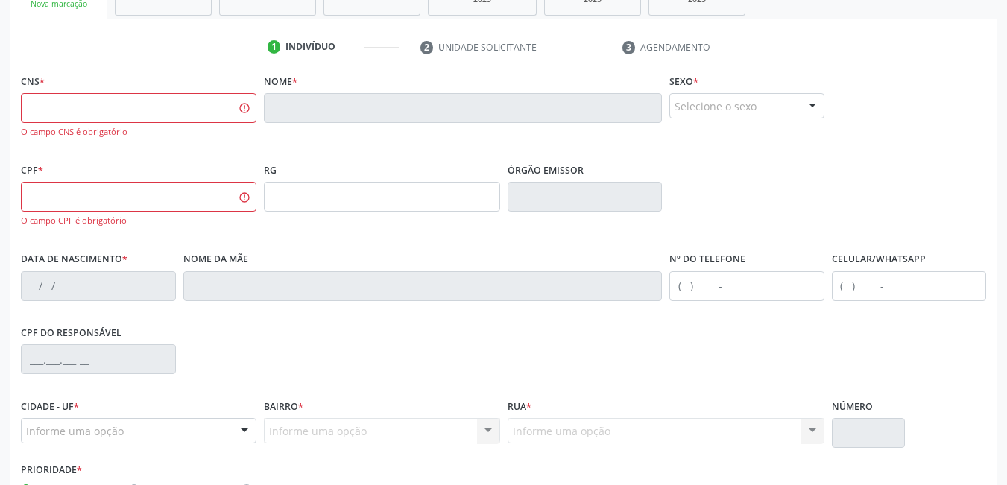
scroll to position [353, 0]
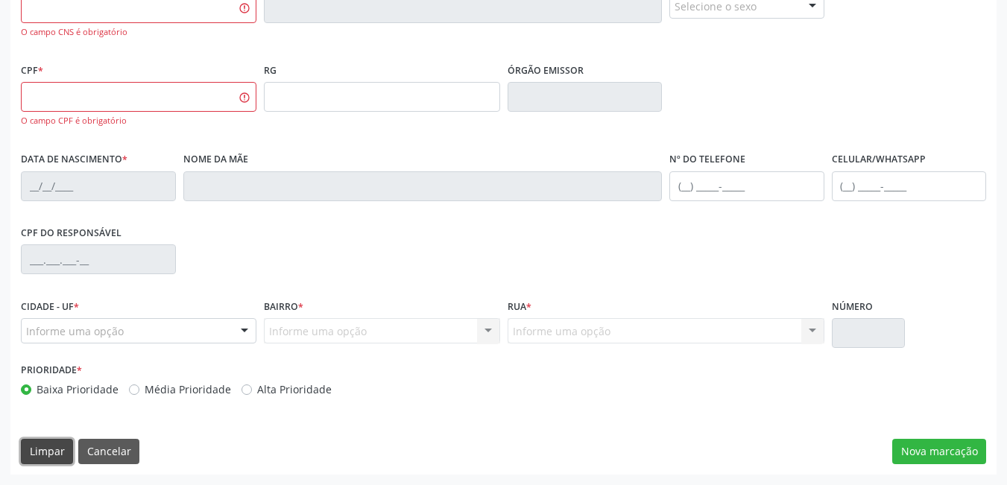
click at [39, 457] on button "Limpar" at bounding box center [47, 451] width 52 height 25
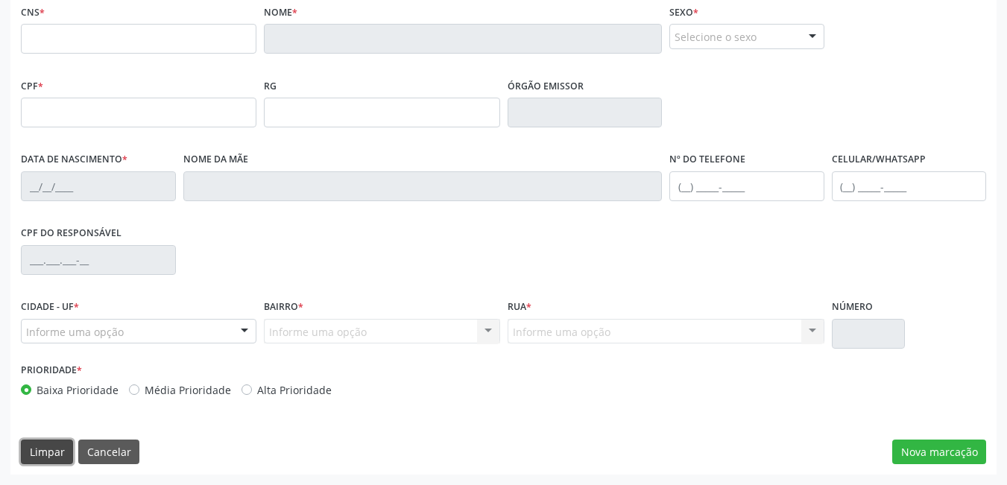
scroll to position [323, 0]
click at [121, 453] on button "Cancelar" at bounding box center [108, 452] width 61 height 25
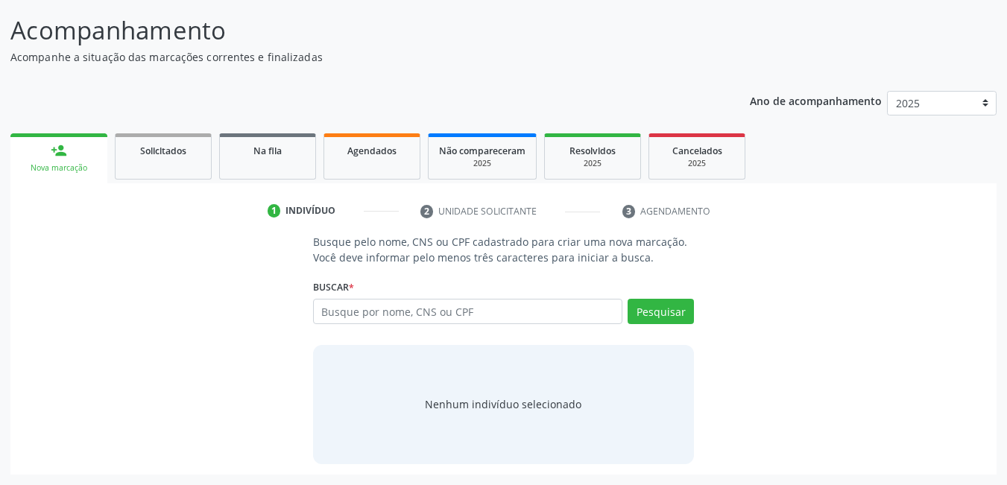
scroll to position [89, 0]
click at [410, 317] on input "text" at bounding box center [468, 311] width 310 height 25
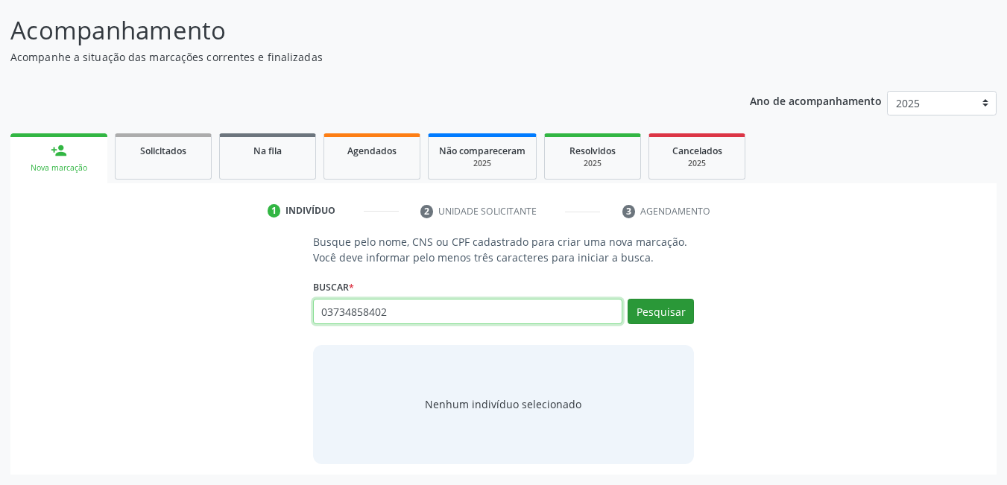
type input "03734858402"
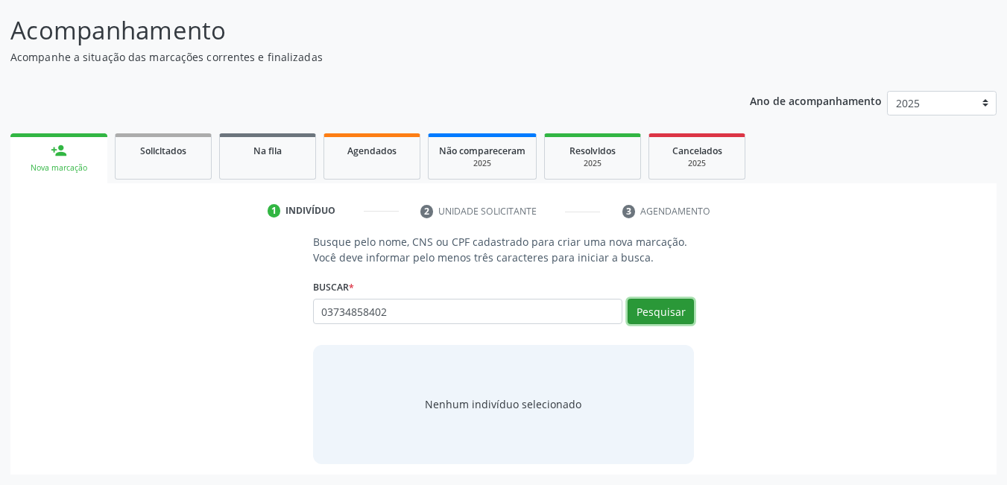
click at [685, 311] on button "Pesquisar" at bounding box center [660, 311] width 66 height 25
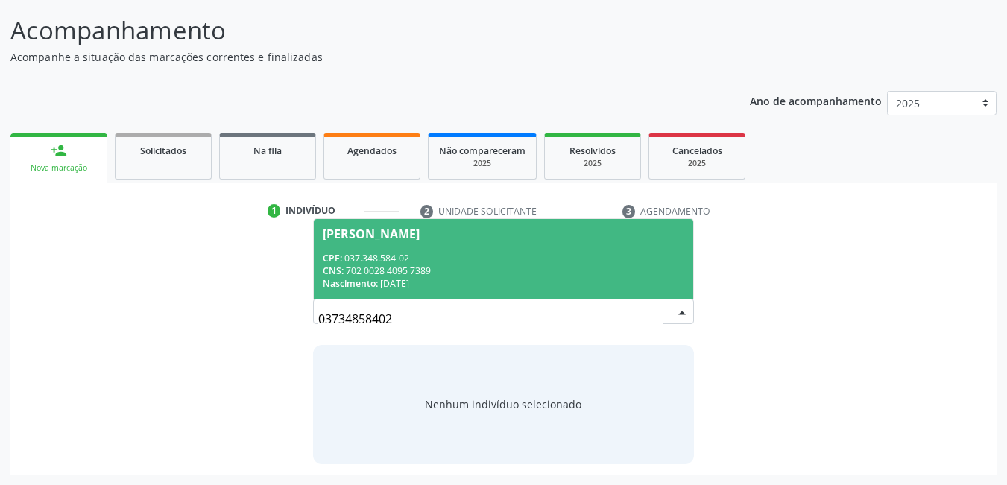
click at [449, 277] on div "CPF: 037.348.584-02 CNS: 702 0028 4095 7389 Nascimento: 08/09/1945" at bounding box center [504, 271] width 362 height 38
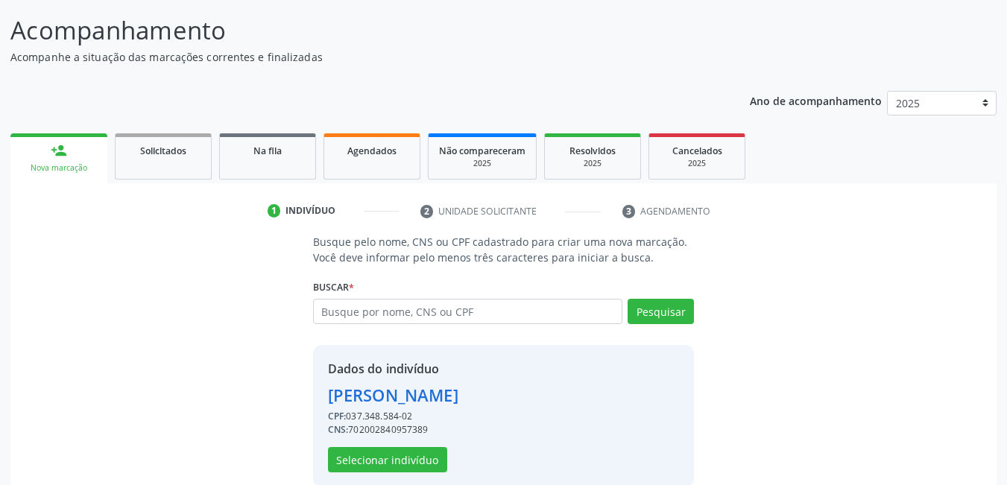
scroll to position [113, 0]
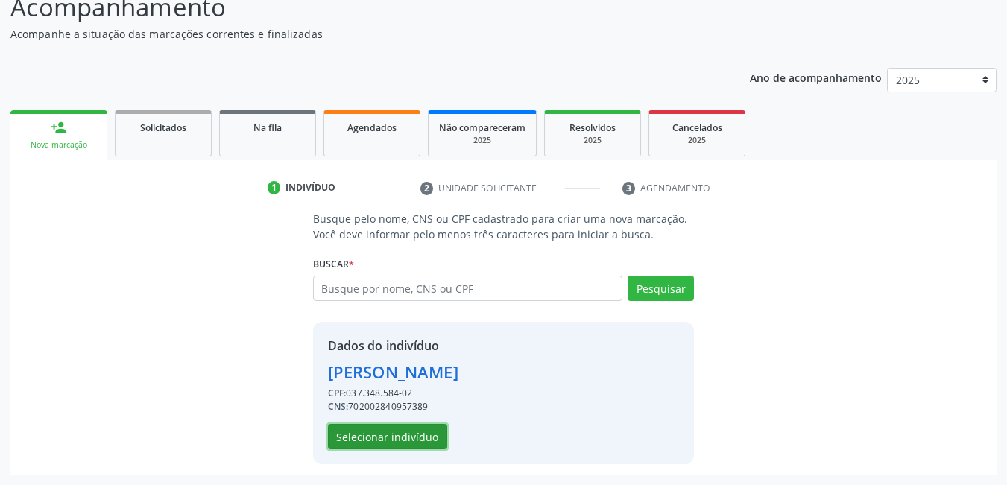
click at [399, 435] on button "Selecionar indivíduo" at bounding box center [387, 436] width 119 height 25
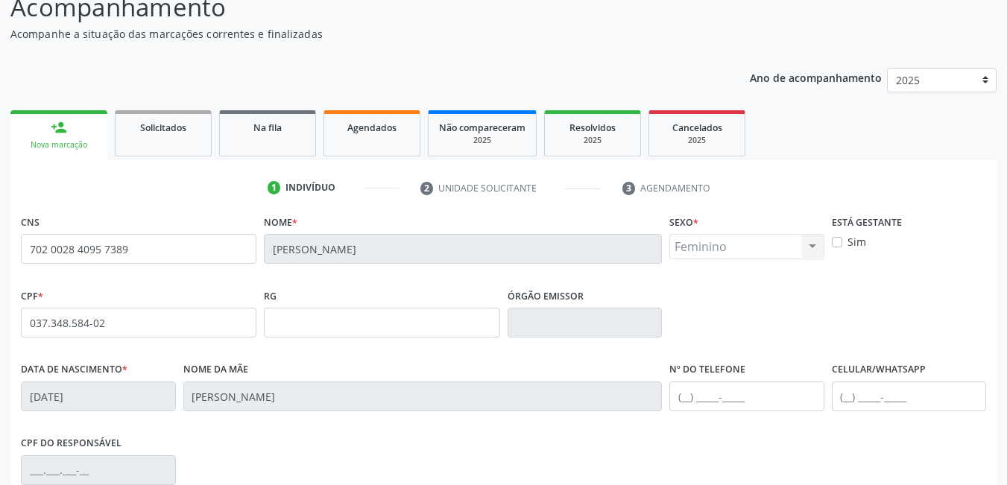
scroll to position [323, 0]
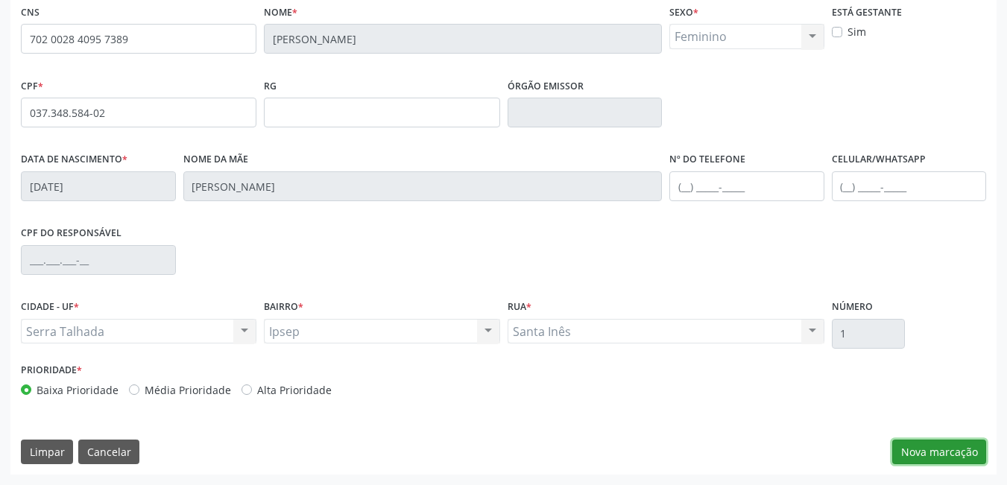
click at [923, 446] on button "Nova marcação" at bounding box center [939, 452] width 94 height 25
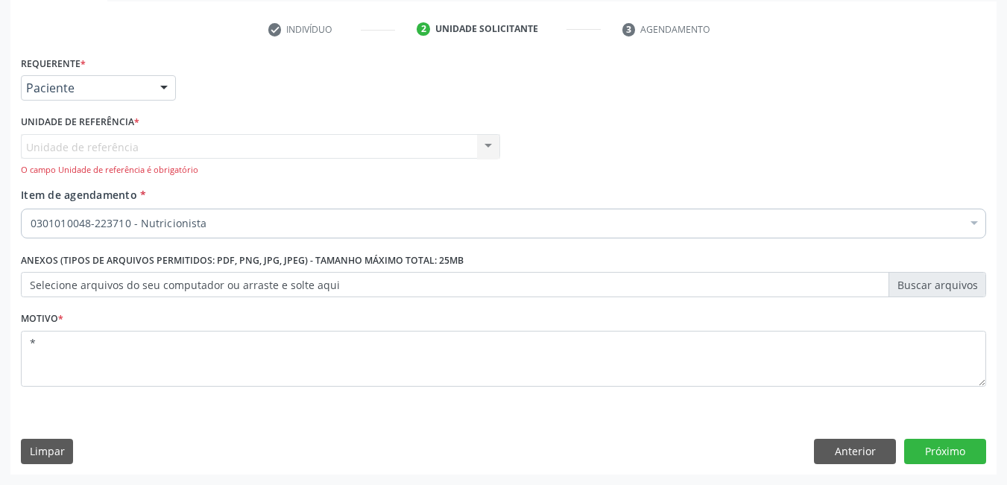
scroll to position [271, 0]
click at [167, 86] on div at bounding box center [164, 88] width 22 height 25
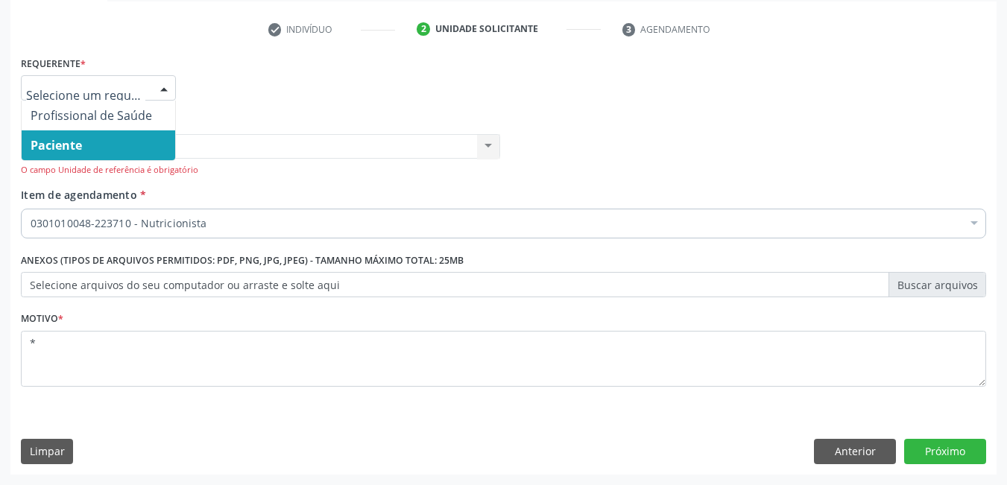
click at [100, 134] on span "Paciente" at bounding box center [99, 145] width 154 height 30
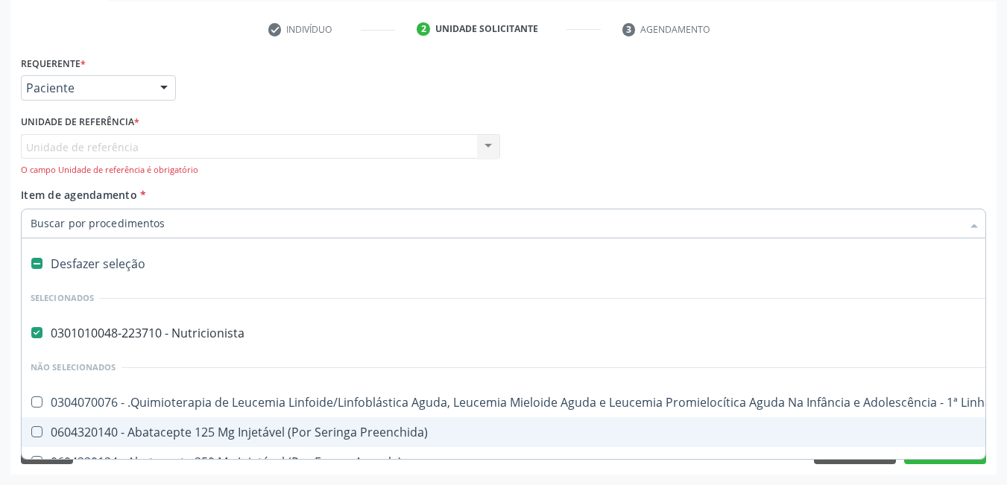
click at [40, 261] on label at bounding box center [36, 263] width 11 height 11
checkbox Nutricionista "false"
click at [104, 218] on input "Item de agendamento *" at bounding box center [496, 224] width 931 height 30
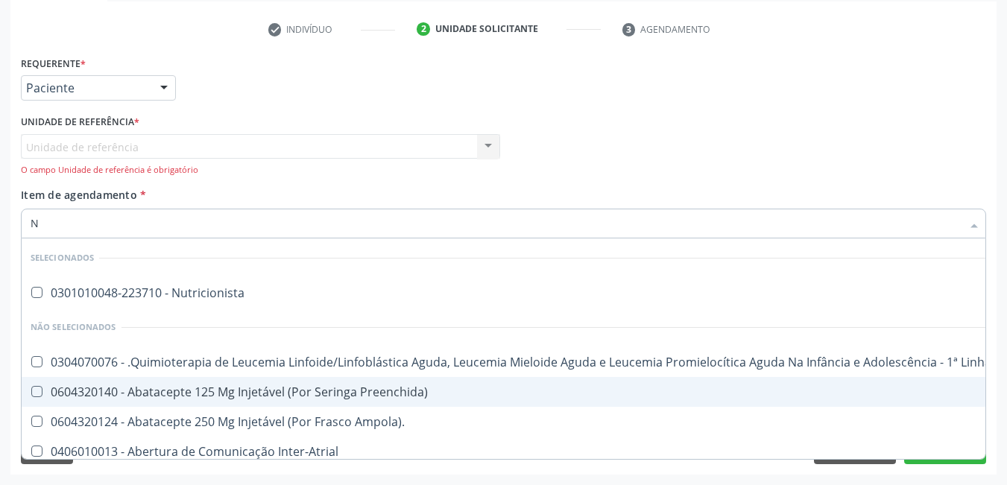
type input "NU"
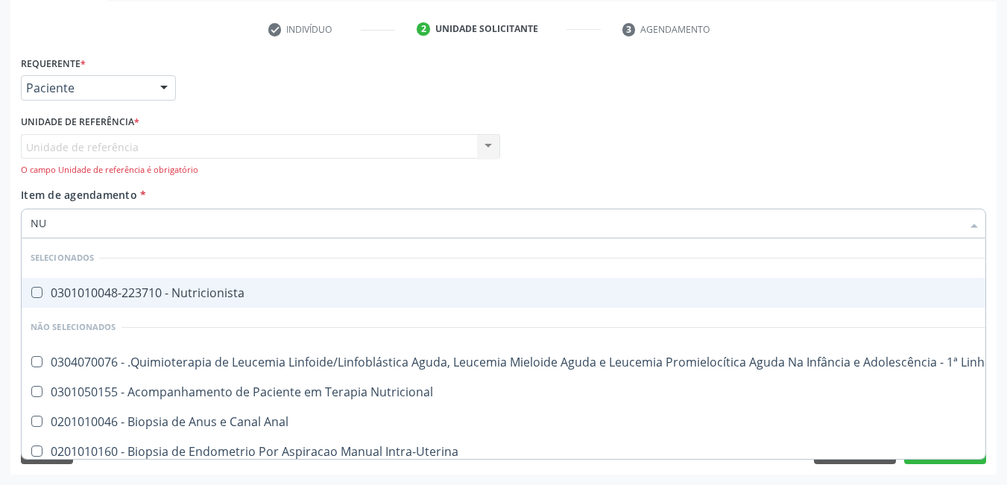
click at [37, 294] on Nutricionista at bounding box center [36, 292] width 11 height 11
click at [31, 294] on Nutricionista "checkbox" at bounding box center [27, 293] width 10 height 10
checkbox Nutricionista "true"
drag, startPoint x: 662, startPoint y: 140, endPoint x: 232, endPoint y: 311, distance: 462.6
click at [663, 139] on div "Profissional Solicitante Por favor, selecione a Unidade de Atendimento primeiro…" at bounding box center [503, 149] width 972 height 76
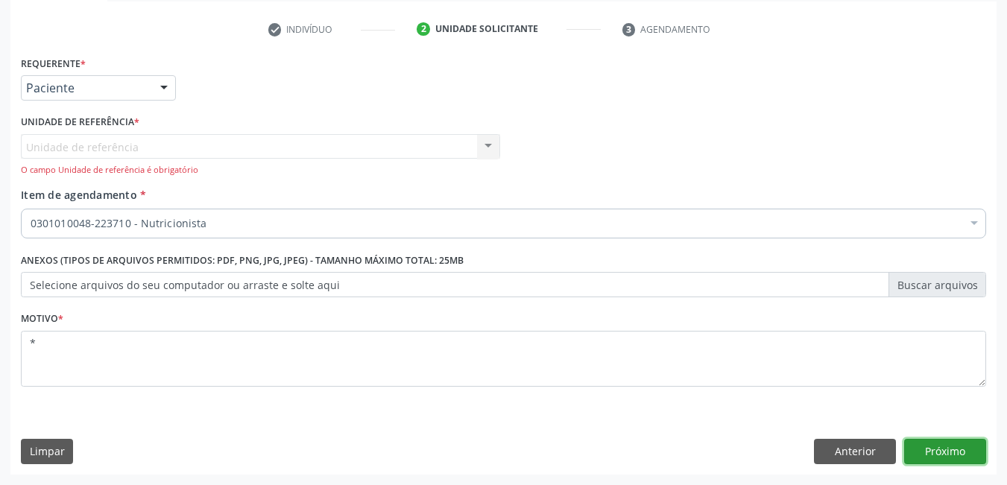
click at [947, 457] on button "Próximo" at bounding box center [945, 451] width 82 height 25
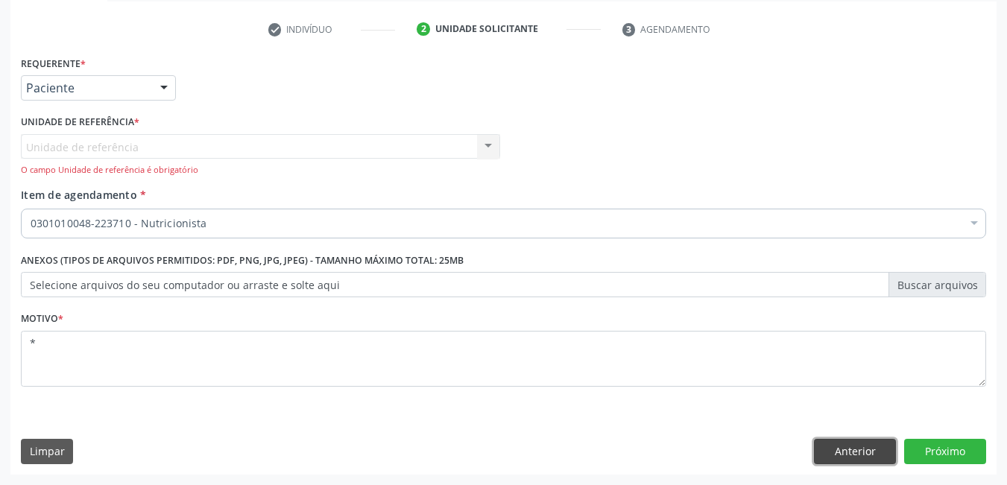
click at [827, 455] on button "Anterior" at bounding box center [855, 451] width 82 height 25
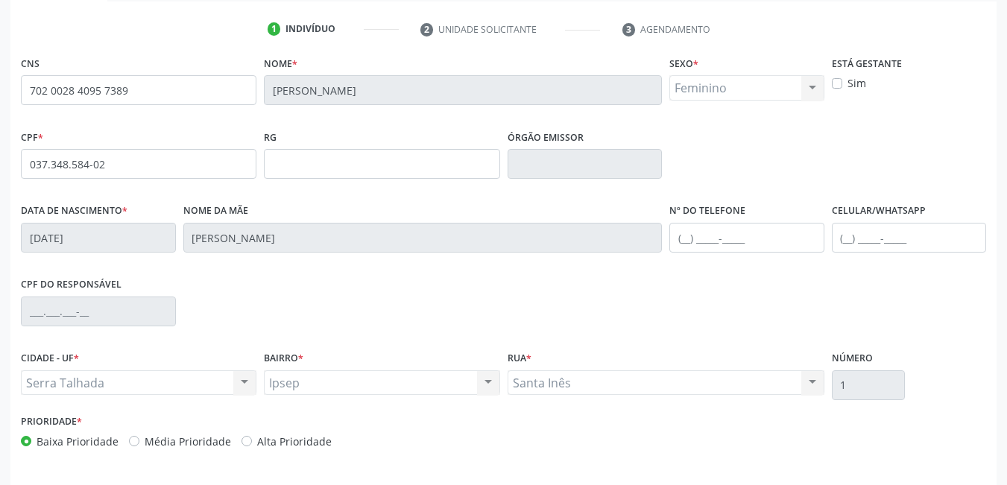
scroll to position [323, 0]
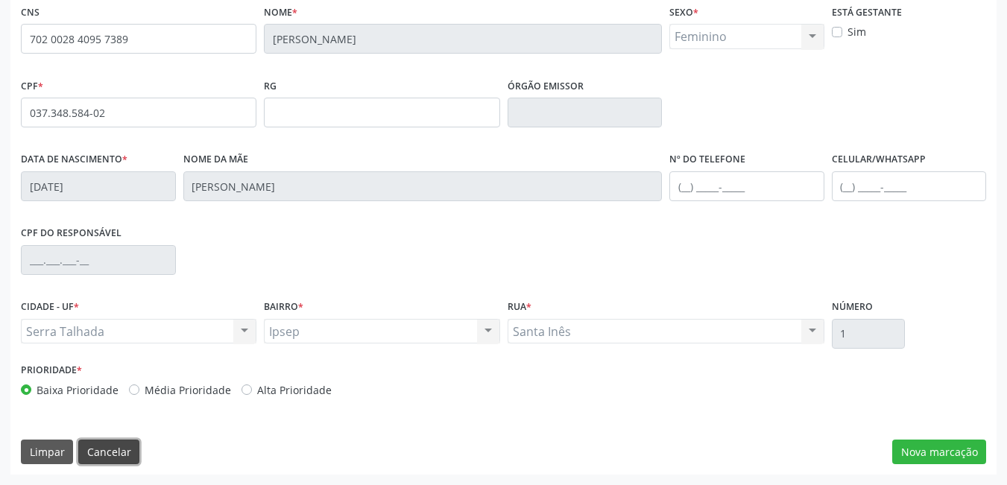
click at [122, 449] on button "Cancelar" at bounding box center [108, 452] width 61 height 25
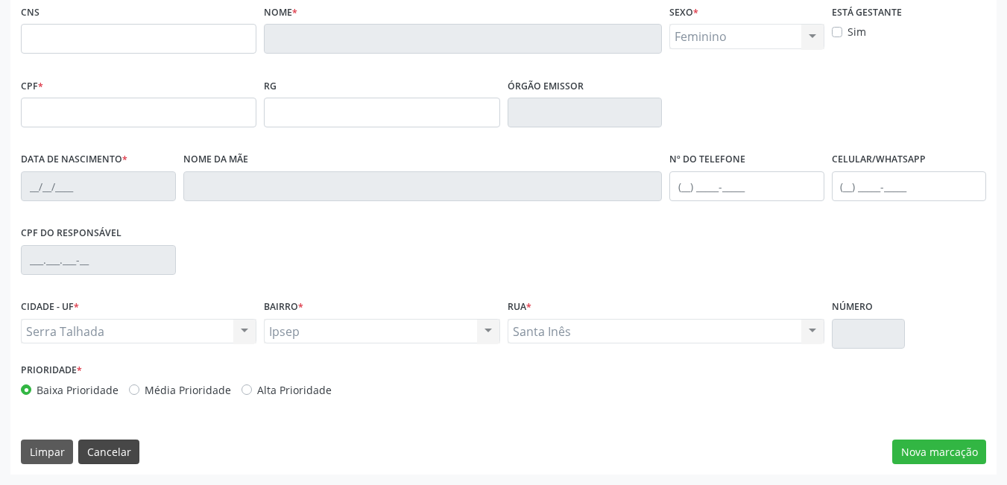
scroll to position [89, 0]
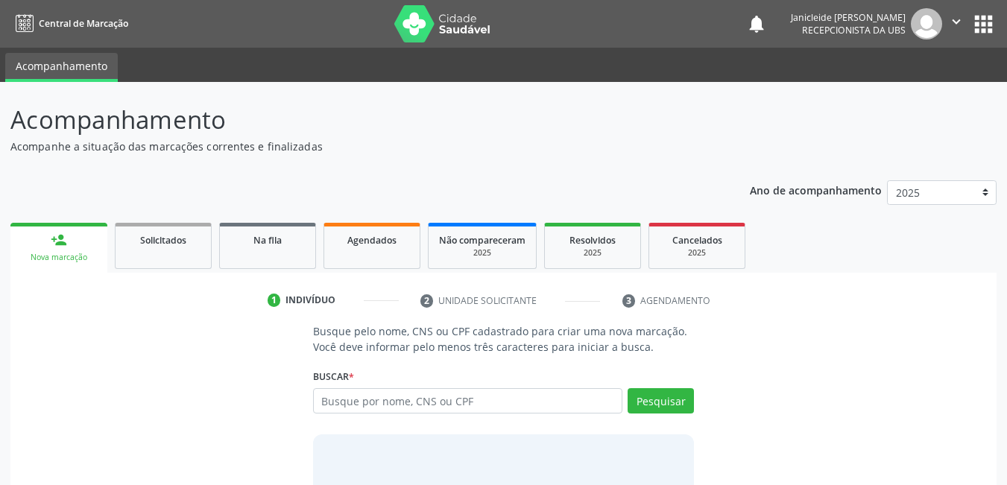
click at [404, 402] on input "text" at bounding box center [468, 400] width 310 height 25
type input "03734858402"
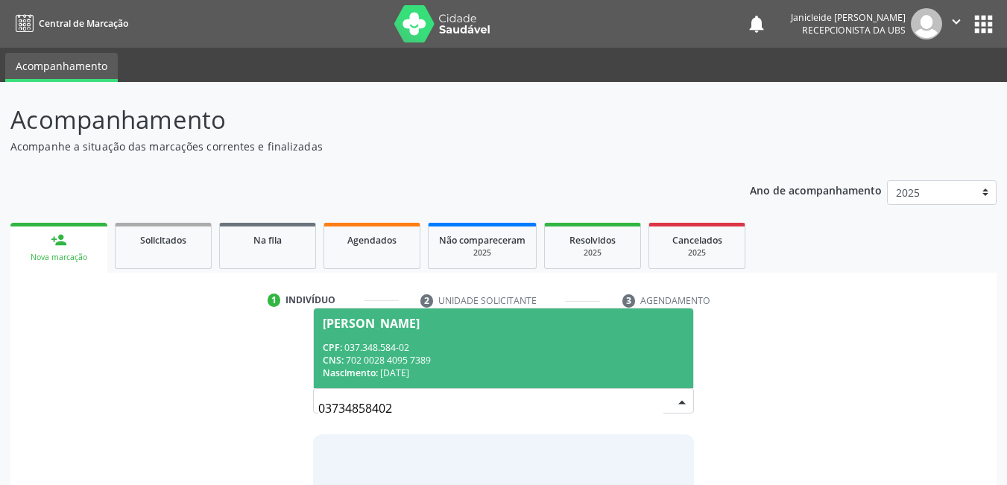
scroll to position [75, 0]
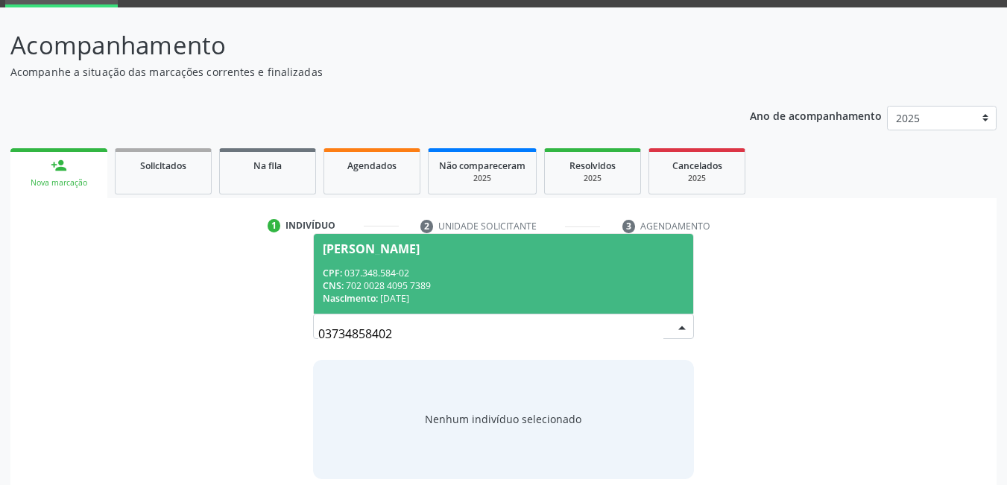
click at [403, 288] on div "CNS: 702 0028 4095 7389" at bounding box center [504, 285] width 362 height 13
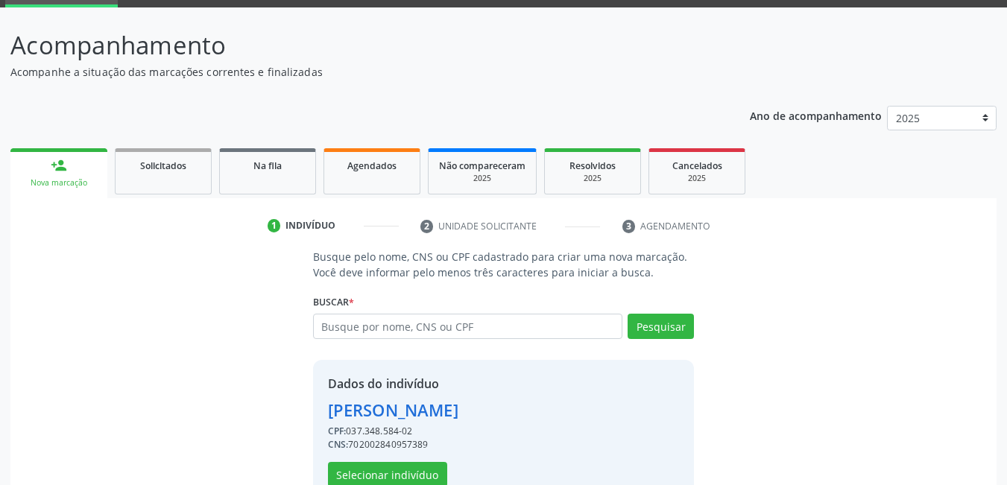
scroll to position [113, 0]
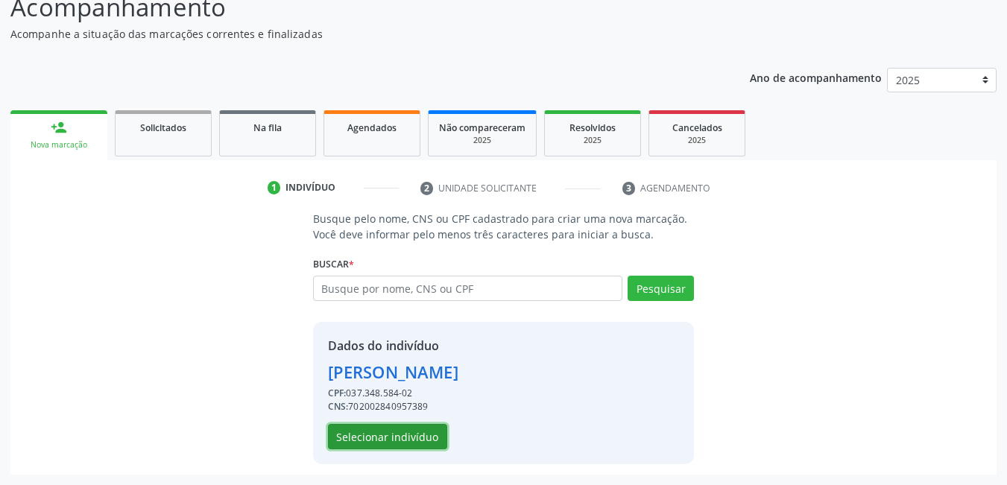
click at [376, 437] on button "Selecionar indivíduo" at bounding box center [387, 436] width 119 height 25
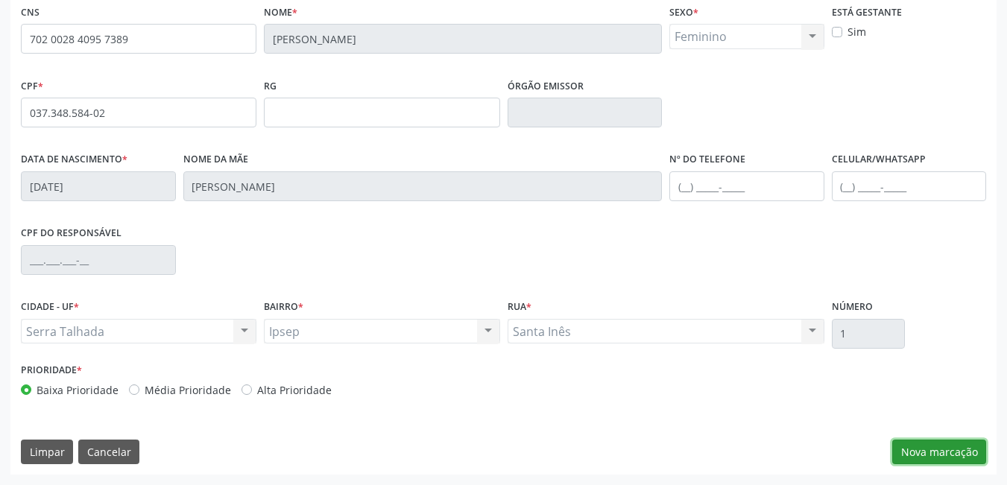
click at [964, 457] on button "Nova marcação" at bounding box center [939, 452] width 94 height 25
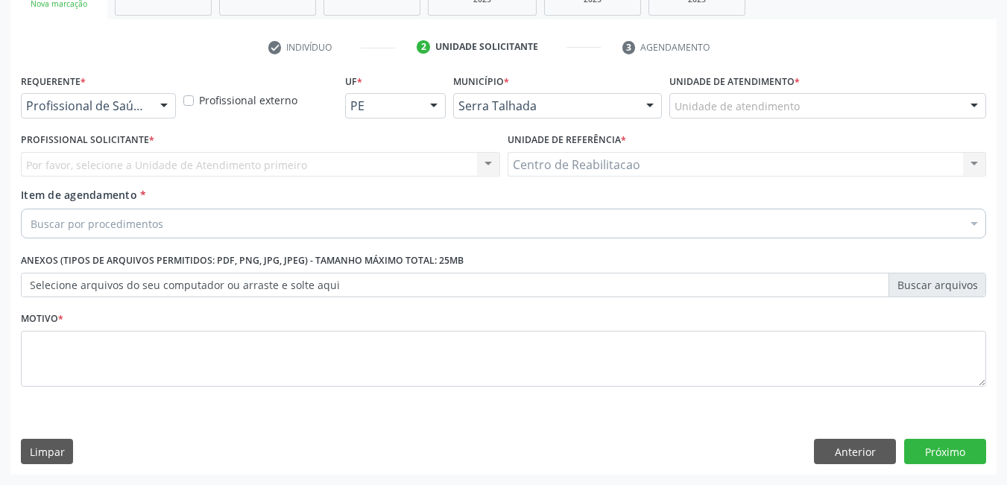
scroll to position [253, 0]
click at [164, 101] on div at bounding box center [164, 106] width 22 height 25
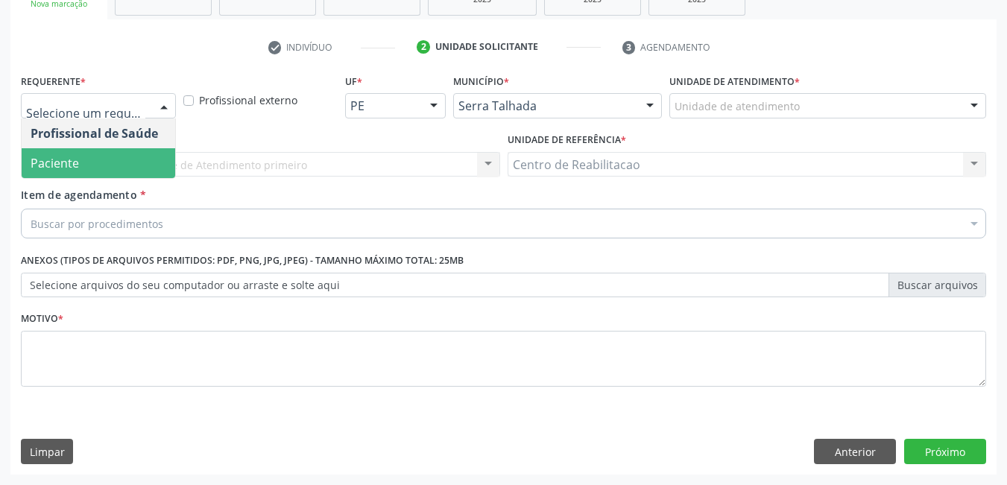
click at [110, 152] on span "Paciente" at bounding box center [99, 163] width 154 height 30
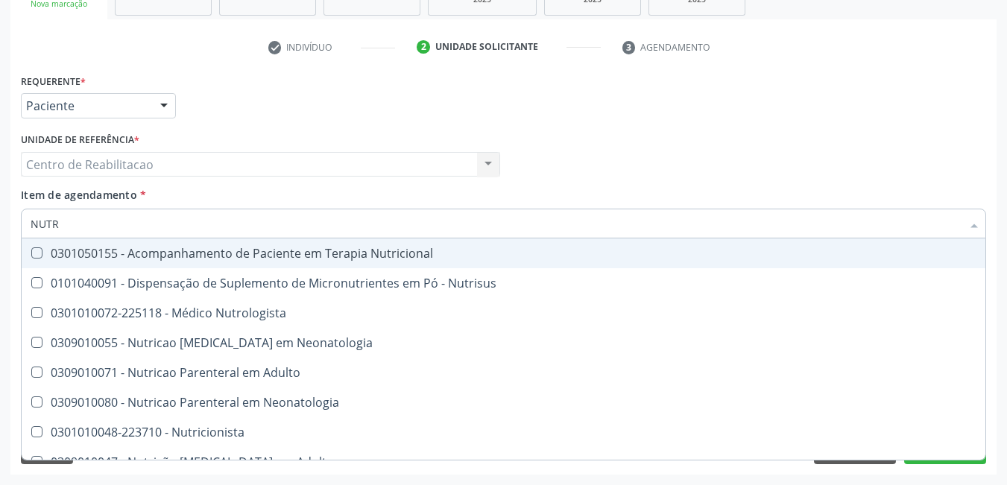
type input "NUTRI"
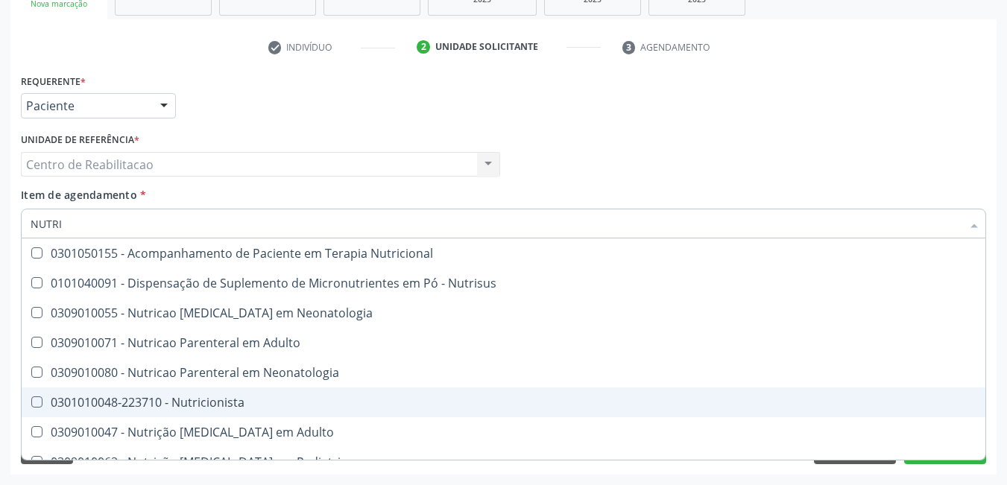
click at [40, 405] on Nutricionista at bounding box center [36, 401] width 11 height 11
click at [31, 405] on Nutricionista "checkbox" at bounding box center [27, 402] width 10 height 10
checkbox Nutricionista "true"
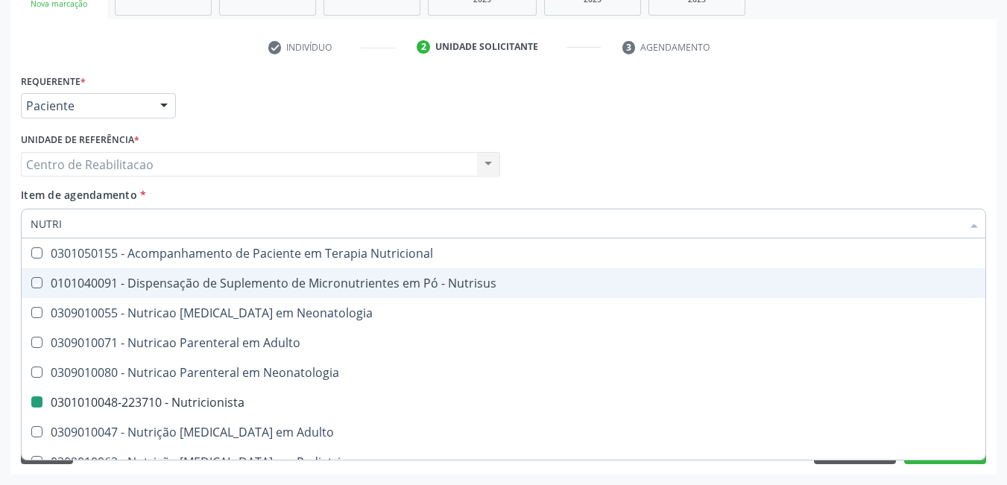
click at [855, 134] on div "Profissional Solicitante Por favor, selecione a Unidade de Atendimento primeiro…" at bounding box center [503, 158] width 972 height 58
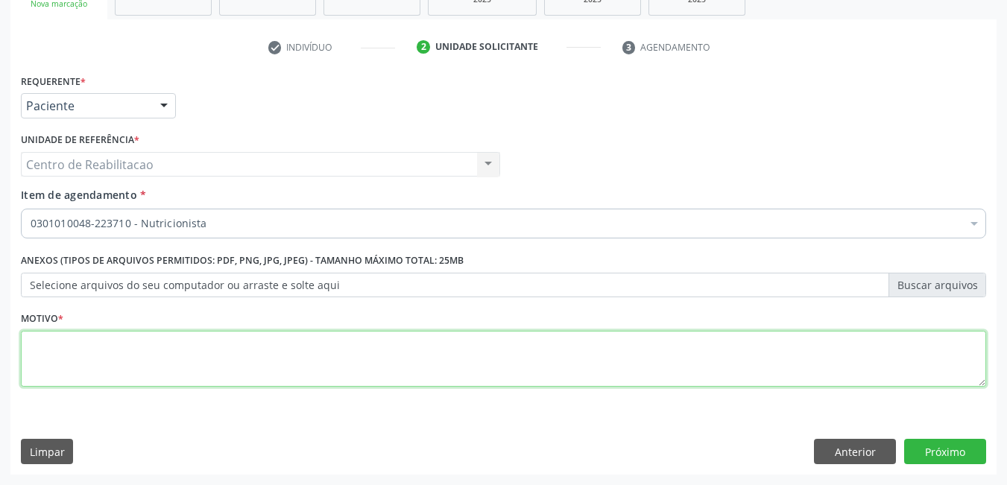
click at [139, 351] on textarea at bounding box center [503, 359] width 965 height 57
type textarea "*"
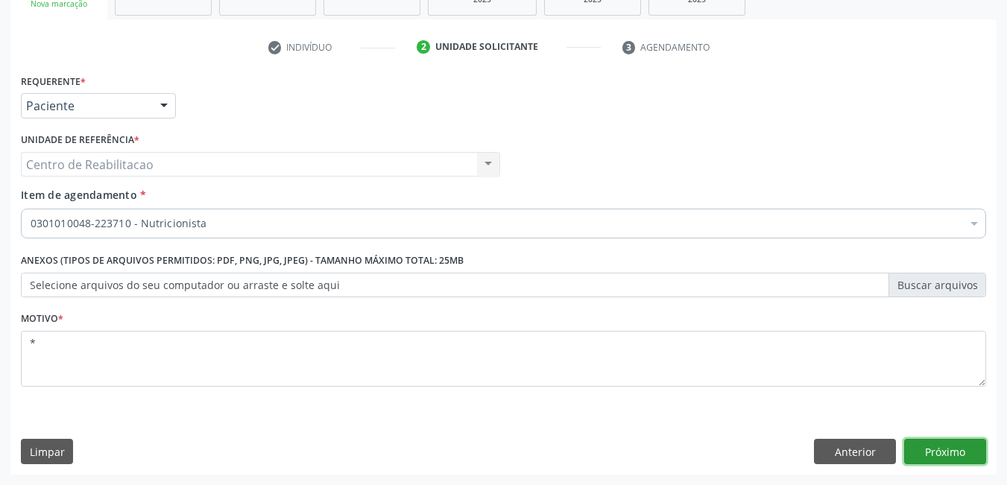
click at [955, 460] on button "Próximo" at bounding box center [945, 451] width 82 height 25
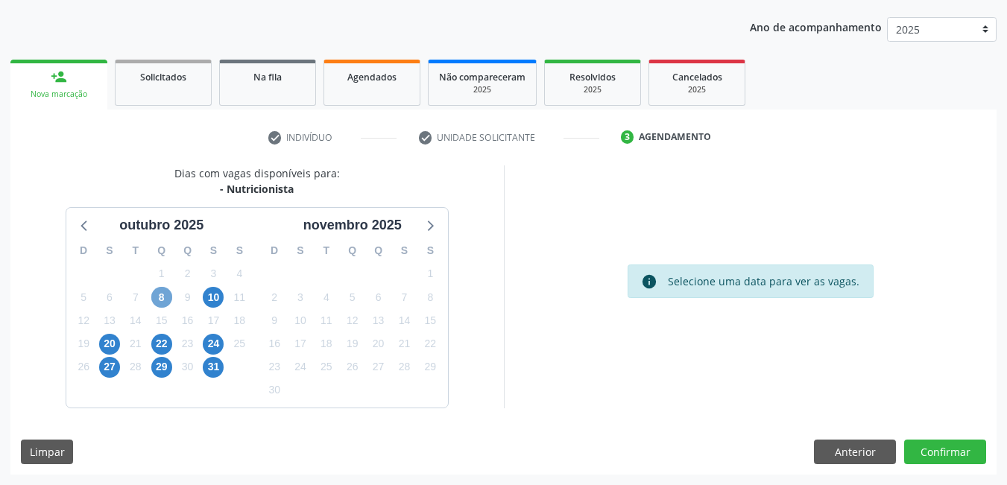
click at [166, 295] on span "8" at bounding box center [161, 297] width 21 height 21
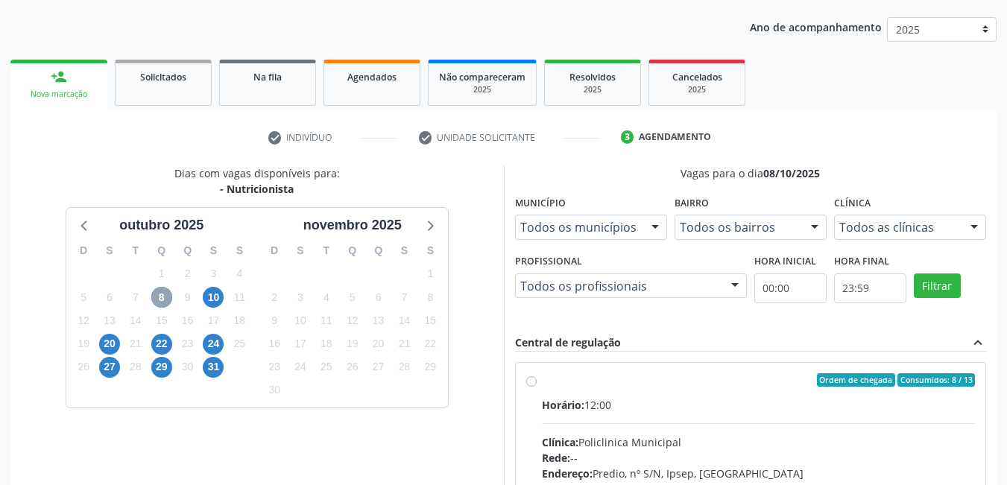
scroll to position [238, 0]
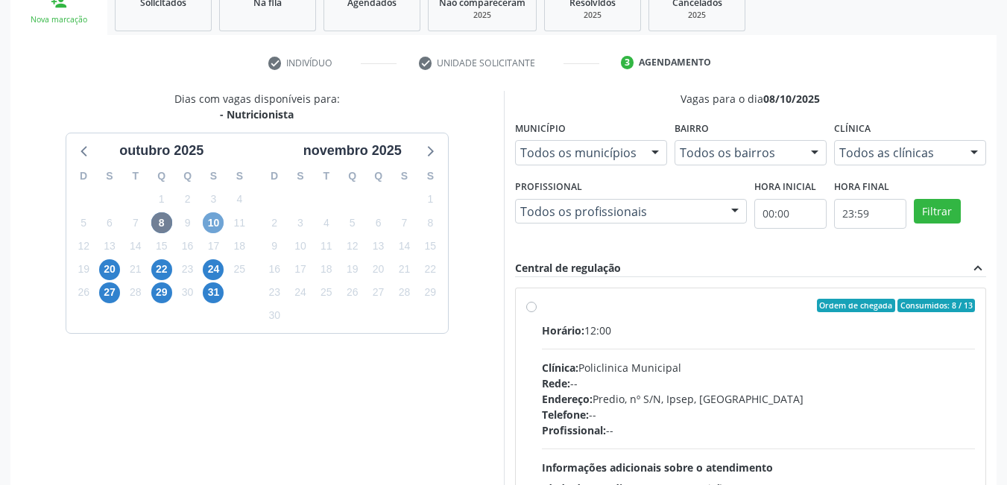
click at [209, 224] on span "10" at bounding box center [213, 222] width 21 height 21
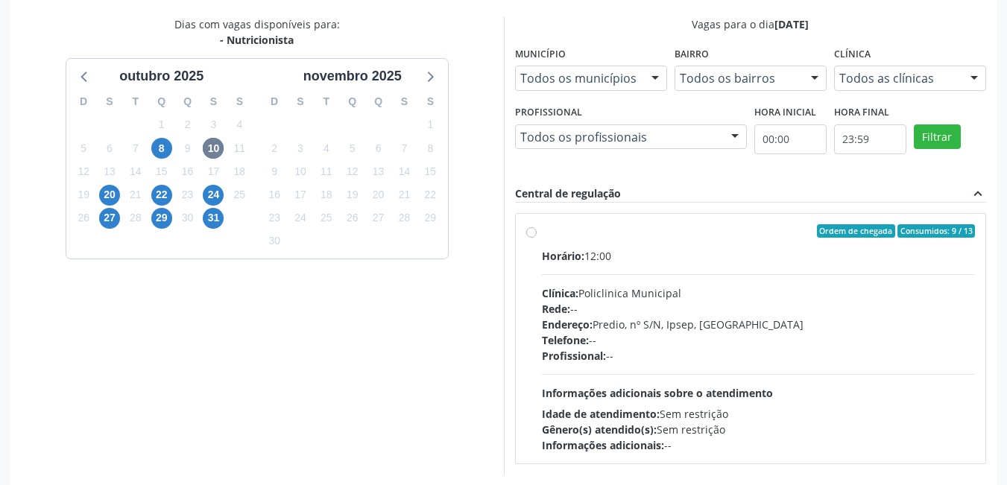
click at [542, 234] on label "Ordem de chegada Consumidos: 9 / 13 Horário: 12:00 Clínica: Policlinica Municip…" at bounding box center [759, 338] width 434 height 229
click at [531, 234] on input "Ordem de chegada Consumidos: 9 / 13 Horário: 12:00 Clínica: Policlinica Municip…" at bounding box center [531, 230] width 10 height 13
radio input "true"
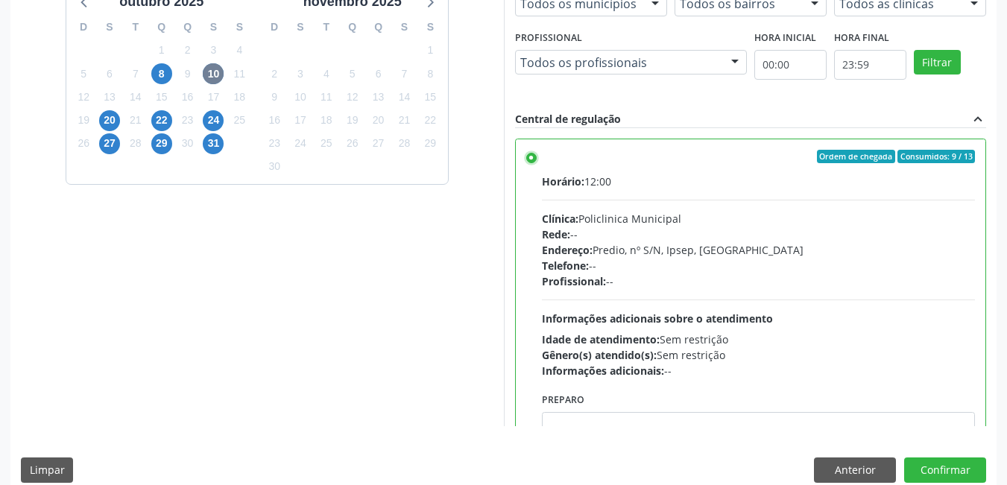
scroll to position [405, 0]
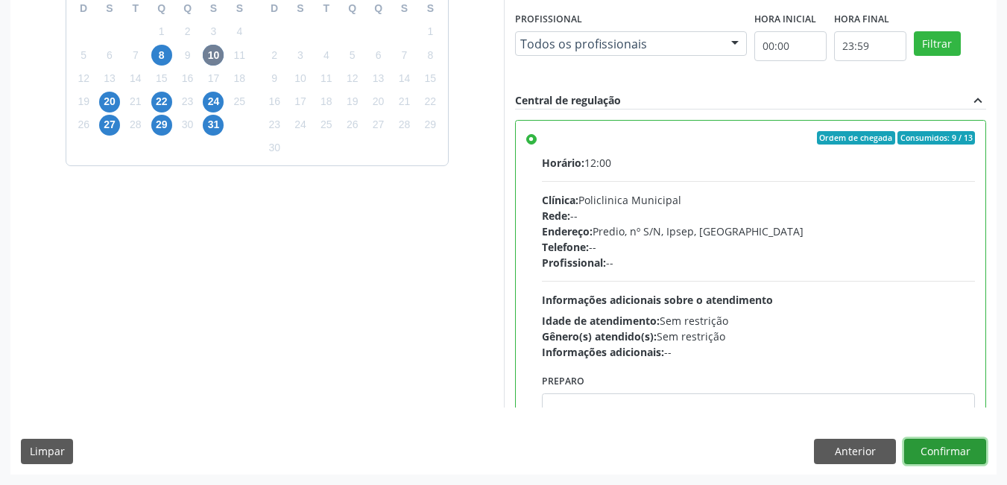
click at [955, 448] on button "Confirmar" at bounding box center [945, 451] width 82 height 25
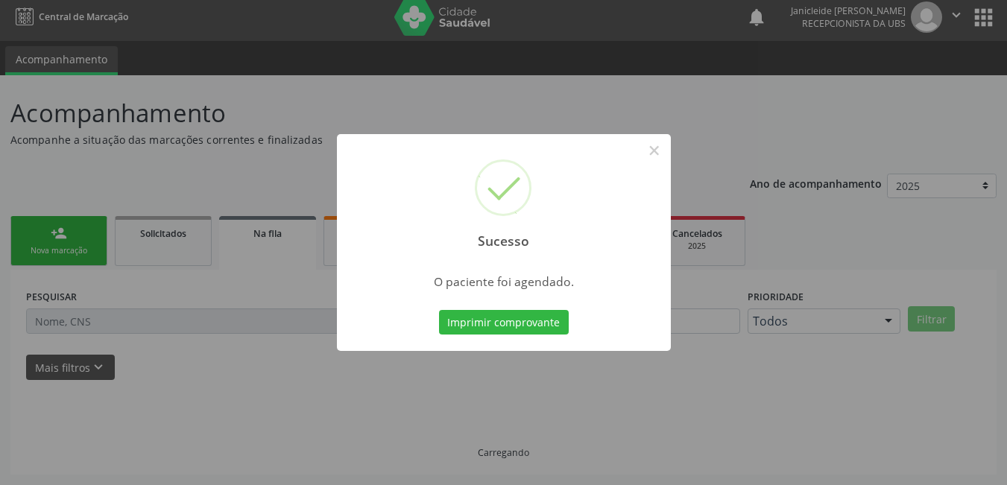
scroll to position [7, 0]
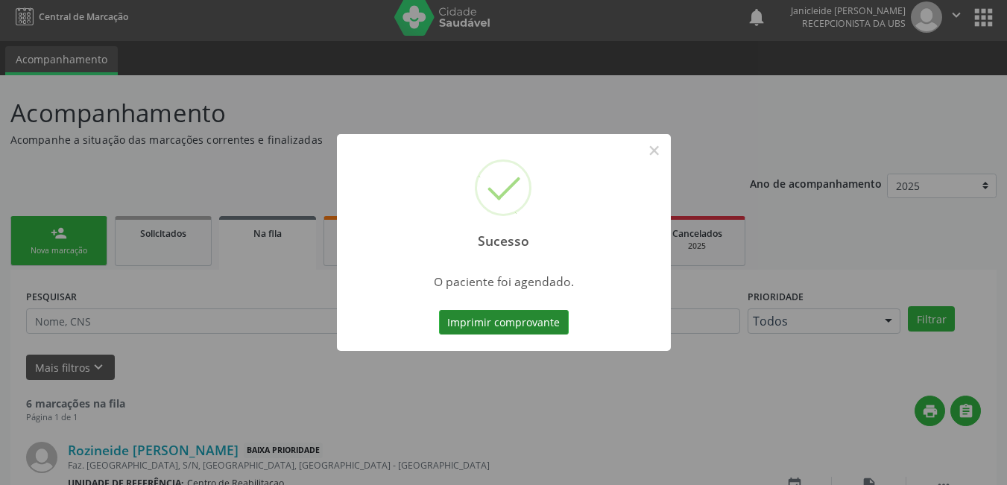
click at [503, 323] on button "Imprimir comprovante" at bounding box center [504, 322] width 130 height 25
